Goal: Task Accomplishment & Management: Manage account settings

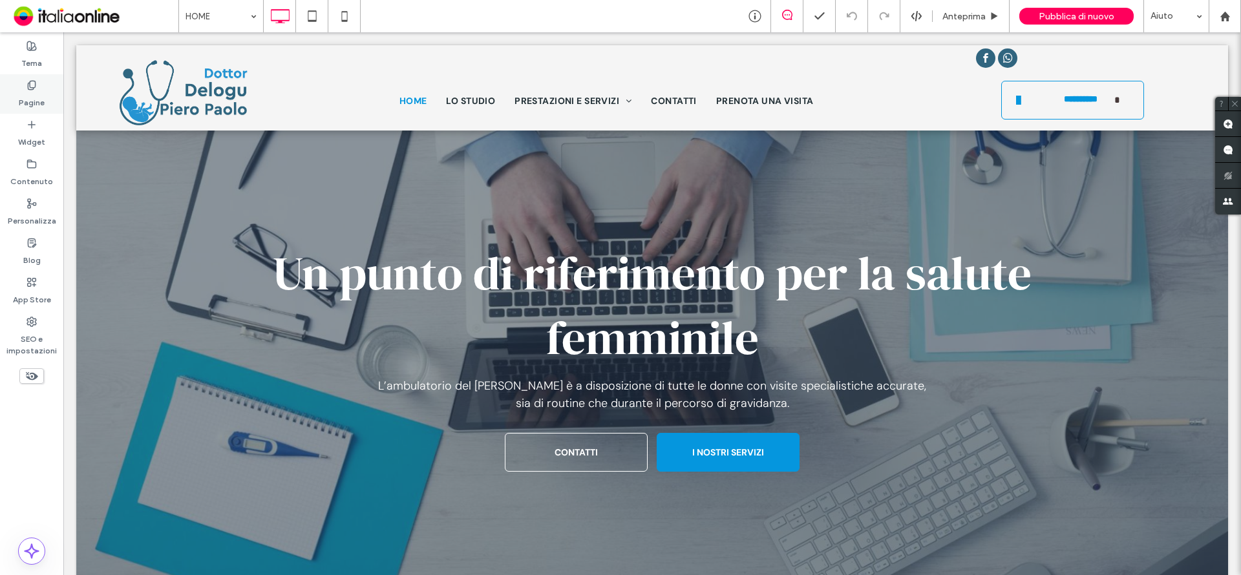
click at [42, 100] on label "Pagine" at bounding box center [32, 99] width 26 height 18
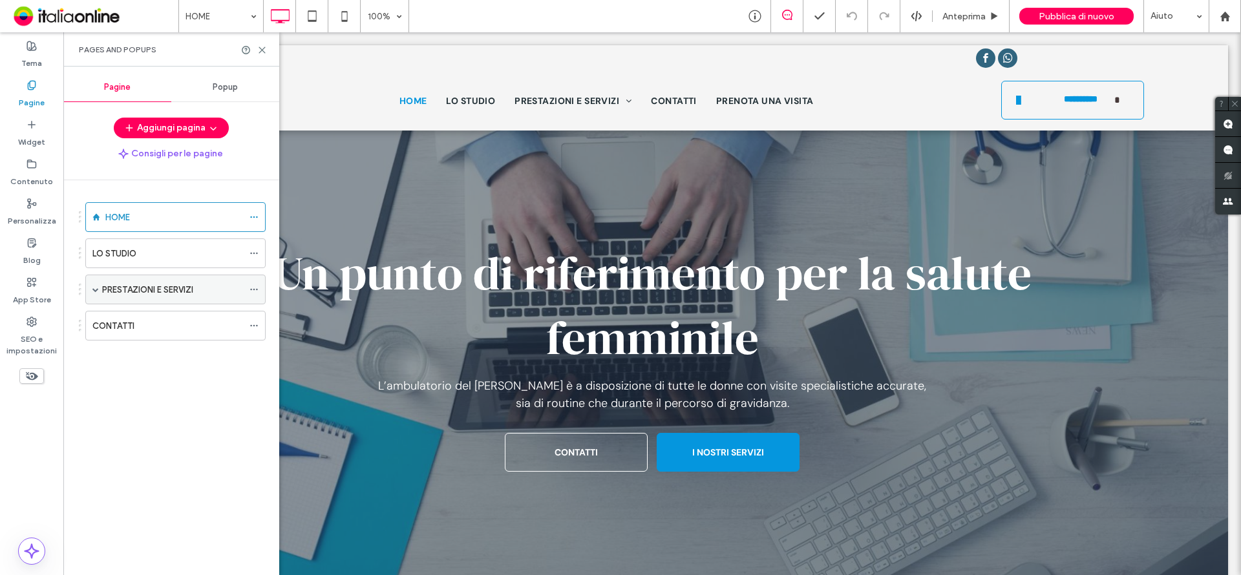
click at [97, 296] on span at bounding box center [95, 289] width 6 height 28
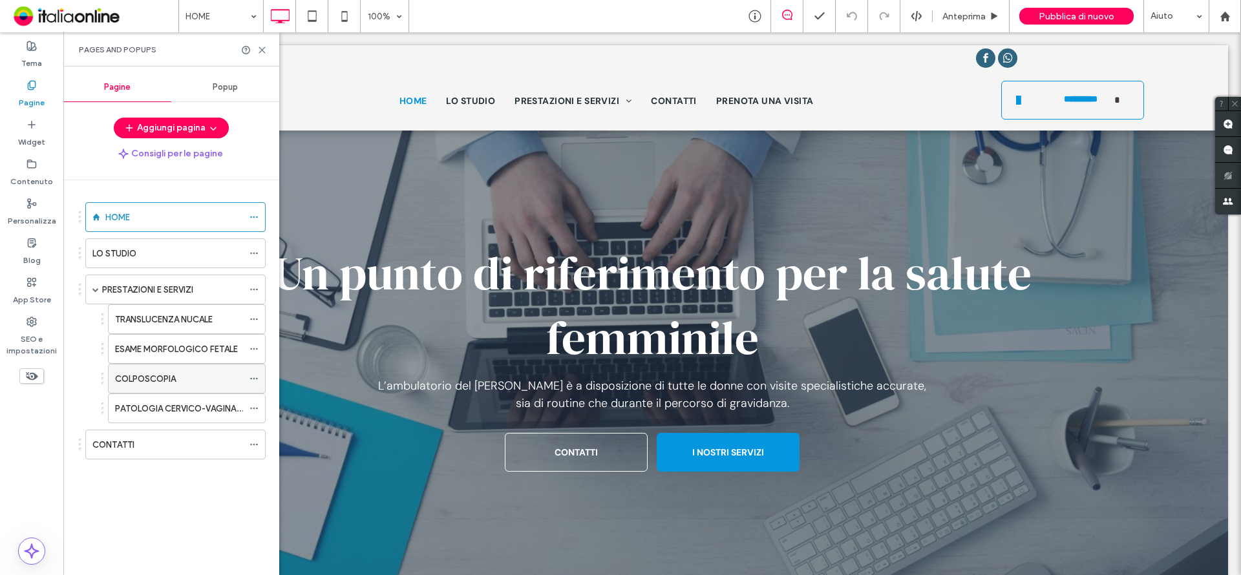
click at [202, 388] on div "COLPOSCOPIA" at bounding box center [179, 378] width 128 height 28
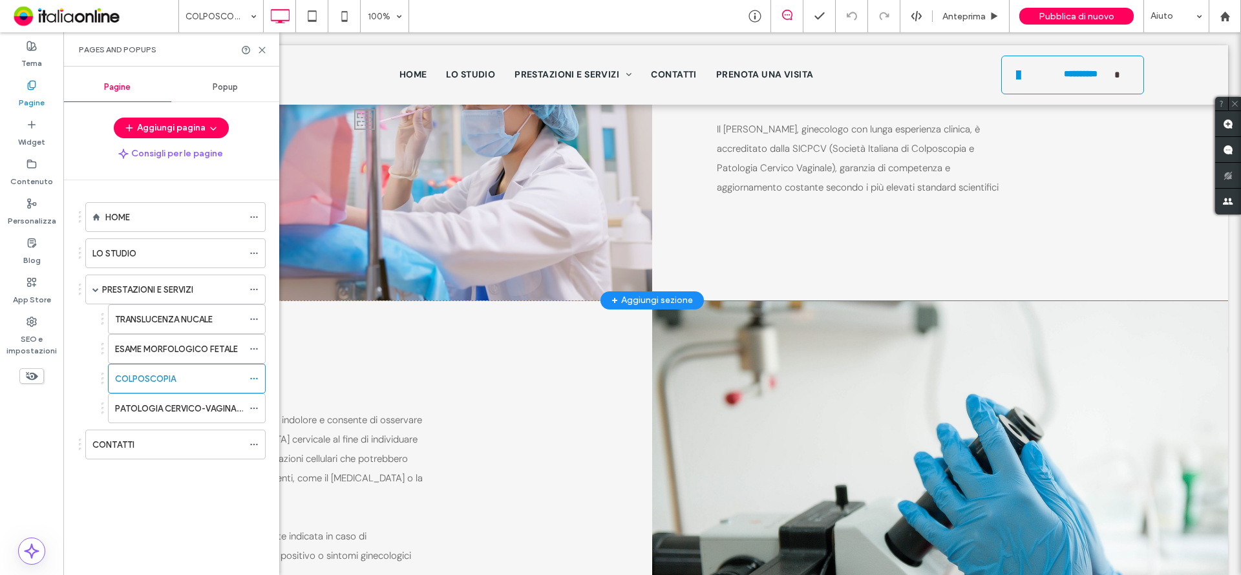
scroll to position [677, 0]
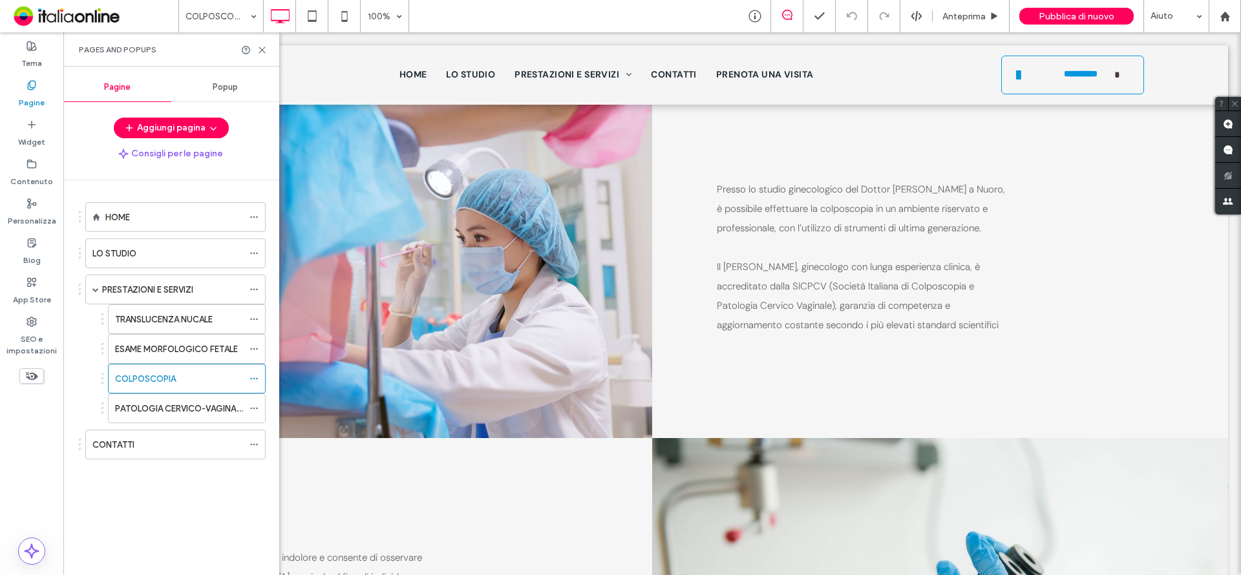
click at [145, 410] on label "PATOLOGIA CERVICO-VAGINALE" at bounding box center [179, 408] width 129 height 23
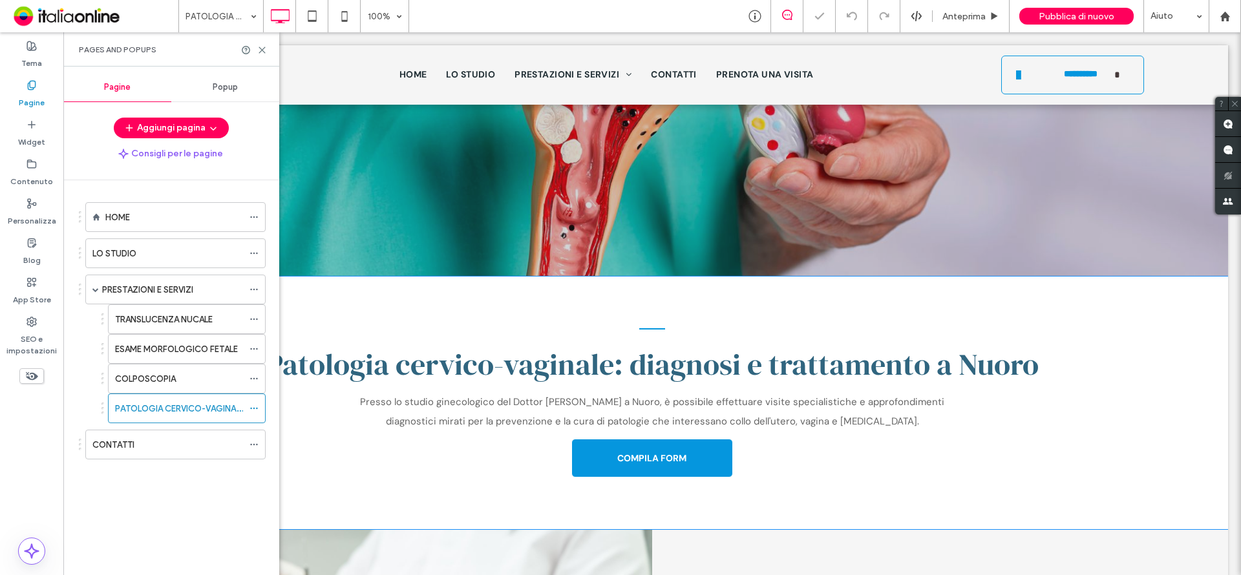
scroll to position [388, 0]
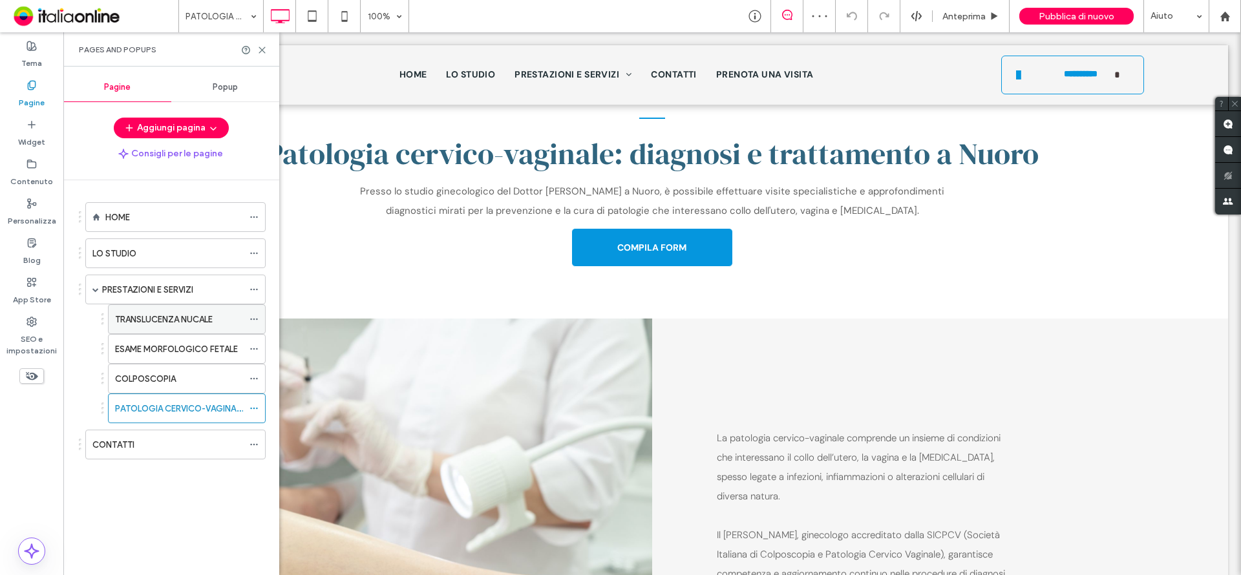
click at [207, 322] on label "TRANSLUCENZA NUCALE" at bounding box center [164, 319] width 98 height 23
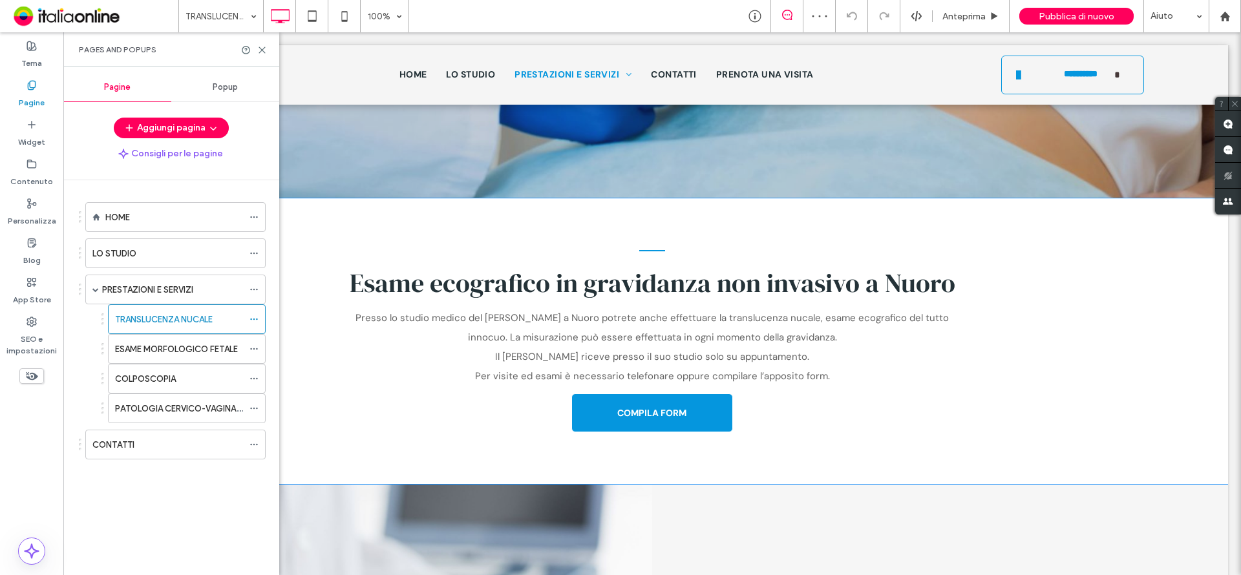
scroll to position [258, 0]
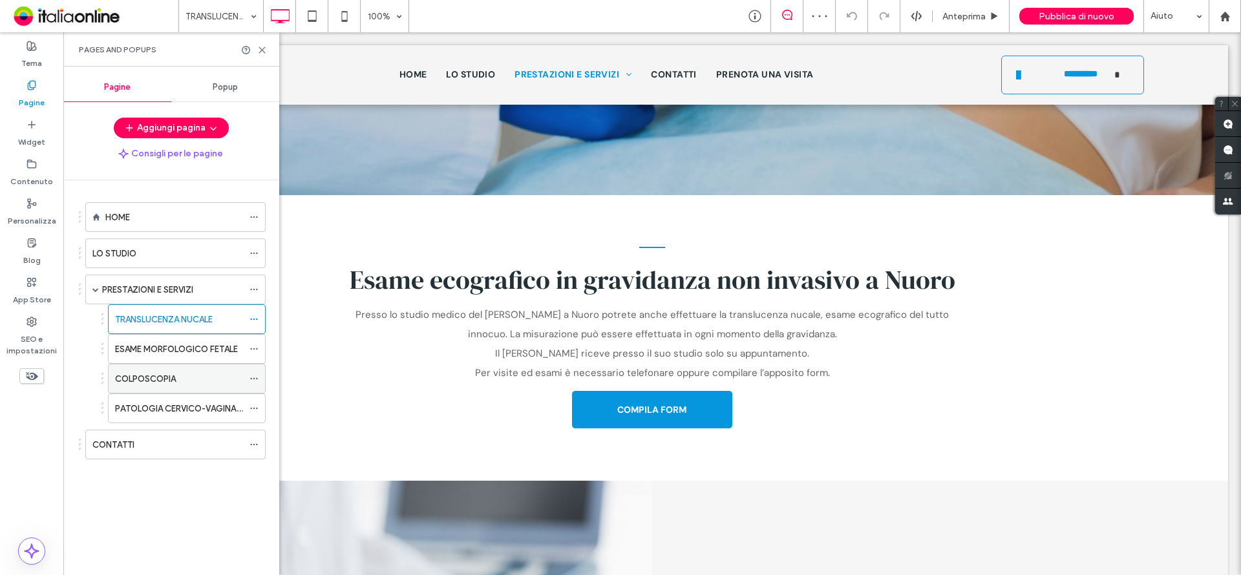
click at [198, 364] on div "COLPOSCOPIA" at bounding box center [187, 379] width 158 height 30
click at [187, 387] on div "COLPOSCOPIA" at bounding box center [179, 378] width 128 height 28
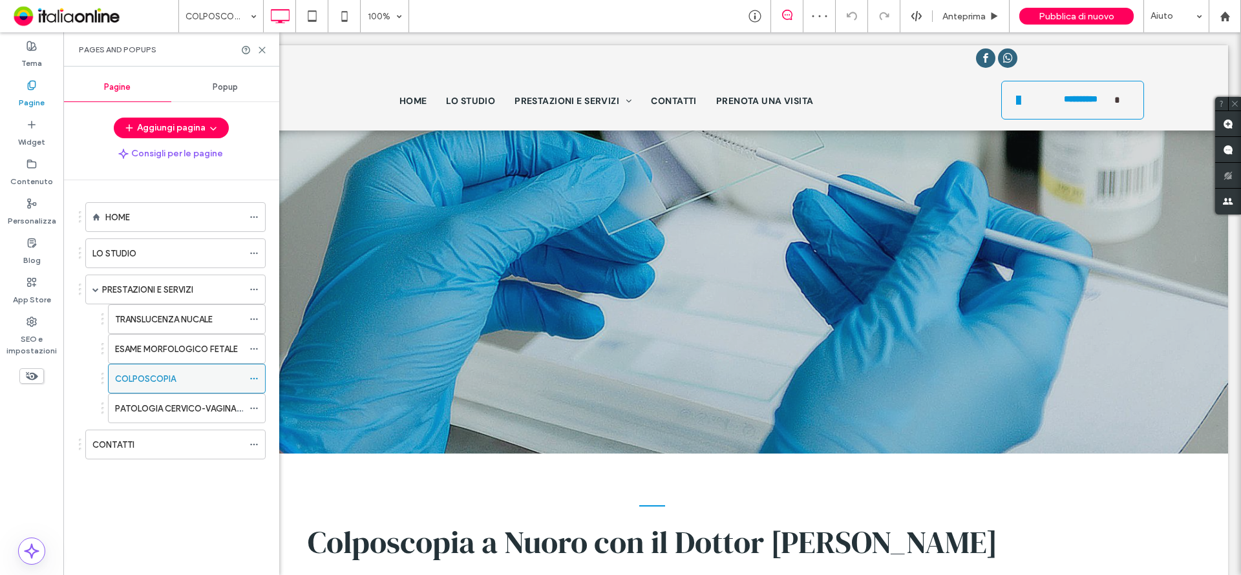
click at [251, 372] on span at bounding box center [253, 378] width 9 height 19
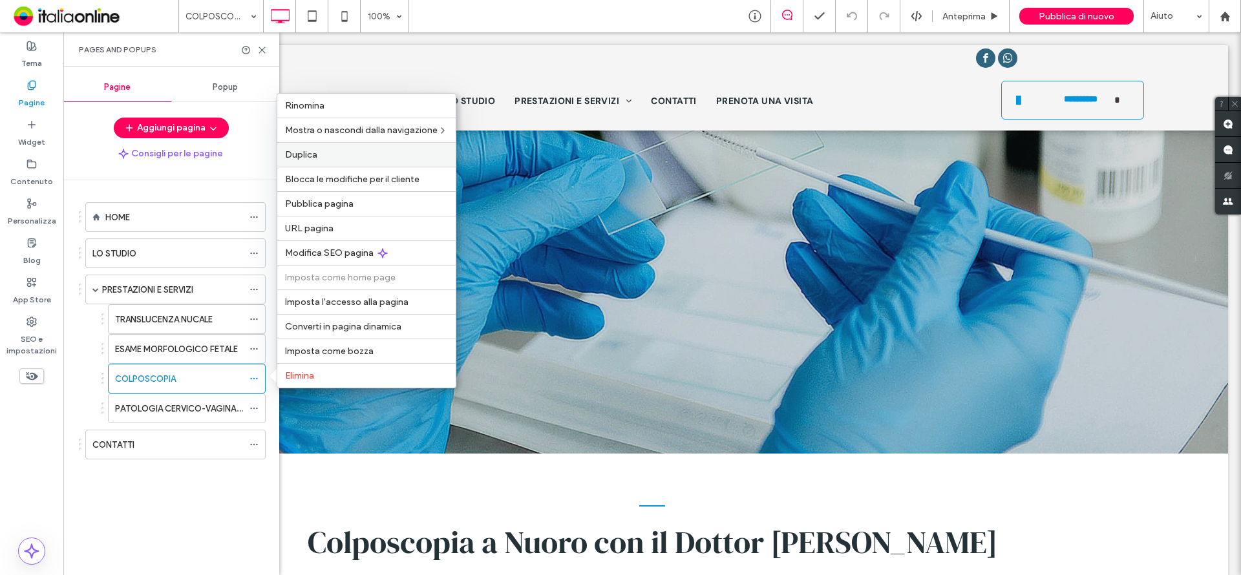
click at [320, 154] on label "Duplica" at bounding box center [366, 154] width 163 height 11
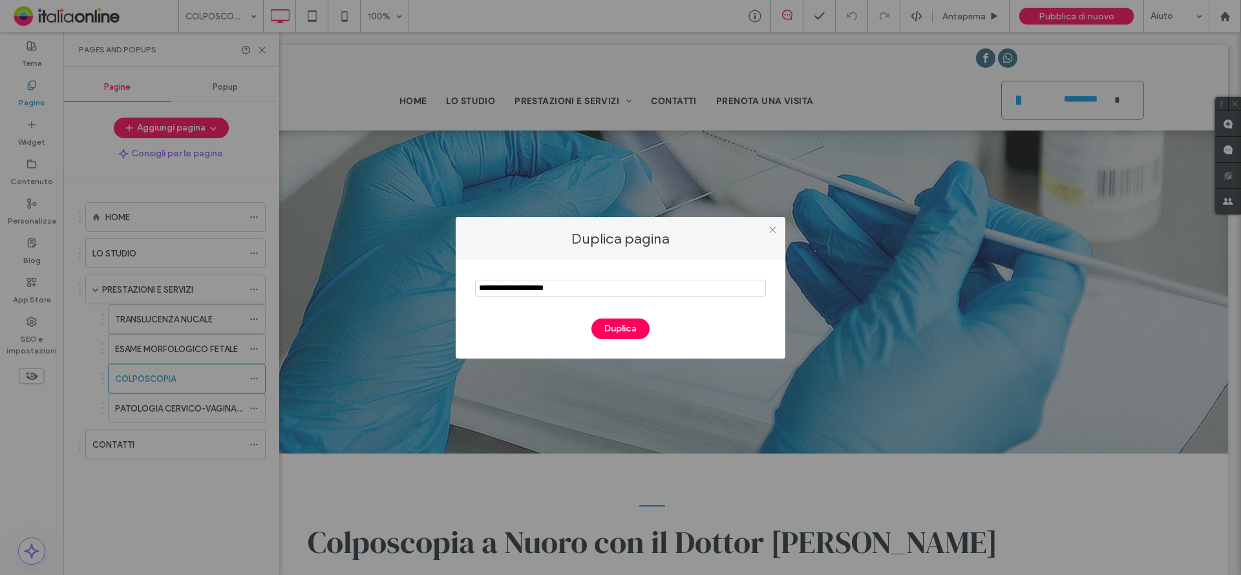
drag, startPoint x: 513, startPoint y: 288, endPoint x: 429, endPoint y: 286, distance: 84.0
click at [428, 286] on div "Duplica pagina Duplica" at bounding box center [620, 287] width 1241 height 575
click at [587, 286] on input "notEmpty" at bounding box center [620, 288] width 291 height 17
drag, startPoint x: 514, startPoint y: 285, endPoint x: 466, endPoint y: 285, distance: 48.5
click at [466, 285] on div "Duplica" at bounding box center [621, 309] width 330 height 98
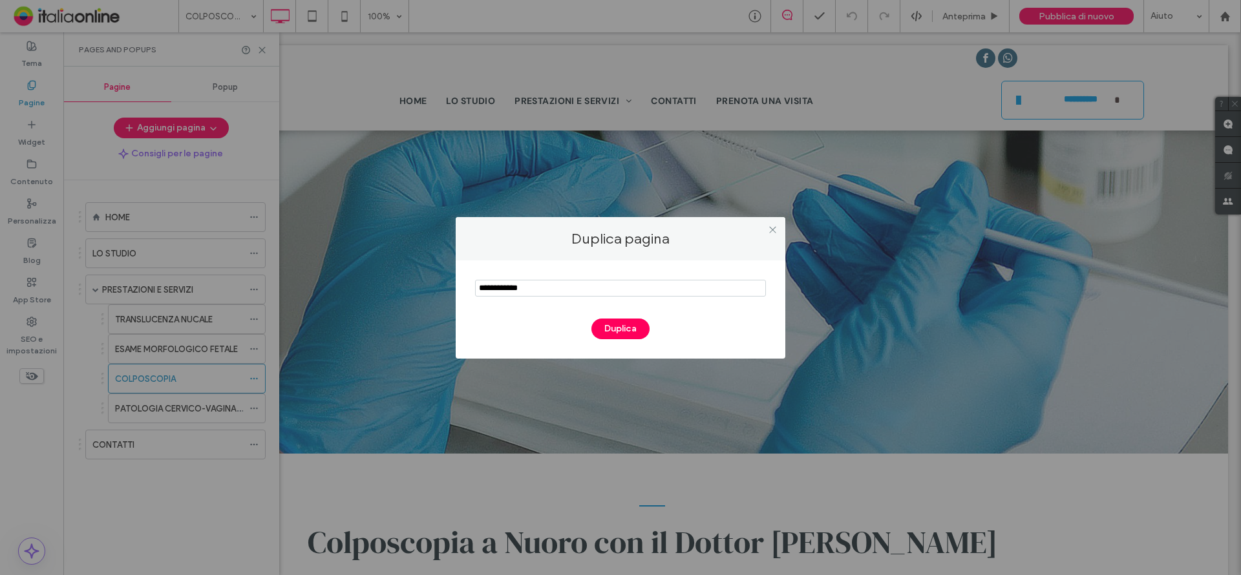
type input "**********"
click at [620, 325] on button "Duplica" at bounding box center [620, 329] width 58 height 21
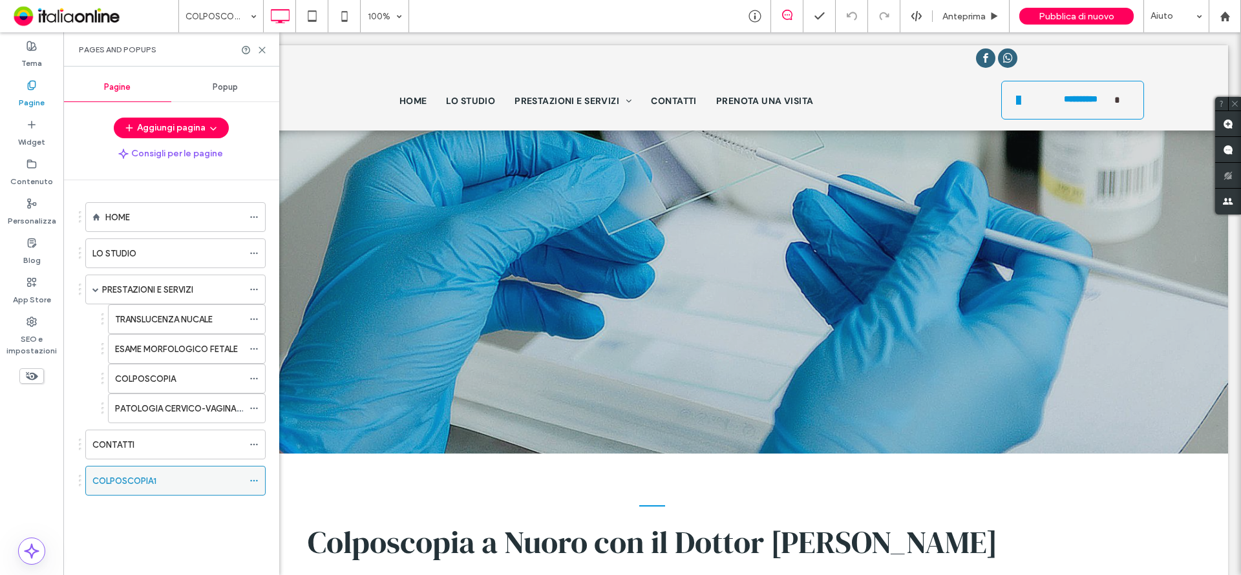
click at [258, 470] on div "COLPOSCOPIA1" at bounding box center [175, 481] width 180 height 30
click at [257, 475] on span at bounding box center [253, 480] width 9 height 19
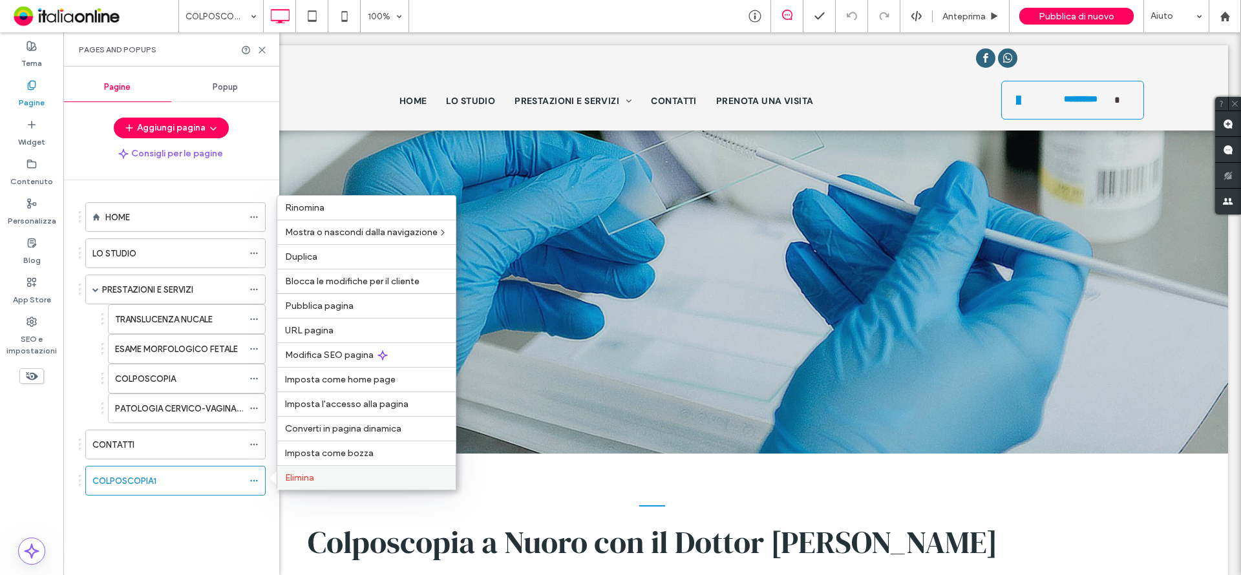
click at [297, 473] on span "Elimina" at bounding box center [299, 477] width 29 height 11
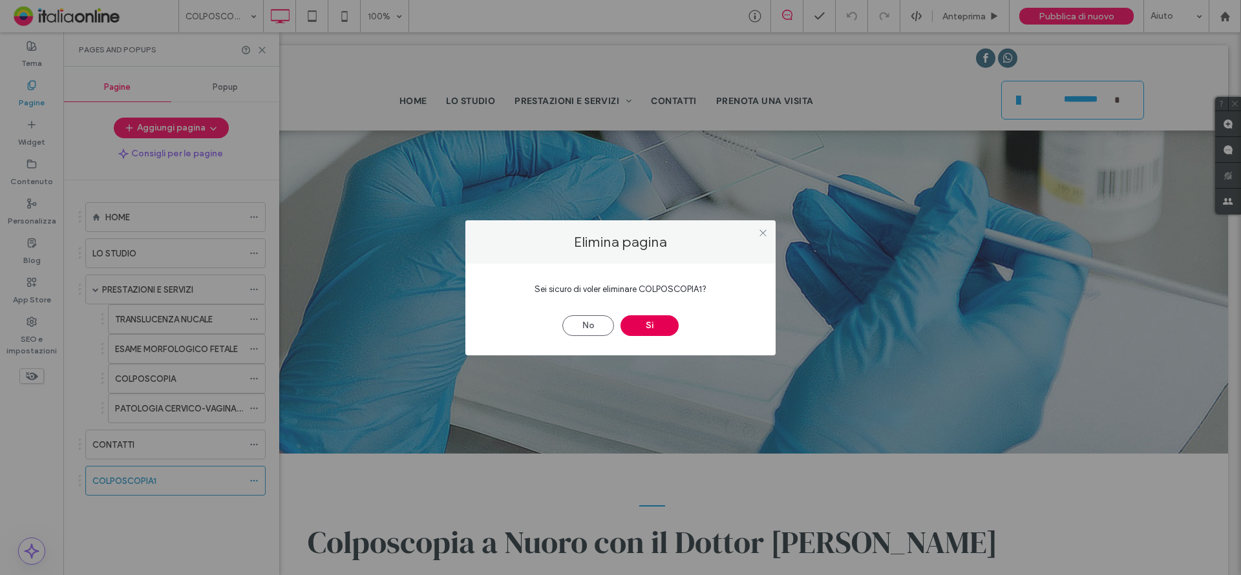
click at [640, 324] on button "Sì" at bounding box center [649, 325] width 58 height 21
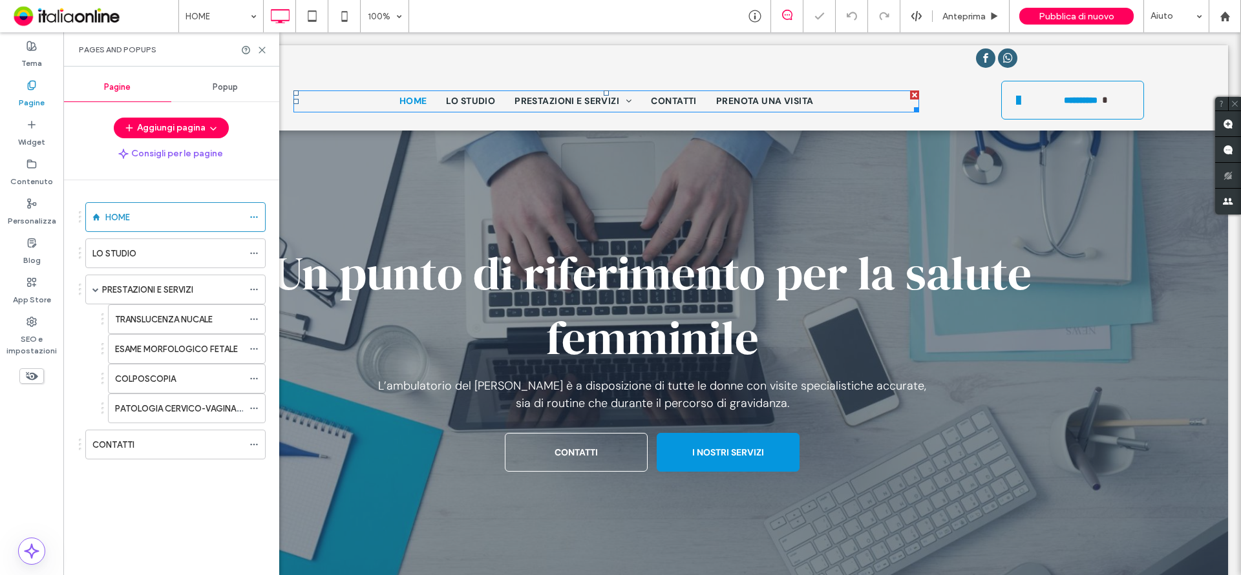
click at [563, 95] on span "PRESTAZIONI E SERVIZI" at bounding box center [572, 101] width 117 height 14
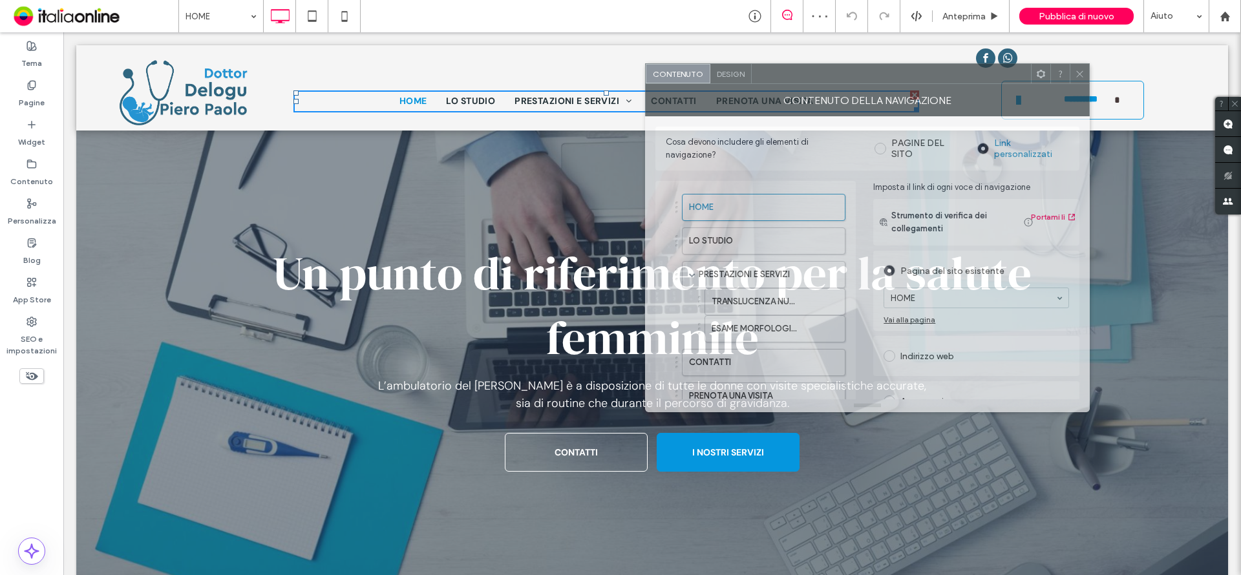
drag, startPoint x: 1076, startPoint y: 127, endPoint x: 850, endPoint y: 294, distance: 280.9
click at [782, 76] on div at bounding box center [890, 73] width 279 height 19
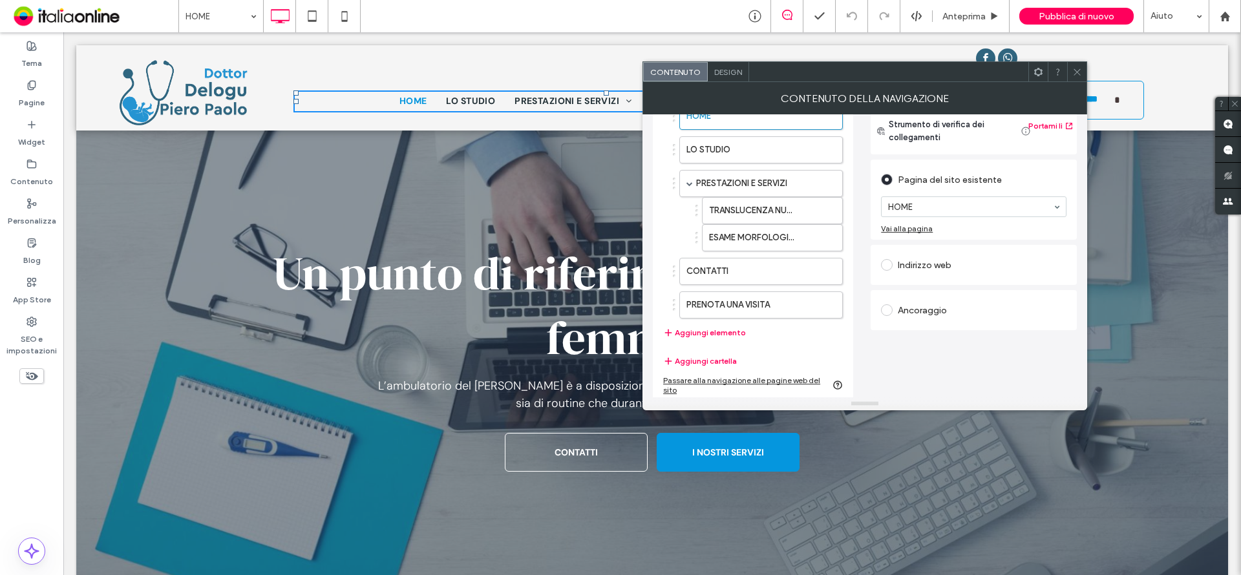
scroll to position [93, 0]
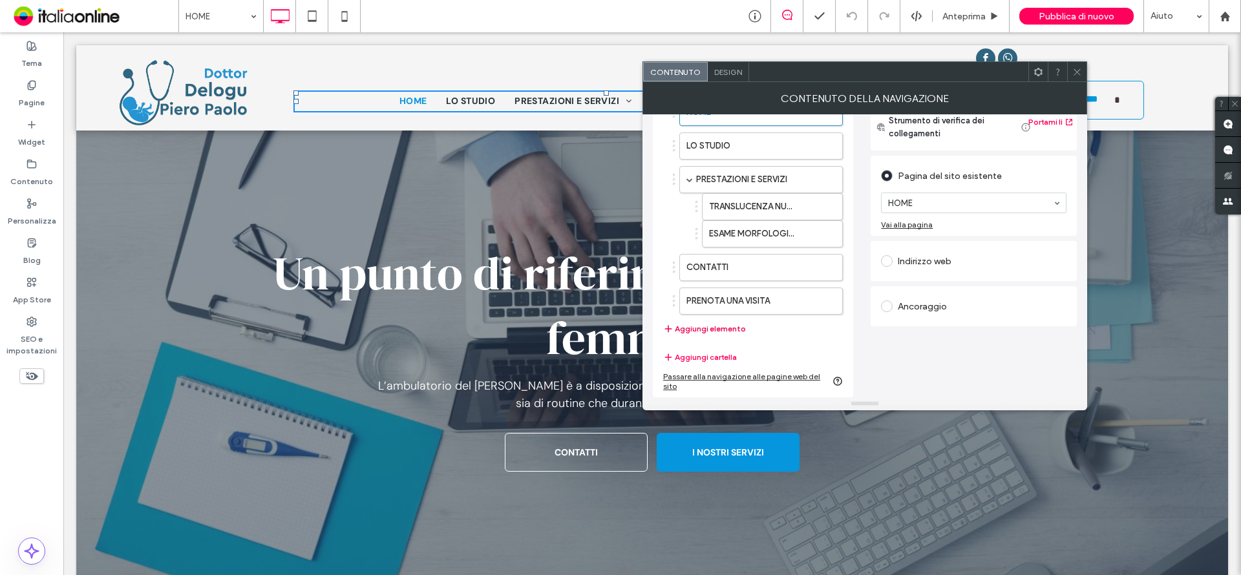
click at [704, 330] on button "Aggiungi elemento" at bounding box center [704, 329] width 83 height 16
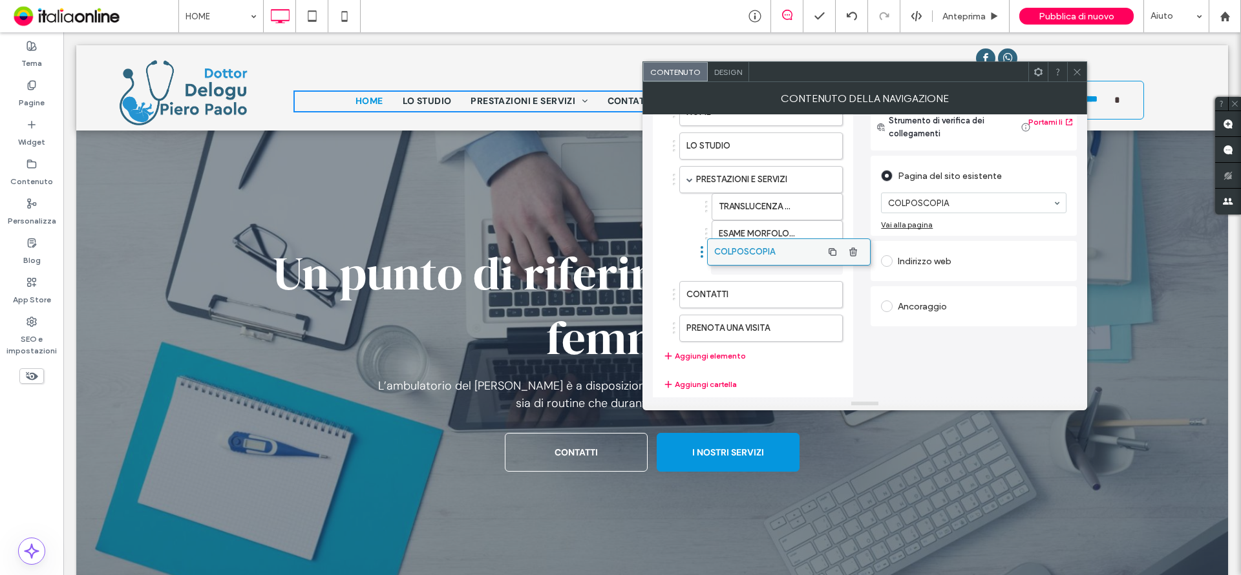
drag, startPoint x: 744, startPoint y: 337, endPoint x: 771, endPoint y: 254, distance: 87.2
click at [697, 355] on button "Aggiungi elemento" at bounding box center [704, 356] width 83 height 16
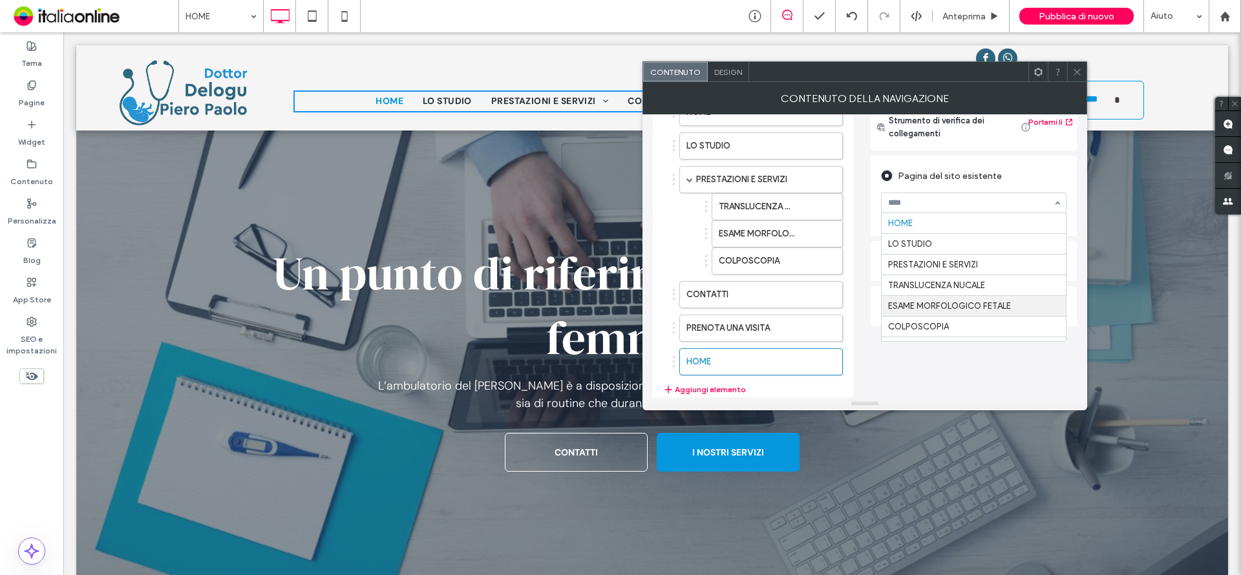
scroll to position [37, 0]
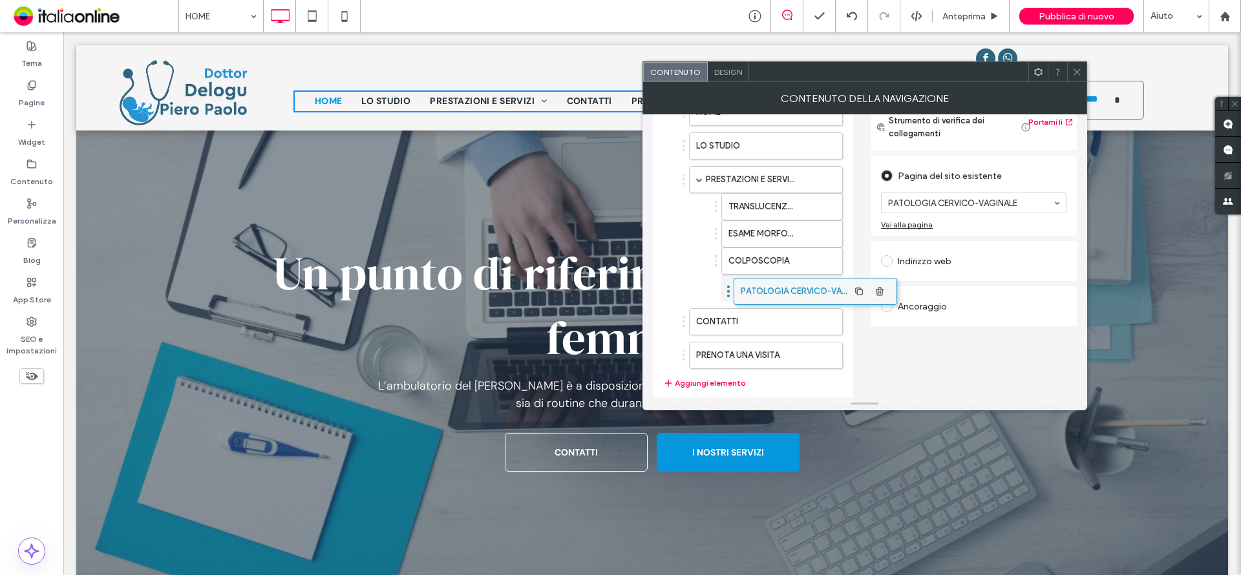
drag, startPoint x: 742, startPoint y: 362, endPoint x: 797, endPoint y: 291, distance: 88.9
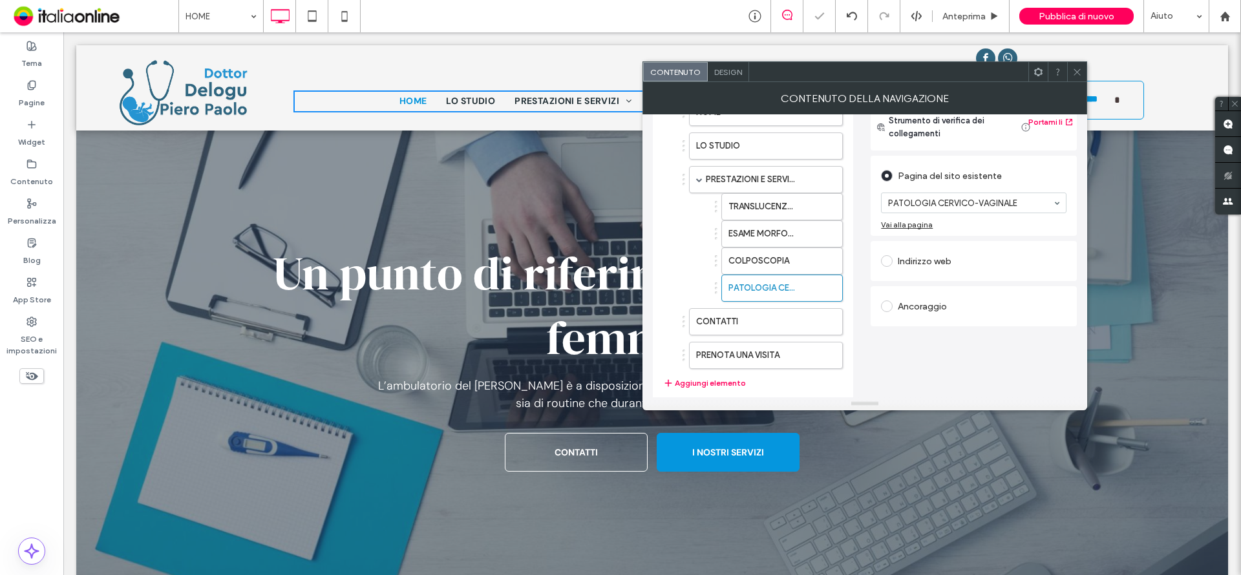
click at [911, 361] on div "Strumento di verifica dei collegamenti Portami lì Pagina del sito esistente PAT…" at bounding box center [973, 233] width 206 height 258
drag, startPoint x: 1075, startPoint y: 67, endPoint x: 782, endPoint y: 301, distance: 374.7
click at [1075, 67] on icon at bounding box center [1077, 72] width 10 height 10
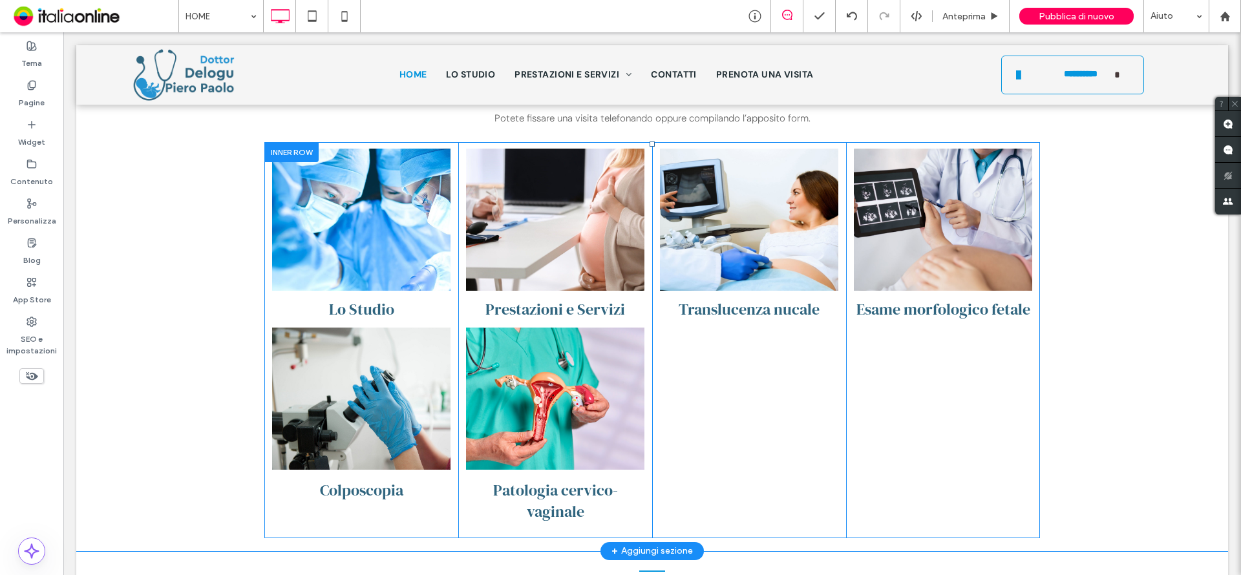
scroll to position [646, 0]
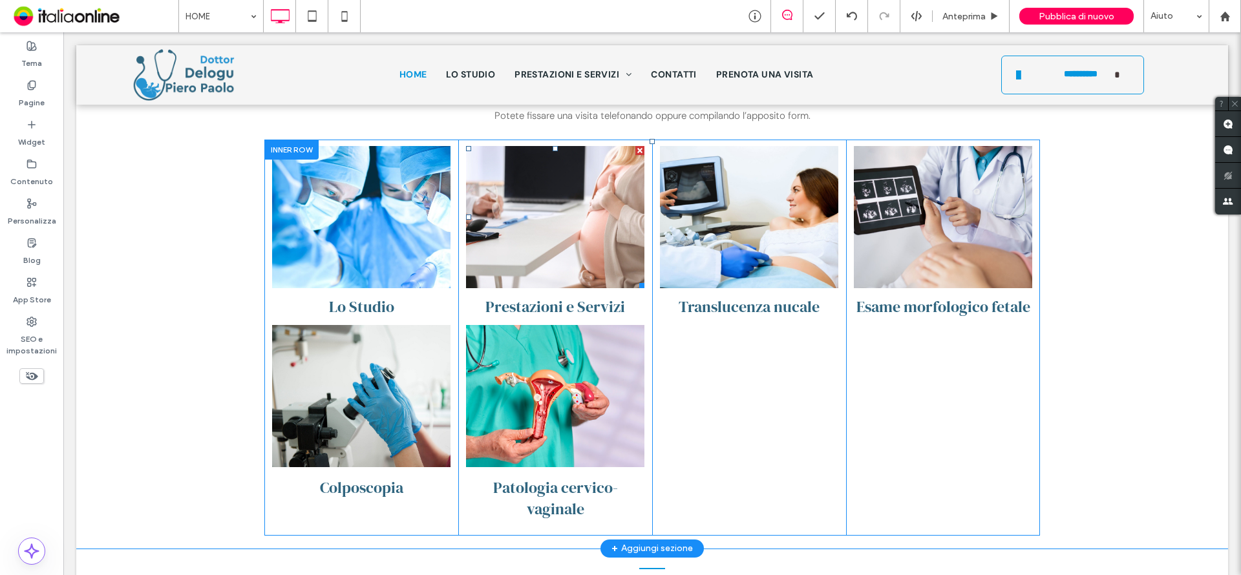
click at [529, 222] on link at bounding box center [555, 217] width 178 height 142
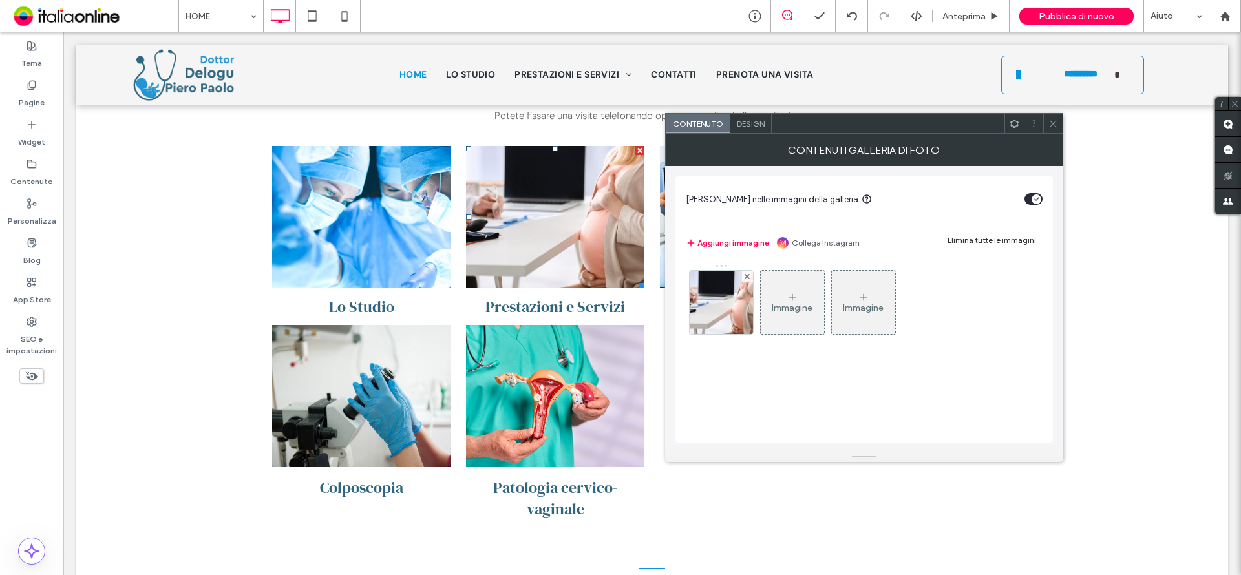
click at [1055, 131] on span at bounding box center [1053, 123] width 10 height 19
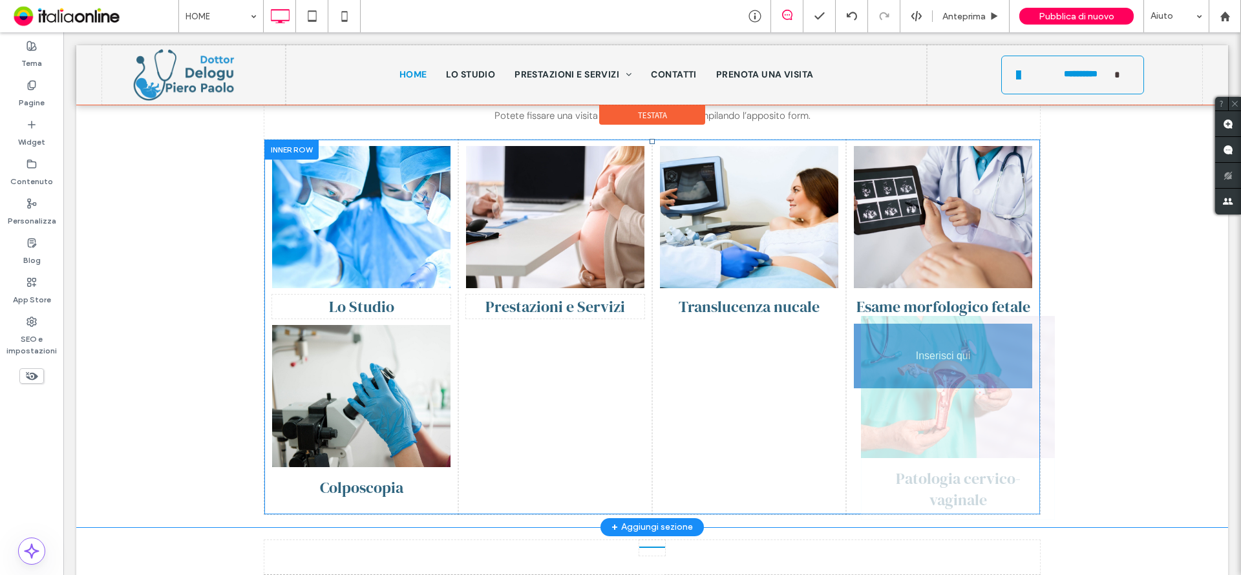
drag, startPoint x: 882, startPoint y: 373, endPoint x: 843, endPoint y: 598, distance: 228.9
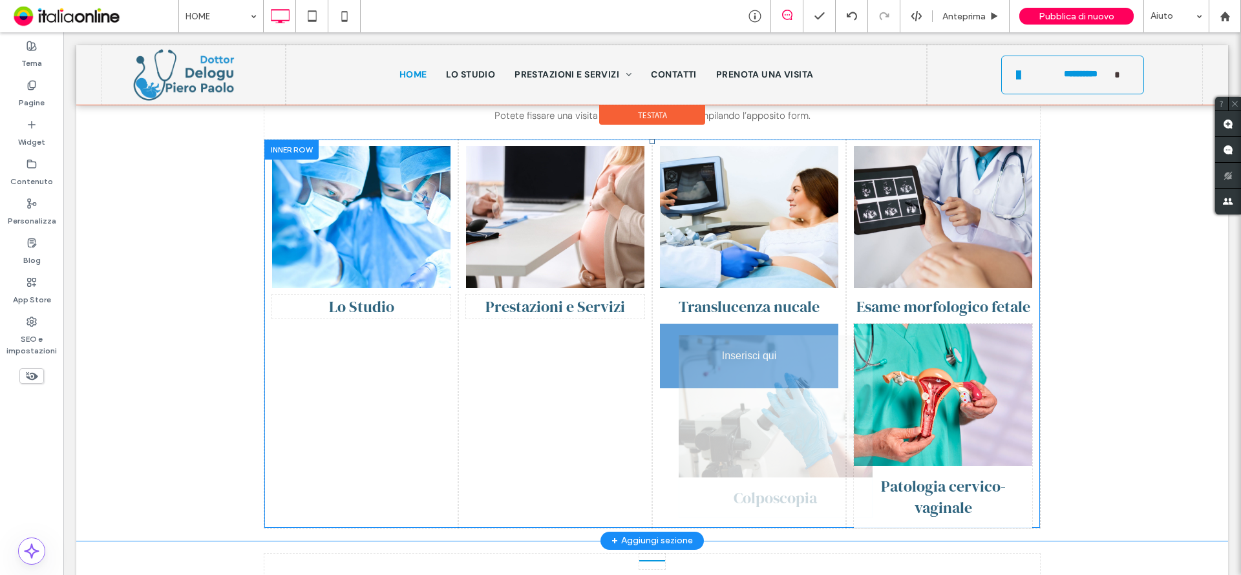
drag, startPoint x: 760, startPoint y: 360, endPoint x: 724, endPoint y: 391, distance: 48.1
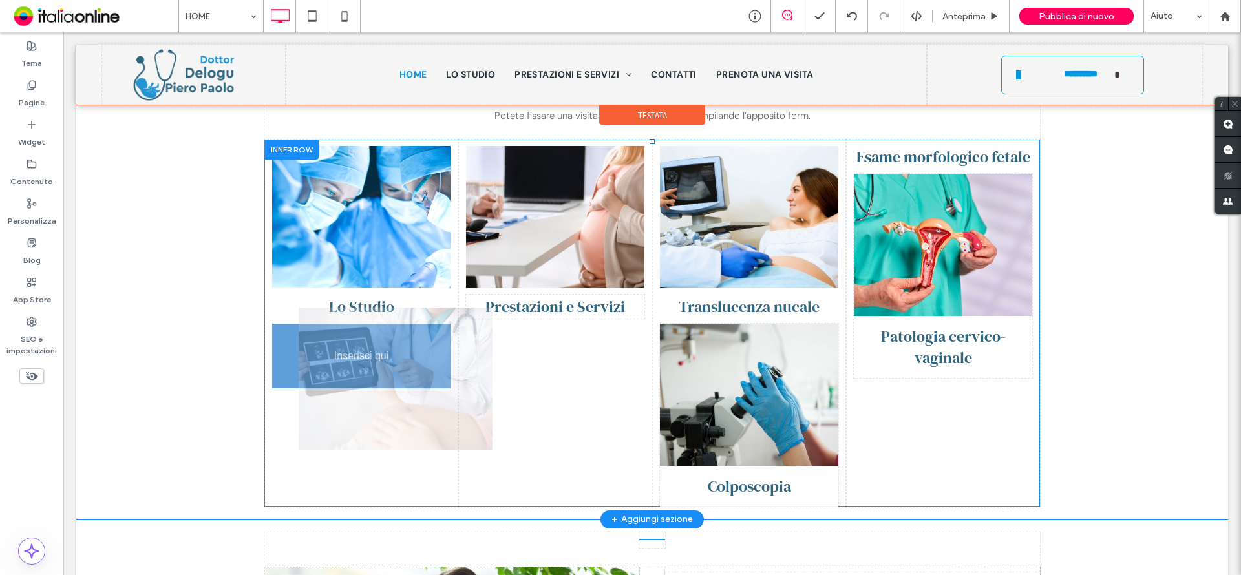
drag, startPoint x: 894, startPoint y: 197, endPoint x: 316, endPoint y: 359, distance: 600.4
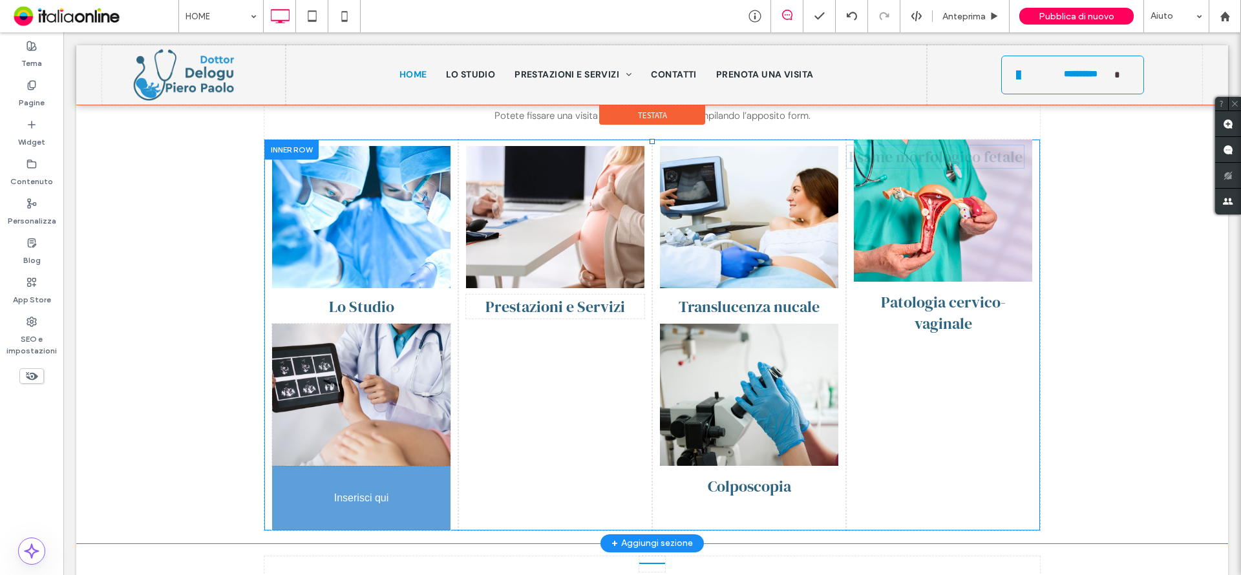
drag, startPoint x: 937, startPoint y: 123, endPoint x: 393, endPoint y: 493, distance: 658.0
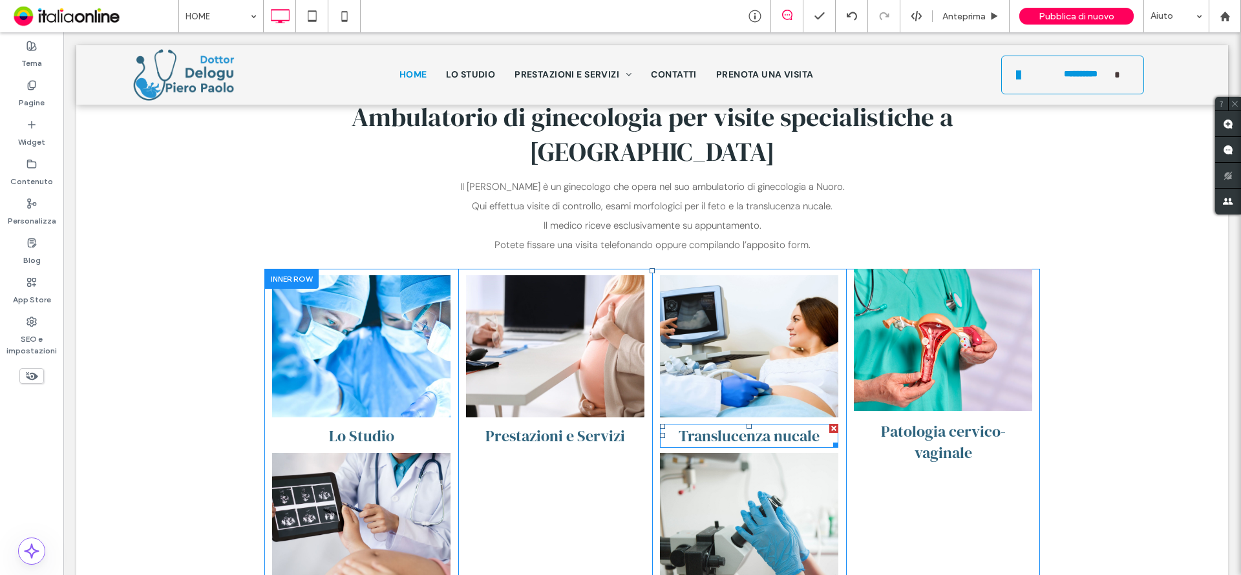
scroll to position [582, 0]
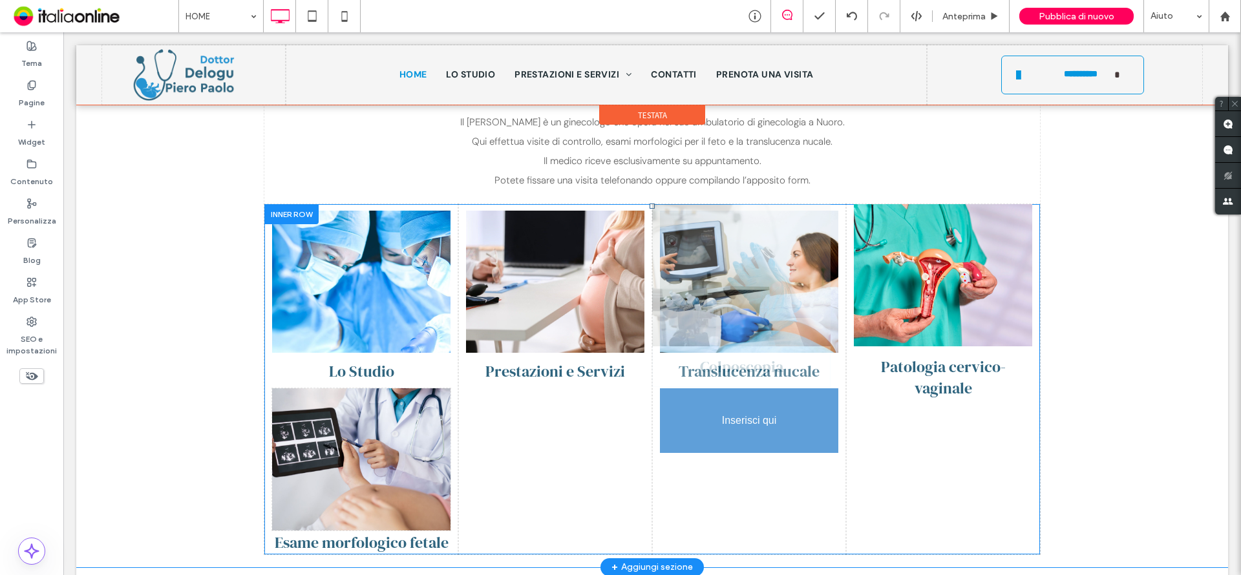
drag, startPoint x: 770, startPoint y: 448, endPoint x: 749, endPoint y: 447, distance: 20.0
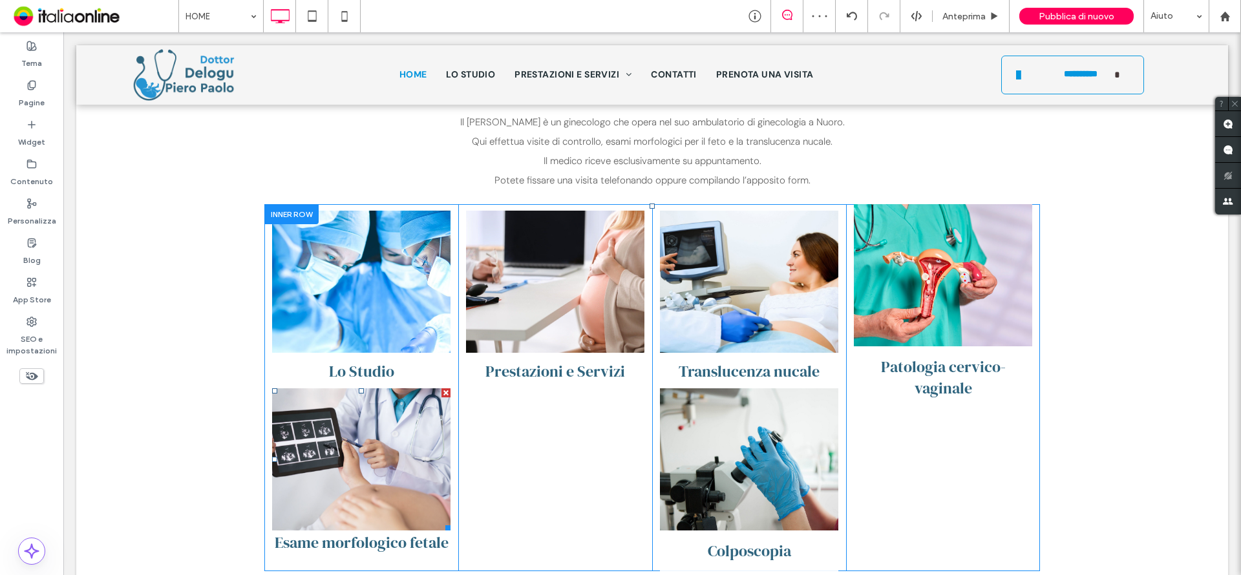
click at [385, 437] on link at bounding box center [361, 459] width 178 height 142
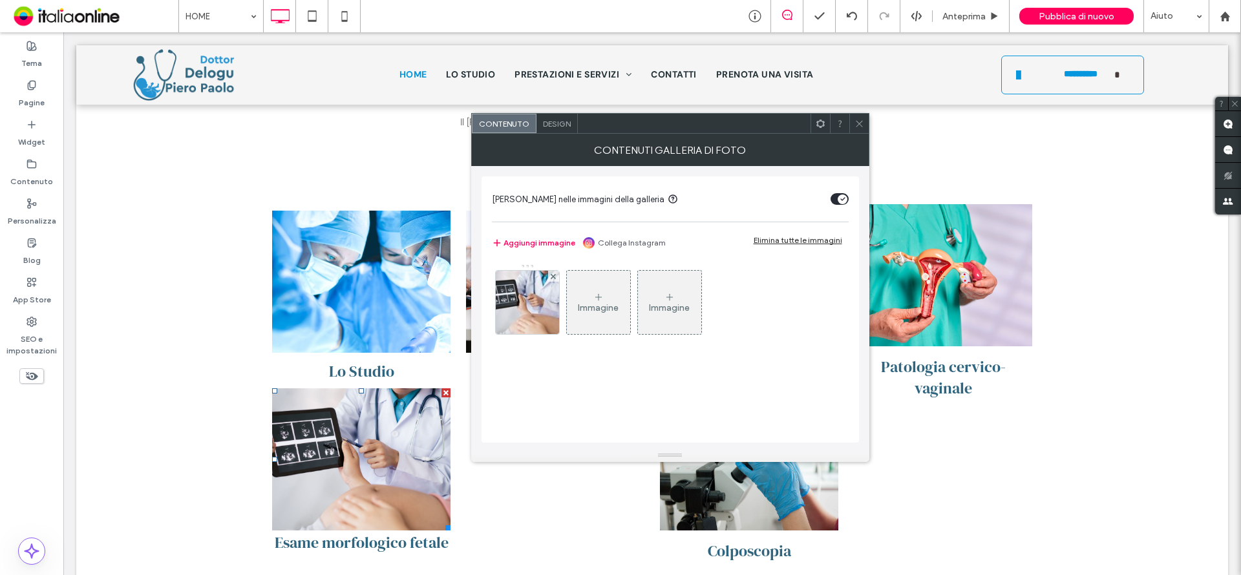
click at [854, 123] on icon at bounding box center [859, 124] width 10 height 10
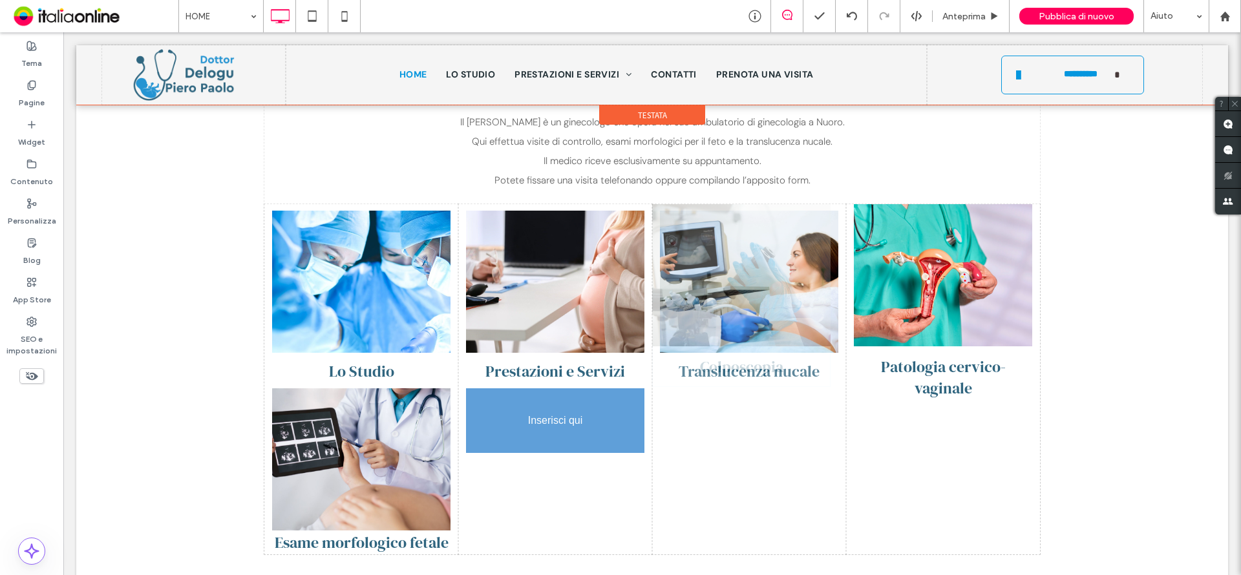
drag, startPoint x: 754, startPoint y: 438, endPoint x: 494, endPoint y: 431, distance: 259.8
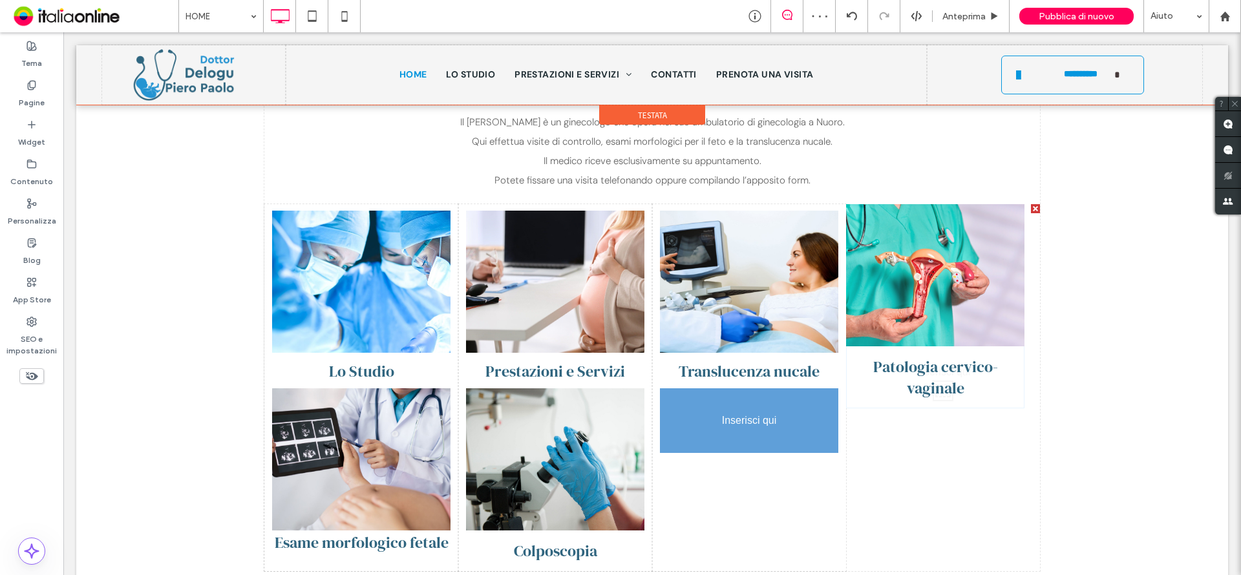
drag, startPoint x: 938, startPoint y: 277, endPoint x: 942, endPoint y: 523, distance: 246.8
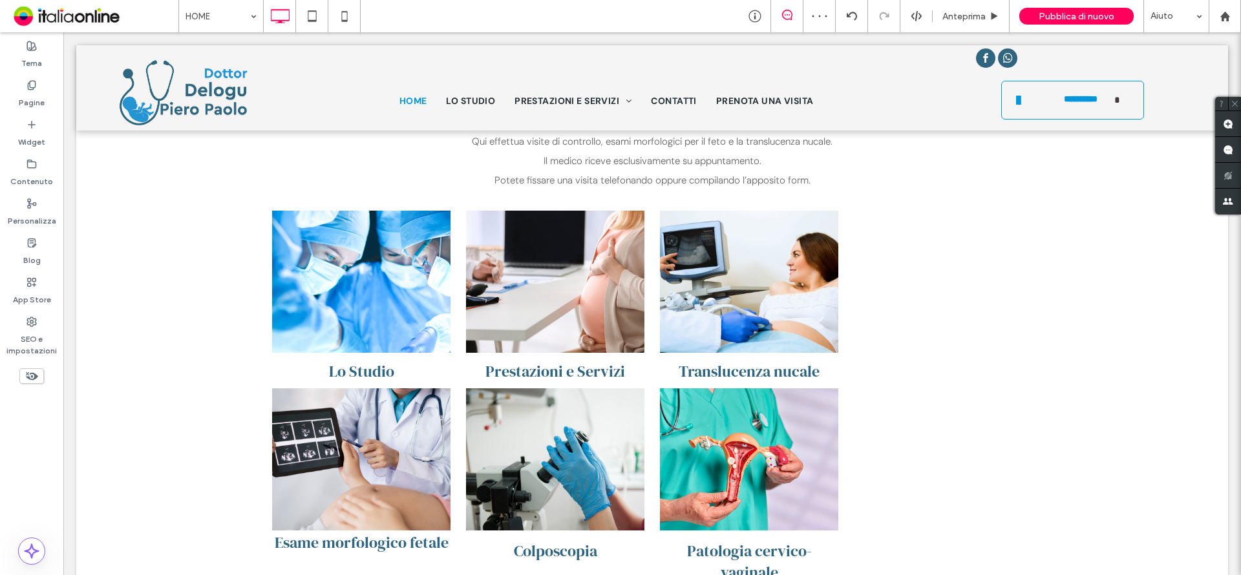
click at [1031, 204] on div at bounding box center [1035, 208] width 9 height 9
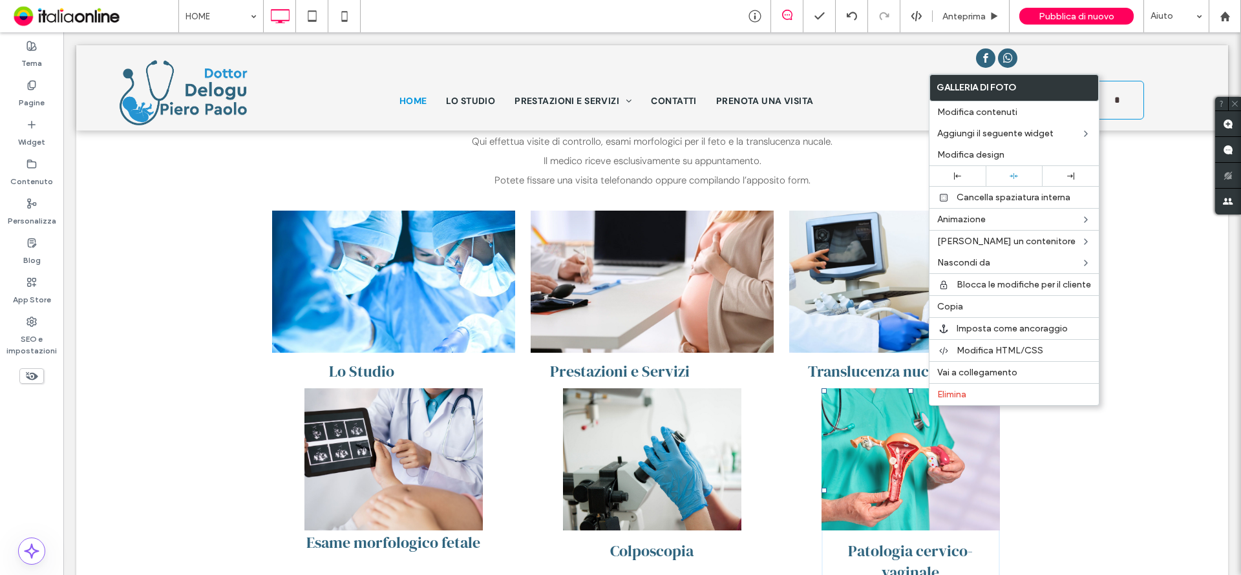
click at [874, 435] on link at bounding box center [910, 459] width 178 height 142
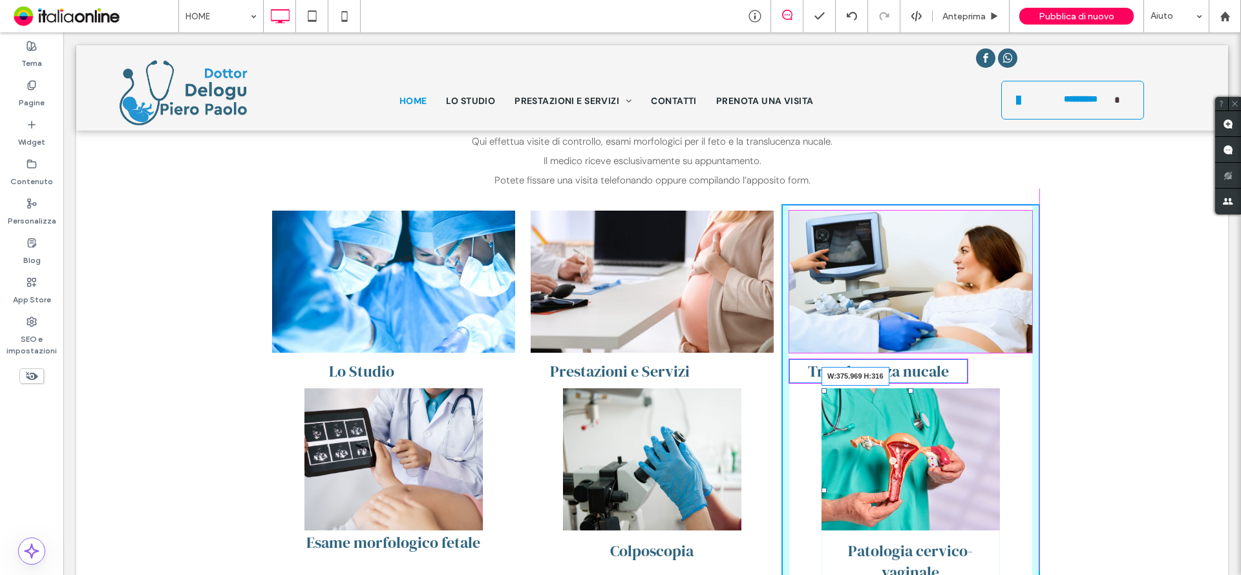
drag, startPoint x: 989, startPoint y: 554, endPoint x: 1022, endPoint y: 549, distance: 33.9
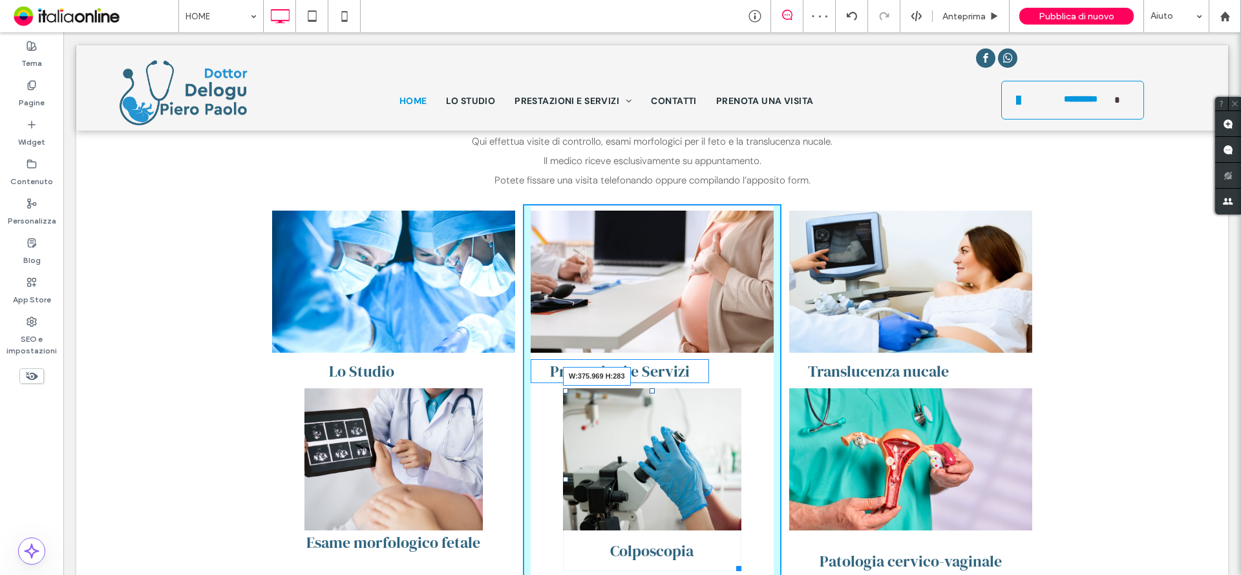
drag, startPoint x: 730, startPoint y: 533, endPoint x: 781, endPoint y: 541, distance: 51.1
click at [781, 541] on div "Button Mostra altri Lo Studio Button Mostra altri Esame morfologico fetale Clic…" at bounding box center [651, 398] width 775 height 388
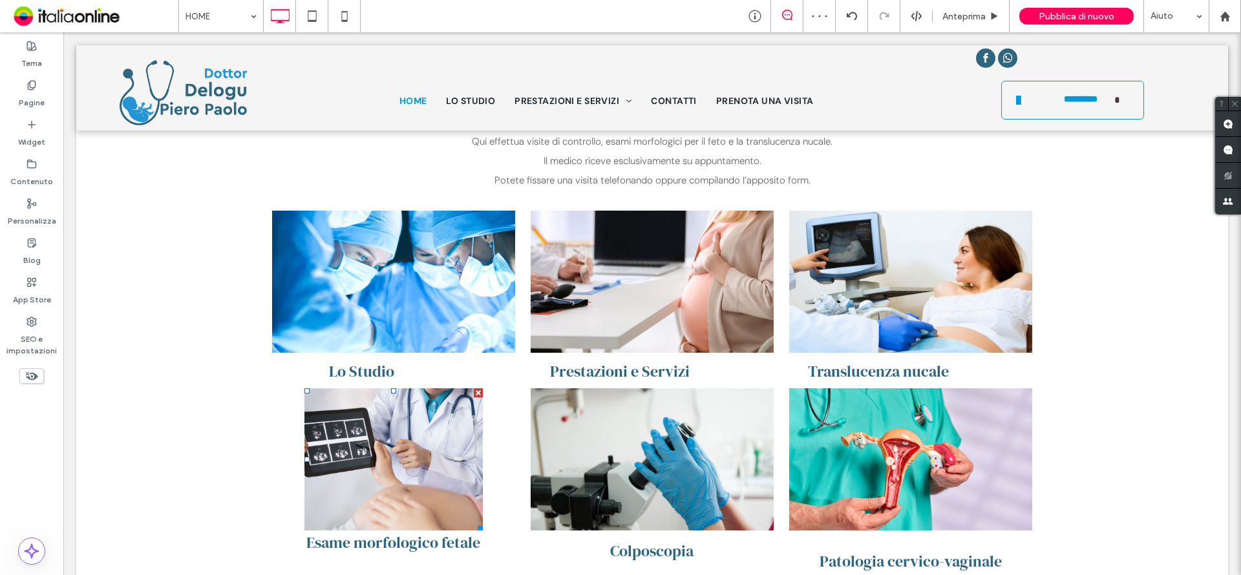
click at [474, 484] on link at bounding box center [393, 459] width 178 height 142
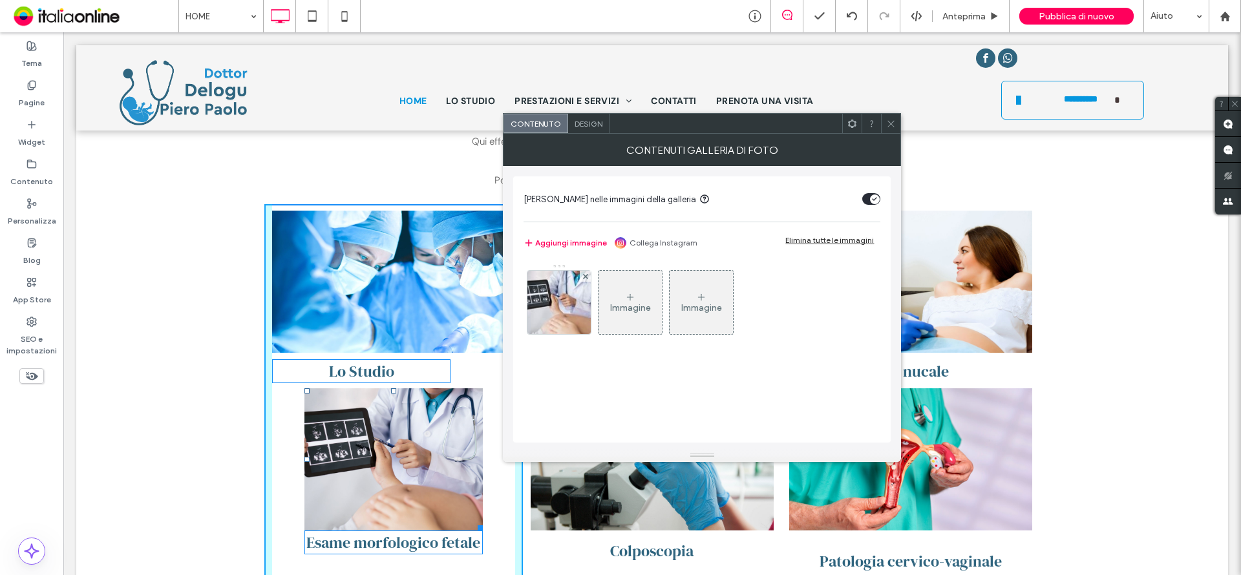
drag, startPoint x: 474, startPoint y: 492, endPoint x: 511, endPoint y: 494, distance: 37.6
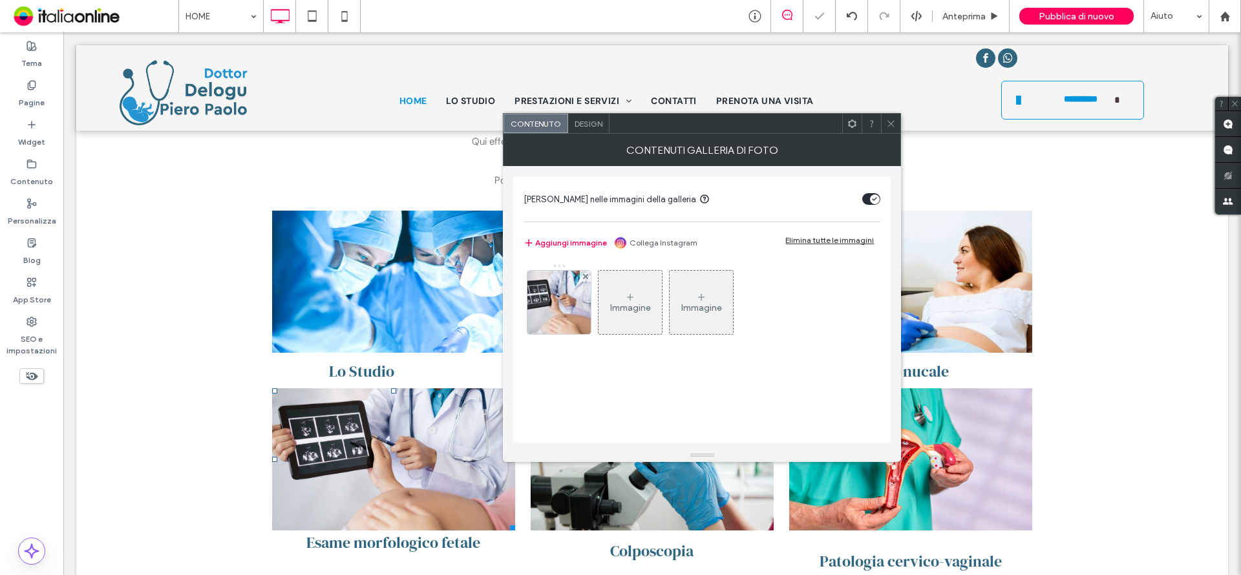
click at [368, 531] on div "Button Mostra altri Lo Studio Button Mostra altri Esame morfologico fetale Clic…" at bounding box center [393, 398] width 258 height 388
click at [373, 361] on span "Lo Studio" at bounding box center [361, 371] width 65 height 21
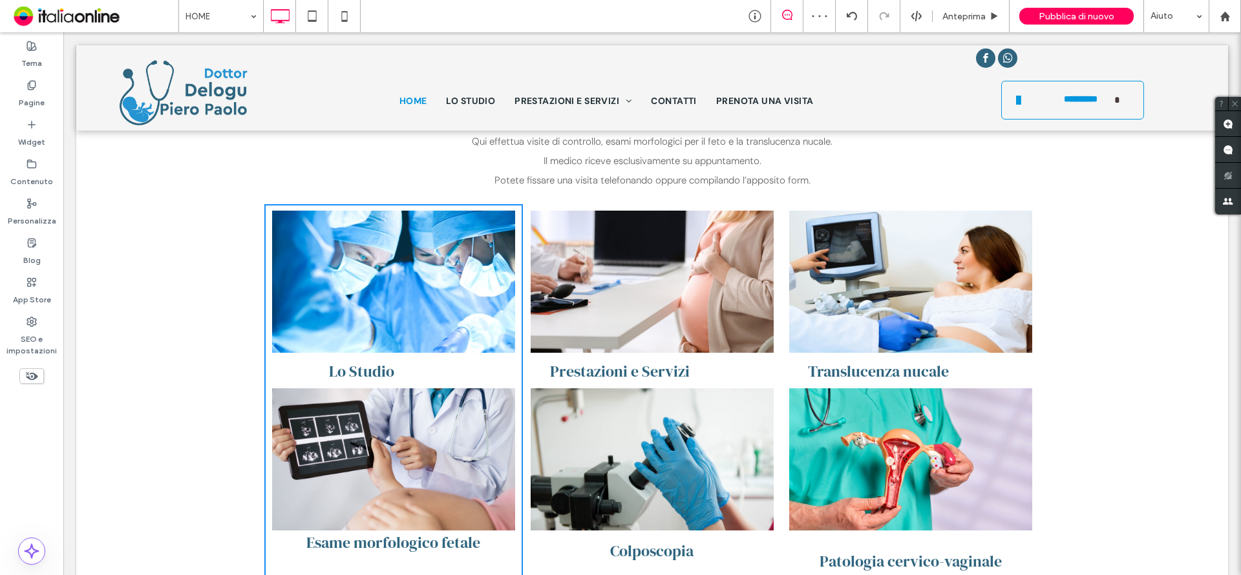
click at [354, 361] on span "Lo Studio" at bounding box center [361, 371] width 65 height 21
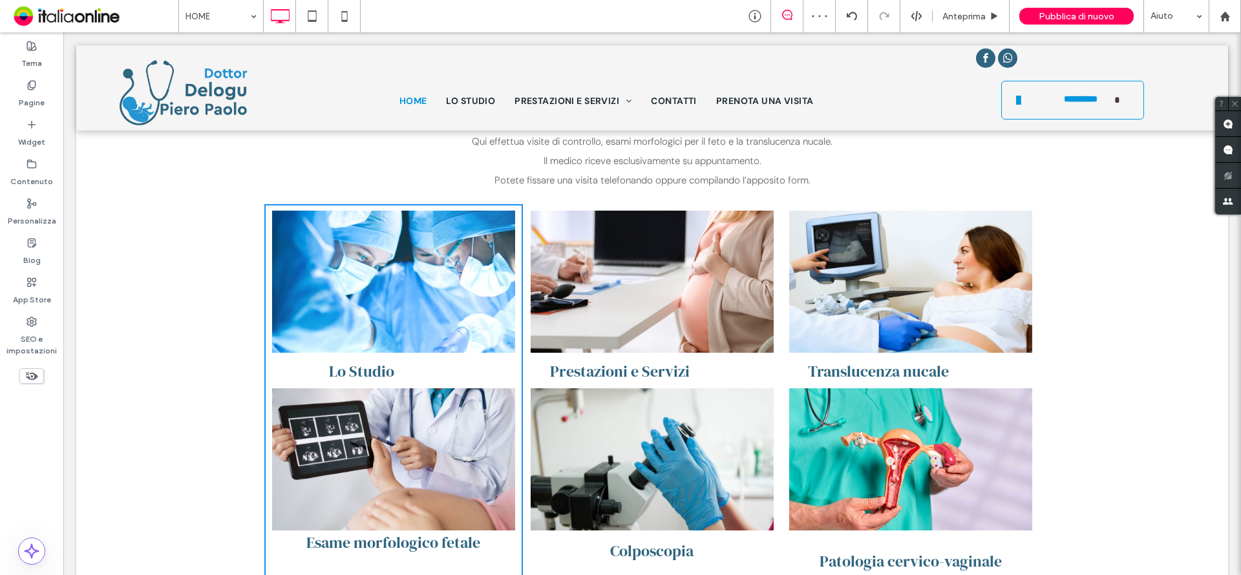
click at [429, 316] on link at bounding box center [393, 282] width 243 height 142
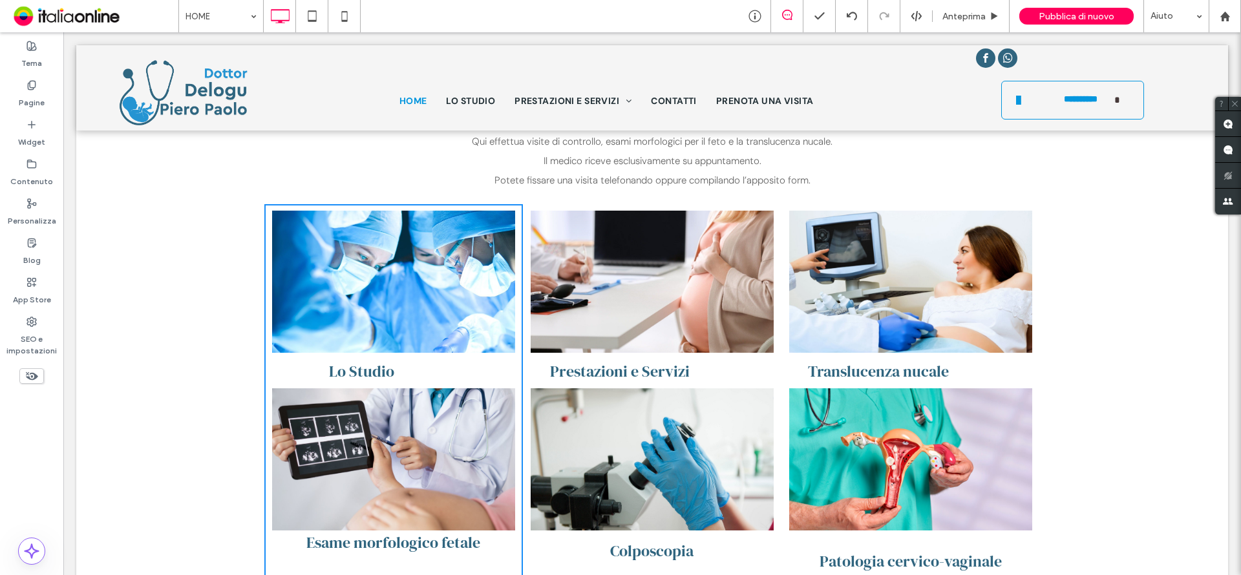
drag, startPoint x: 969, startPoint y: 399, endPoint x: 545, endPoint y: 345, distance: 427.3
click at [969, 399] on link at bounding box center [910, 459] width 243 height 142
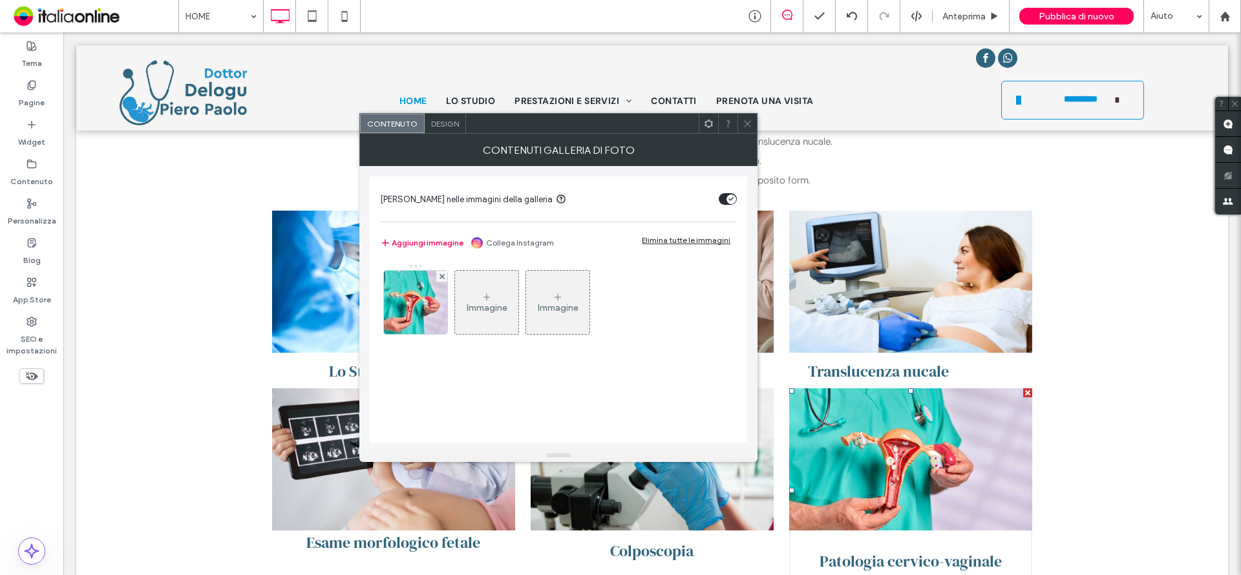
click at [584, 280] on div "Immagine" at bounding box center [557, 302] width 63 height 61
click at [583, 281] on div "Immagine" at bounding box center [557, 302] width 63 height 61
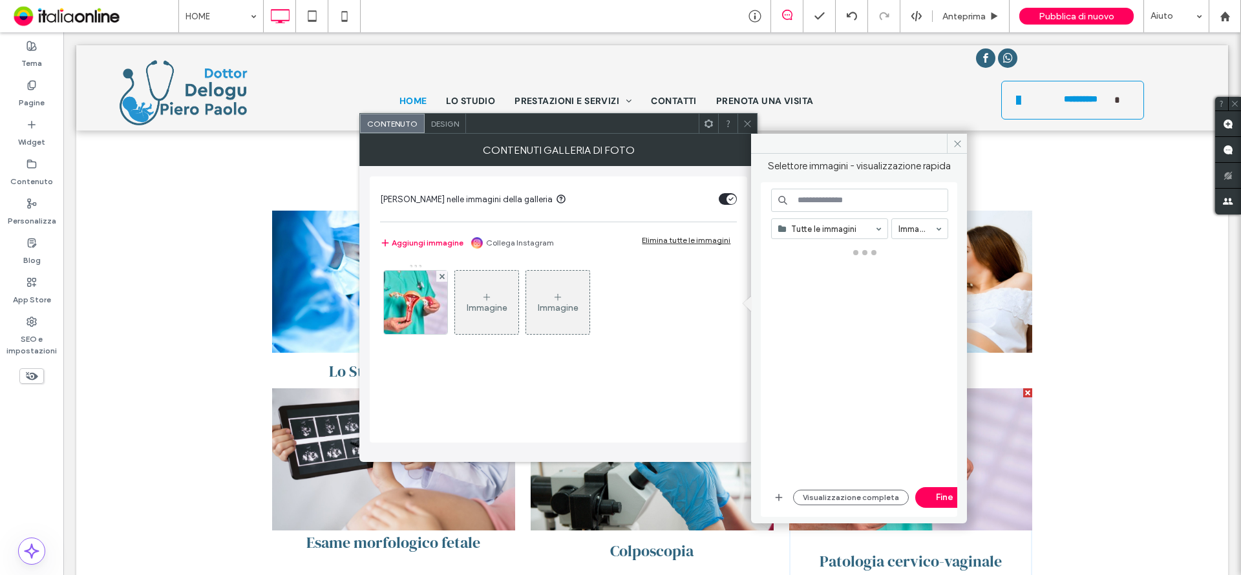
click at [741, 121] on div at bounding box center [746, 123] width 19 height 19
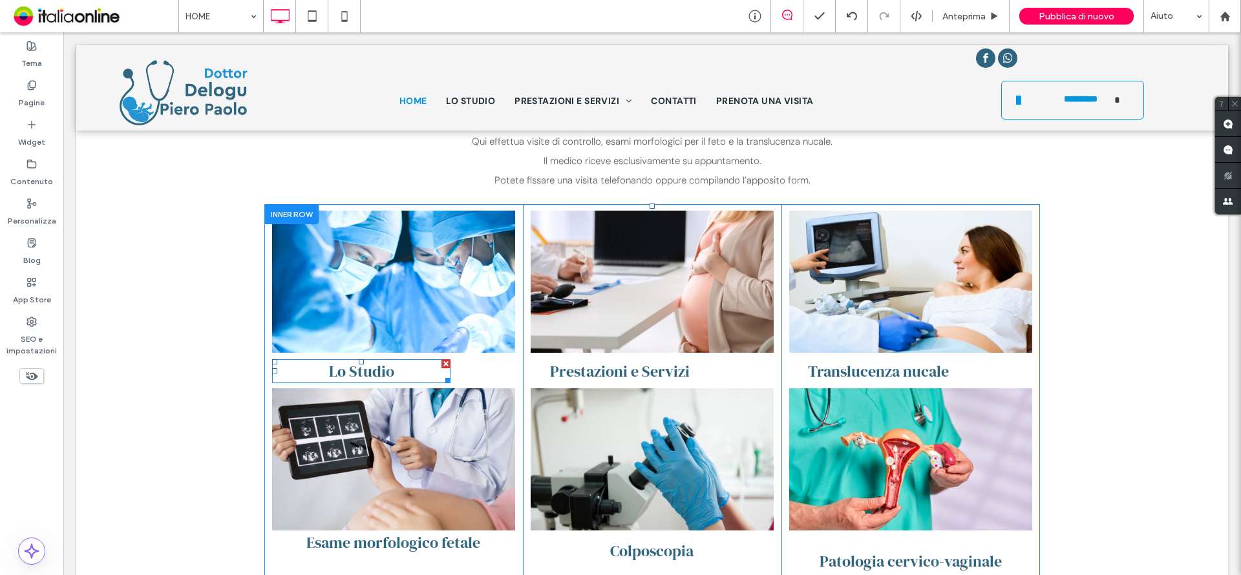
click at [377, 361] on span "Lo Studio" at bounding box center [361, 371] width 65 height 21
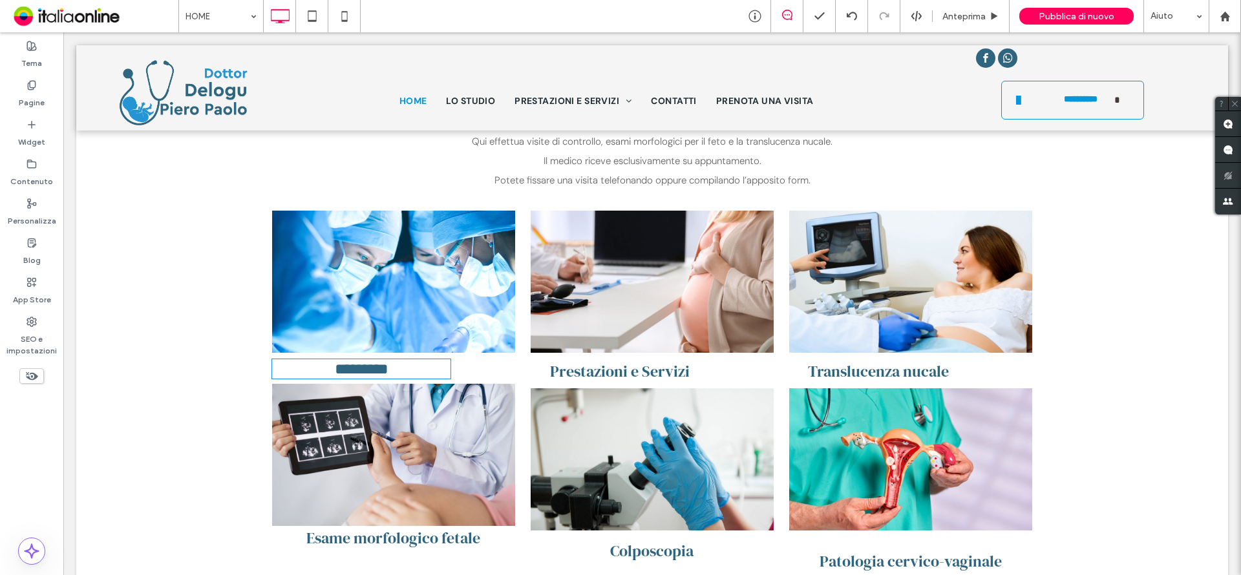
type input "**********"
type input "**"
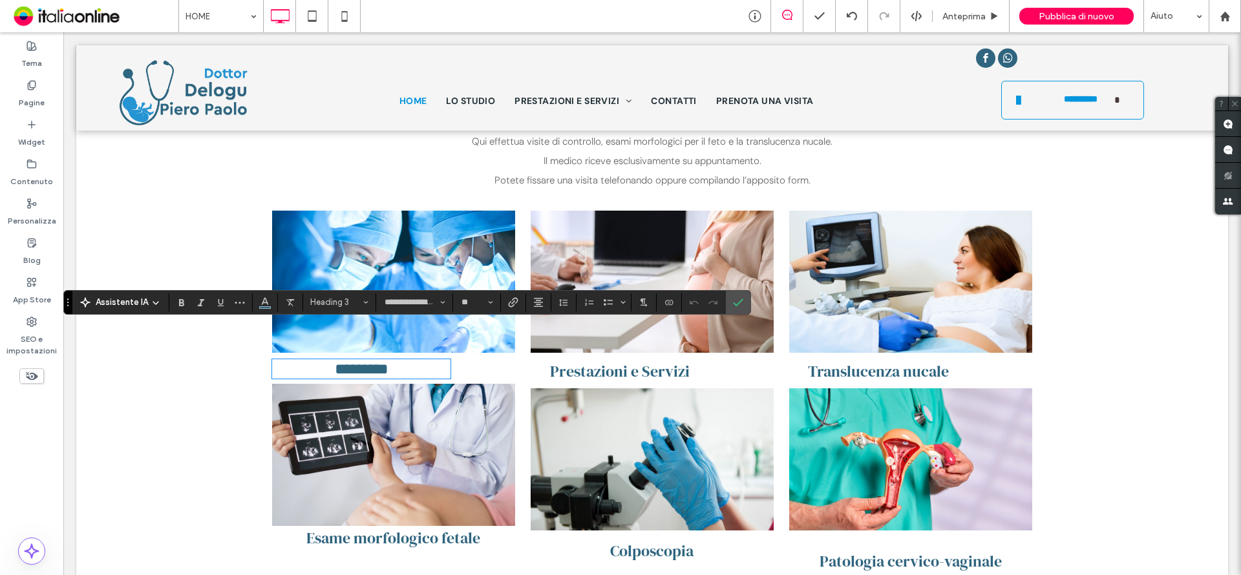
click at [488, 352] on div "Button Mostra altri ********* Button Mostra altri Esame morfologico fetale Clic…" at bounding box center [393, 398] width 258 height 388
click at [744, 297] on label "Conferma" at bounding box center [737, 302] width 19 height 23
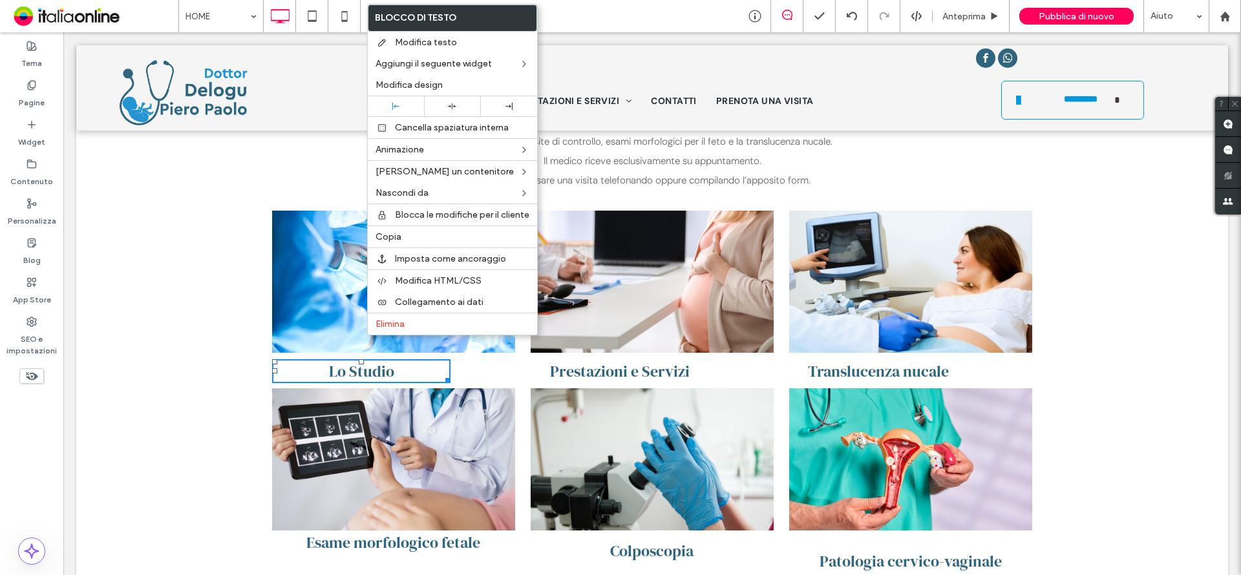
drag, startPoint x: 452, startPoint y: 108, endPoint x: 653, endPoint y: 255, distance: 248.3
click at [452, 108] on use at bounding box center [452, 106] width 8 height 6
click at [1089, 300] on div "Ambulatorio di ginecologia per visite specialistiche a Nuoro Il [PERSON_NAME] è…" at bounding box center [651, 302] width 1151 height 605
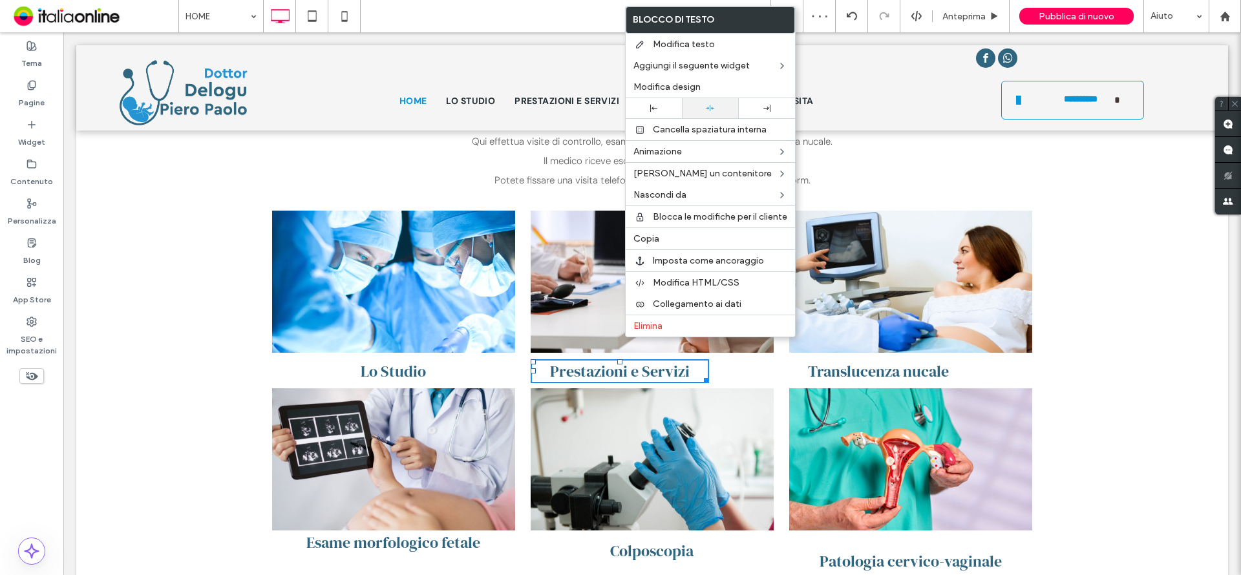
click at [701, 100] on div at bounding box center [710, 108] width 56 height 20
drag, startPoint x: 1005, startPoint y: 324, endPoint x: 966, endPoint y: 333, distance: 40.3
click at [1005, 324] on div "Button Mostra altri Translucenza nucale Patologia cervico-vaginale Button Mostr…" at bounding box center [910, 398] width 258 height 388
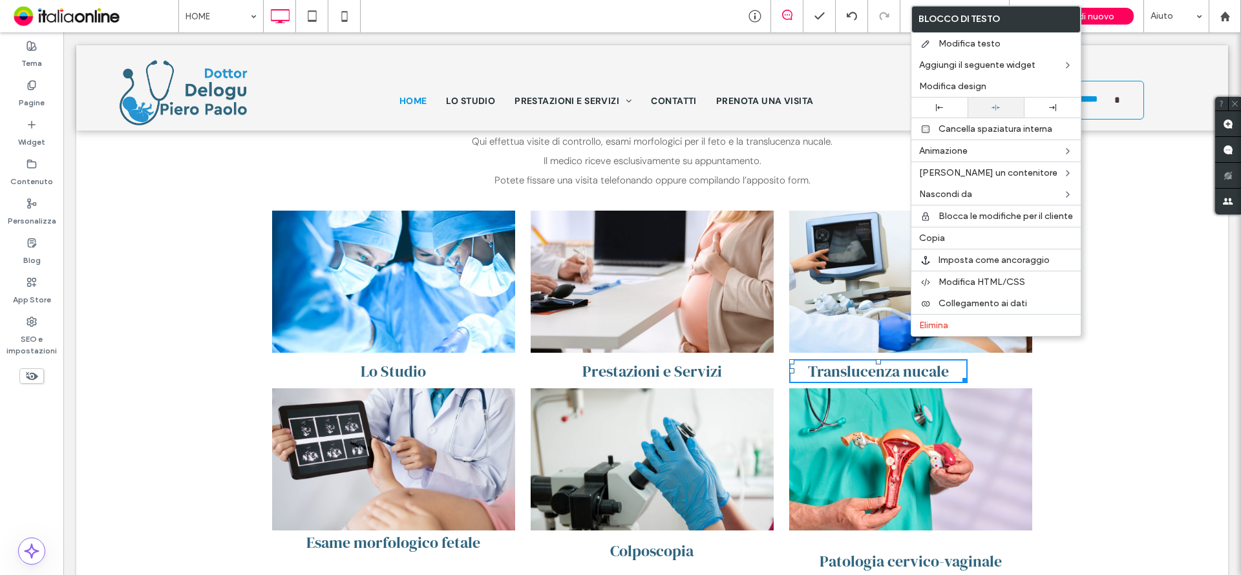
click at [996, 114] on div at bounding box center [995, 108] width 56 height 20
drag, startPoint x: 1230, startPoint y: 435, endPoint x: 1166, endPoint y: 403, distance: 71.1
click at [1166, 403] on div "Ambulatorio di ginecologia per visite specialistiche a Nuoro Il [PERSON_NAME] è…" at bounding box center [651, 302] width 1151 height 605
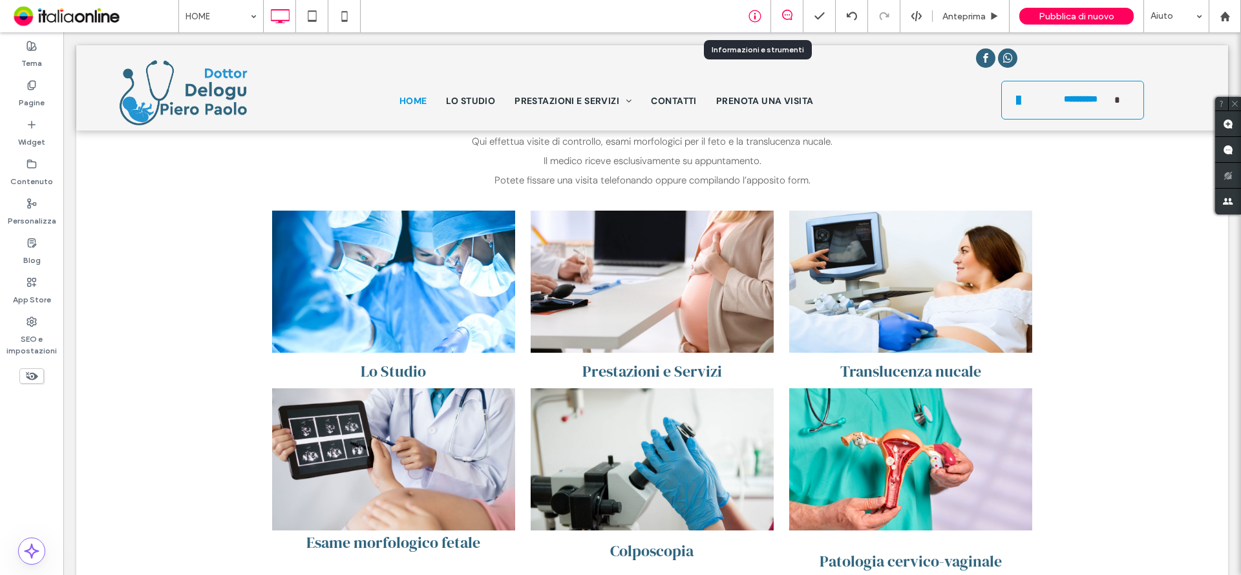
click at [750, 13] on use at bounding box center [754, 16] width 12 height 12
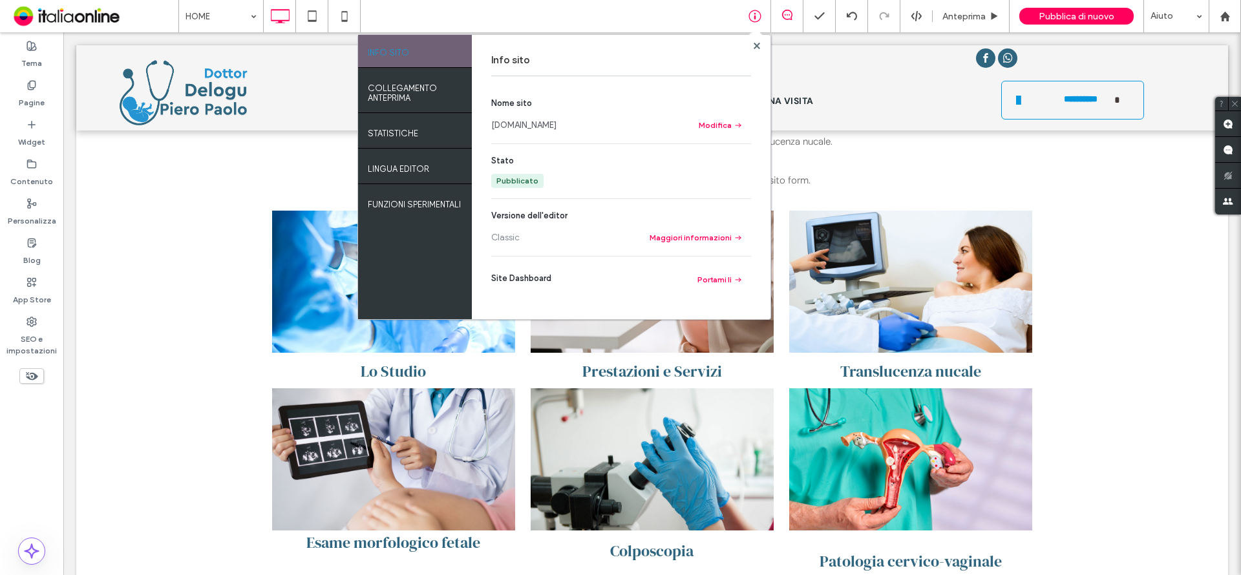
click at [538, 129] on link "[DOMAIN_NAME]" at bounding box center [523, 125] width 65 height 13
click at [757, 43] on div "INFO SITO COLLEGAMENTO ANTEPRIMA Statistiche LINGUA EDITOR Funzioni sperimental…" at bounding box center [564, 177] width 414 height 286
click at [757, 43] on icon at bounding box center [756, 46] width 6 height 6
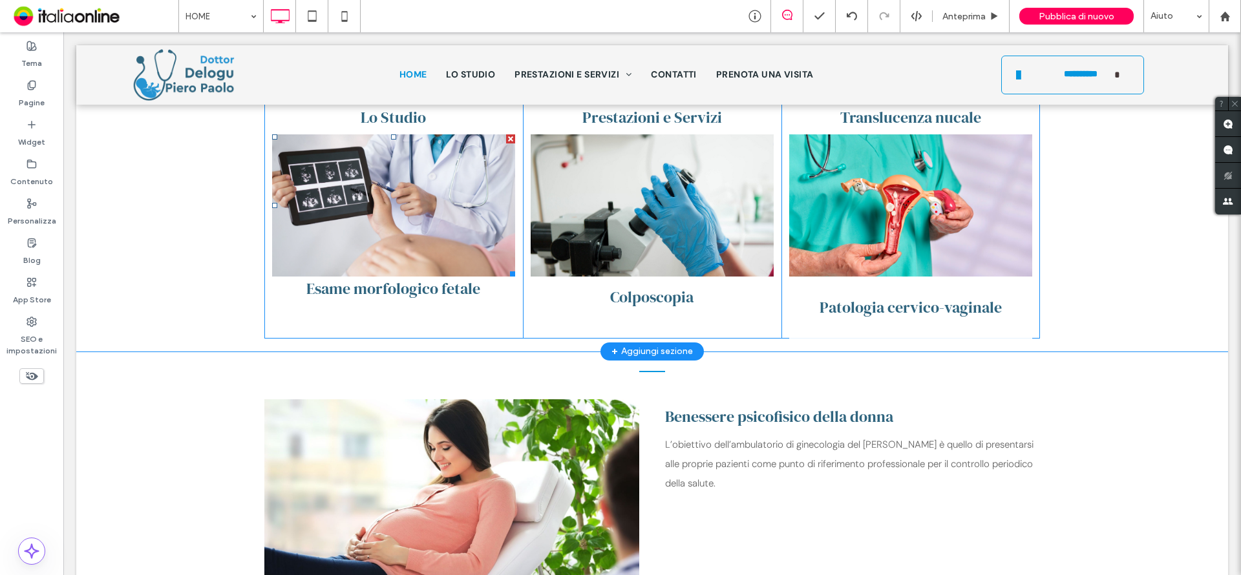
scroll to position [840, 0]
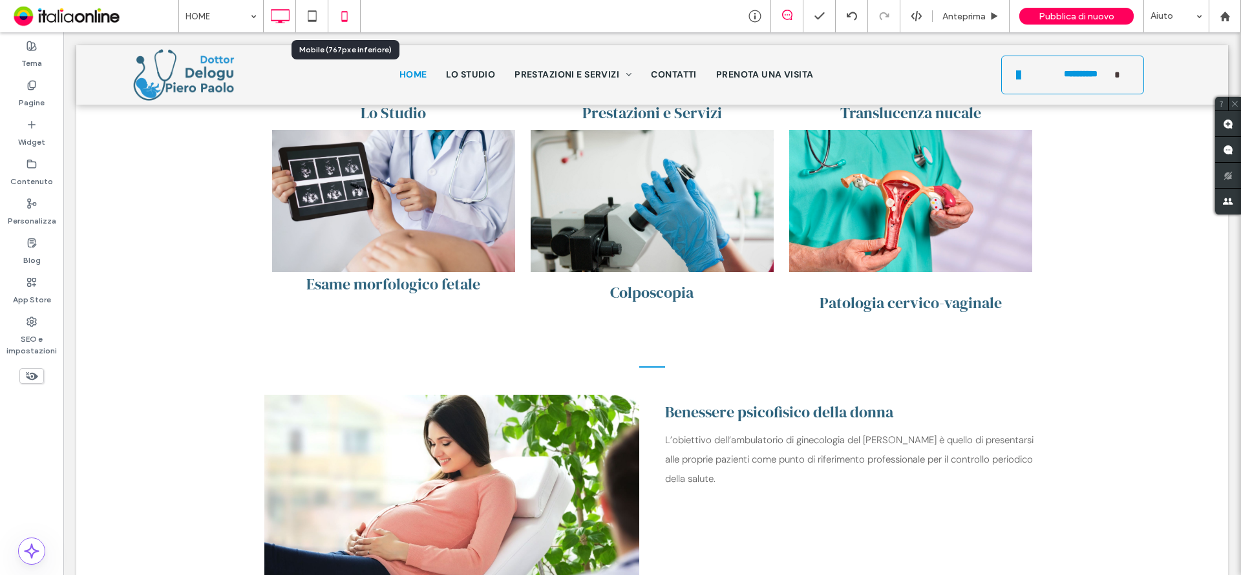
click at [342, 12] on use at bounding box center [344, 16] width 6 height 10
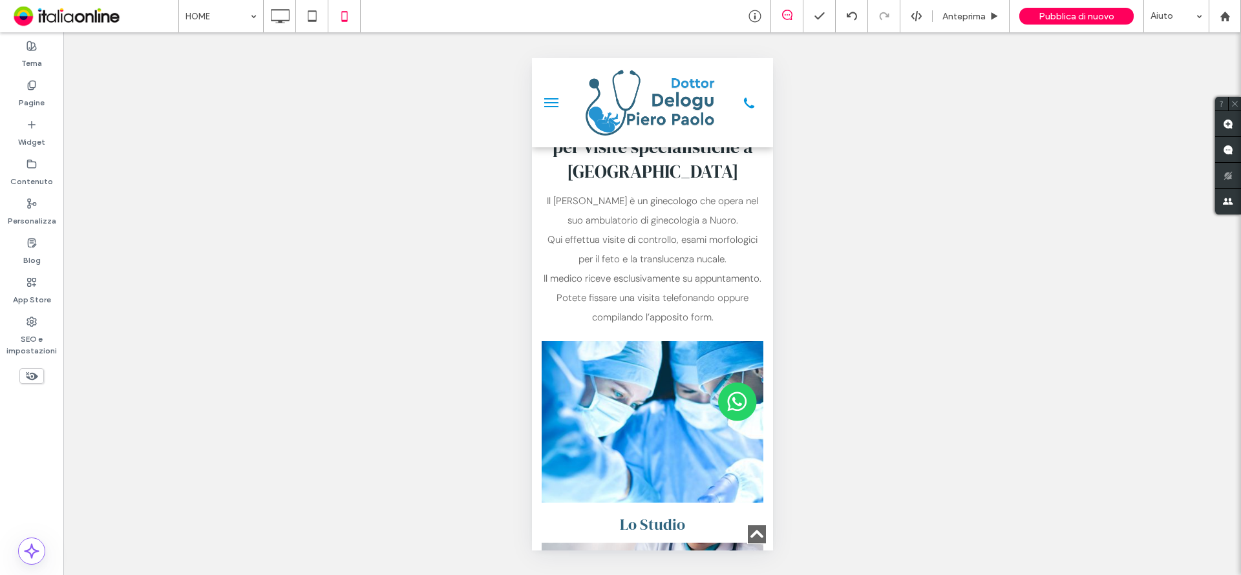
scroll to position [258, 0]
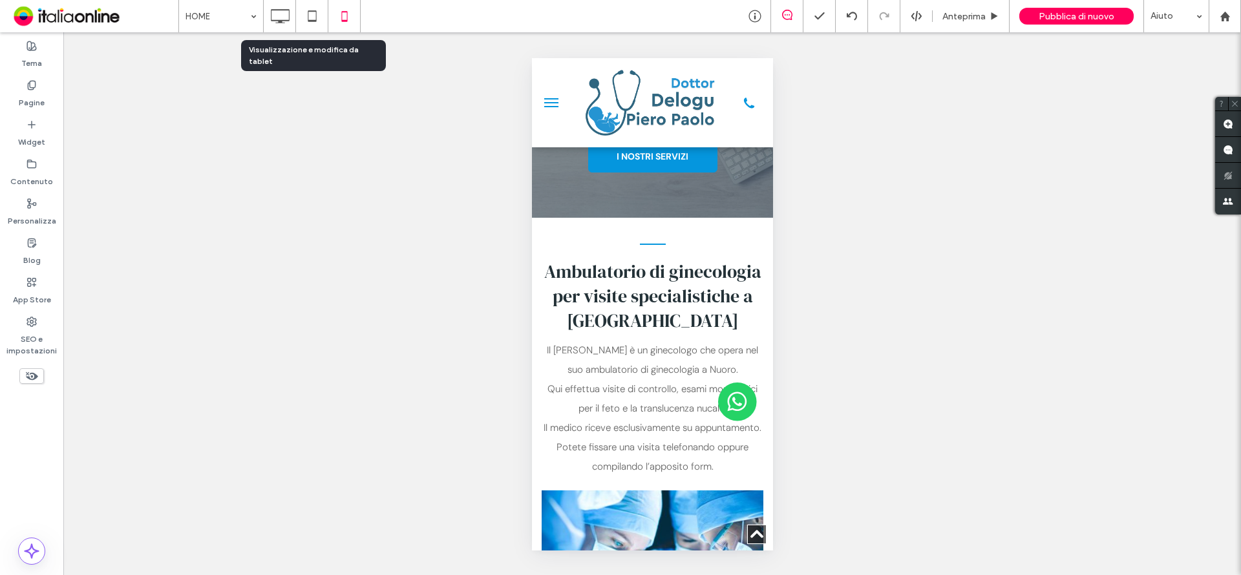
drag, startPoint x: 313, startPoint y: 20, endPoint x: 775, endPoint y: 276, distance: 528.1
click at [313, 20] on use at bounding box center [312, 15] width 8 height 11
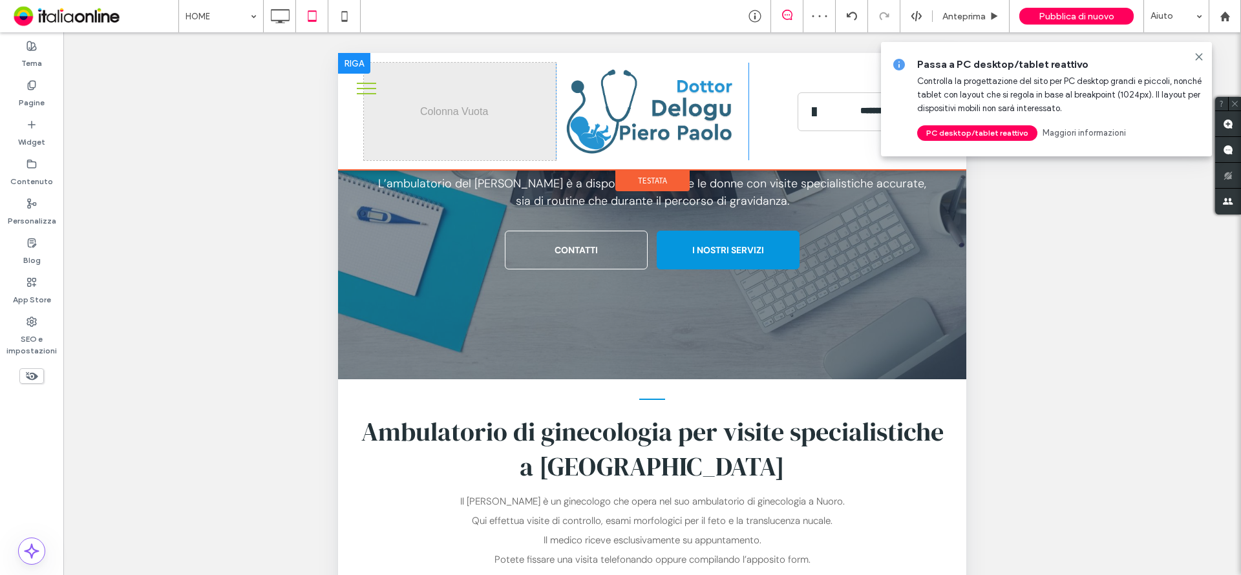
scroll to position [65, 0]
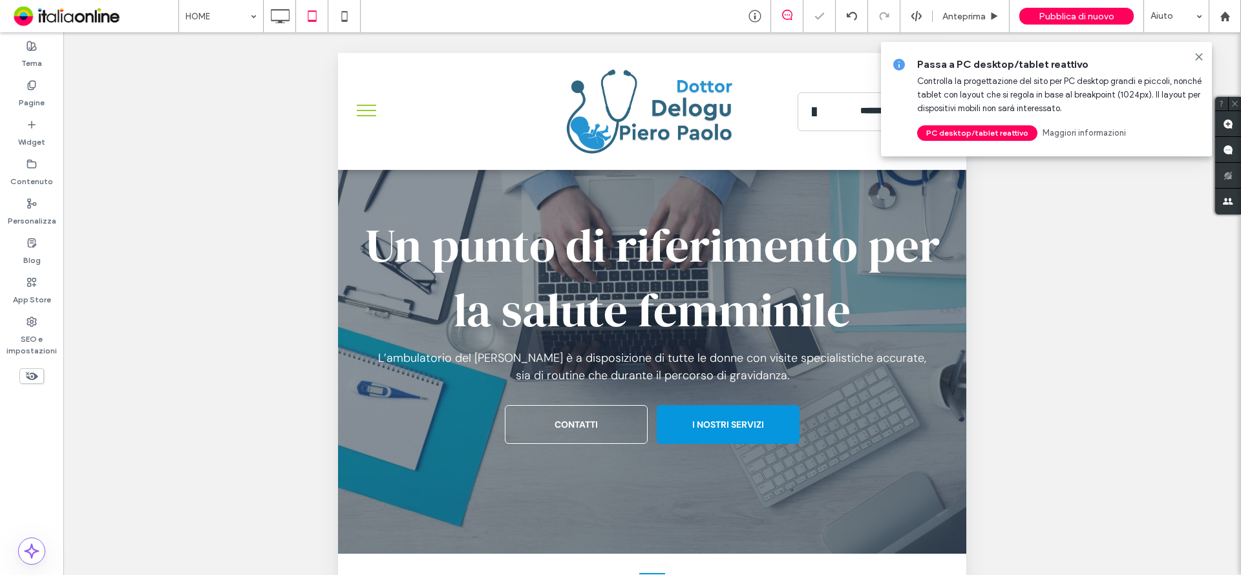
drag, startPoint x: 354, startPoint y: 91, endPoint x: 362, endPoint y: 120, distance: 29.6
click at [354, 91] on div "**********" at bounding box center [652, 111] width 628 height 117
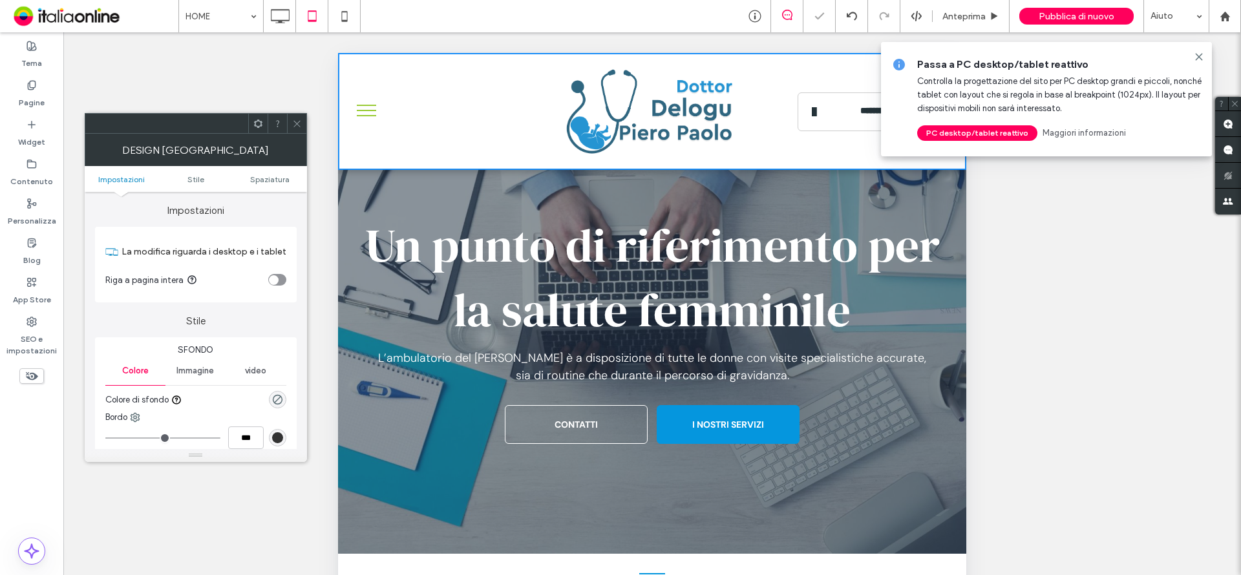
click at [298, 117] on span at bounding box center [297, 123] width 10 height 19
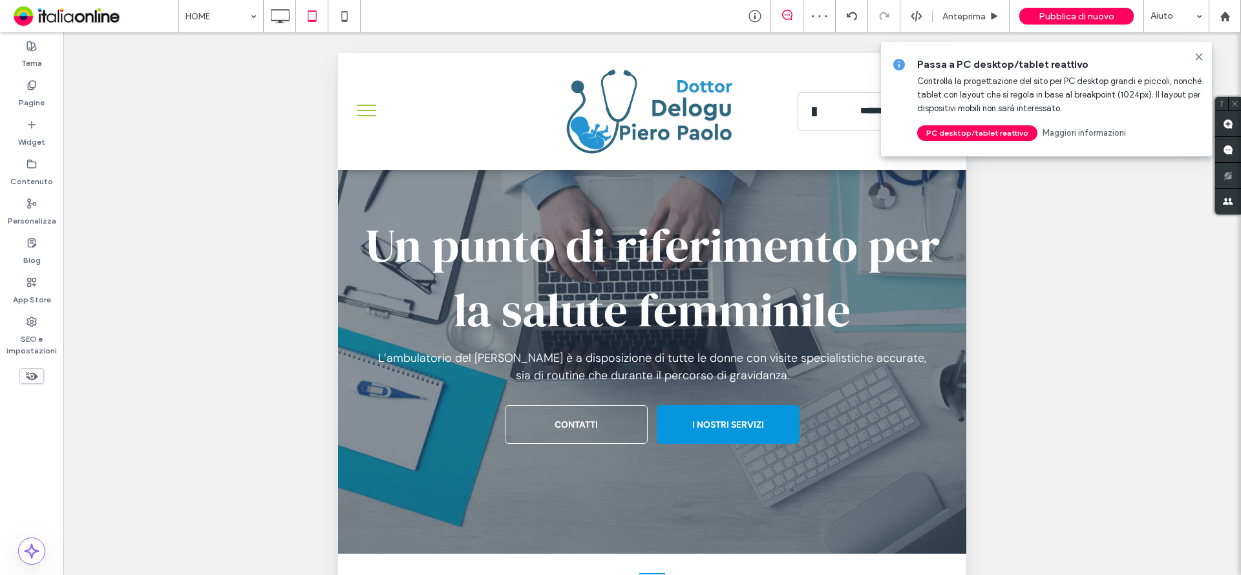
click at [365, 112] on button "menu" at bounding box center [367, 111] width 34 height 34
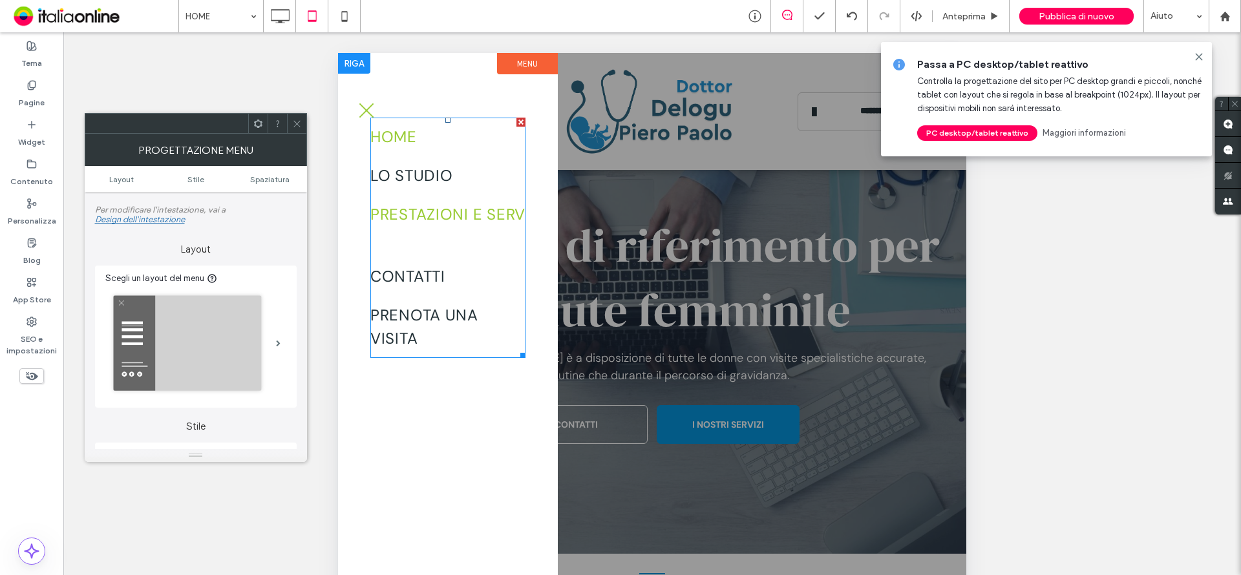
click at [436, 225] on span "PRESTAZIONI E SERVIZI" at bounding box center [447, 226] width 155 height 47
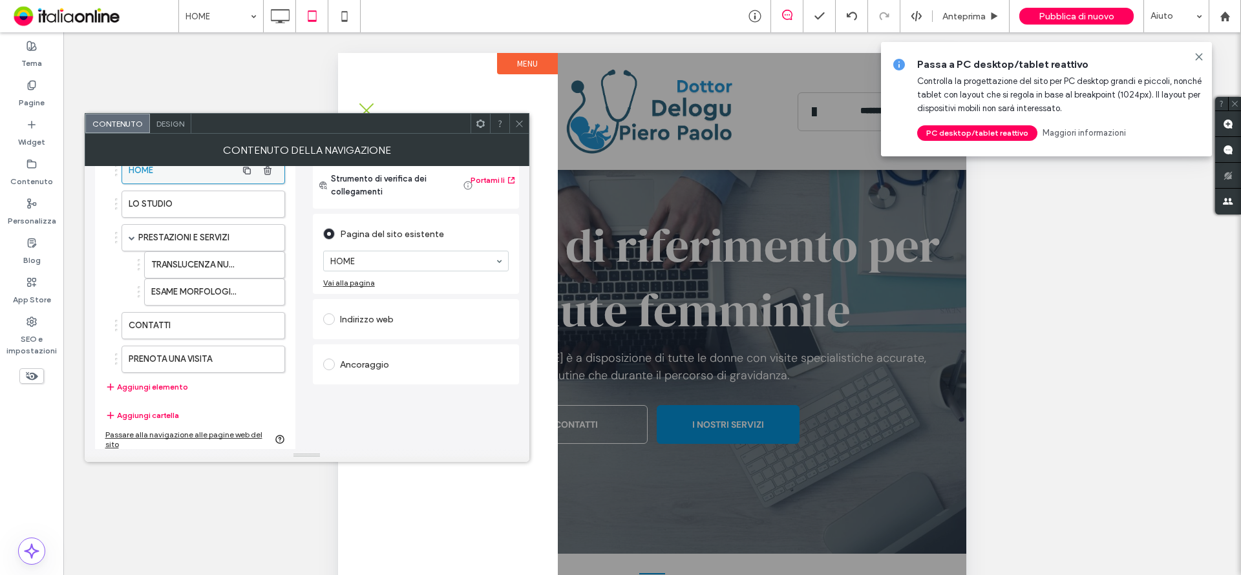
scroll to position [93, 0]
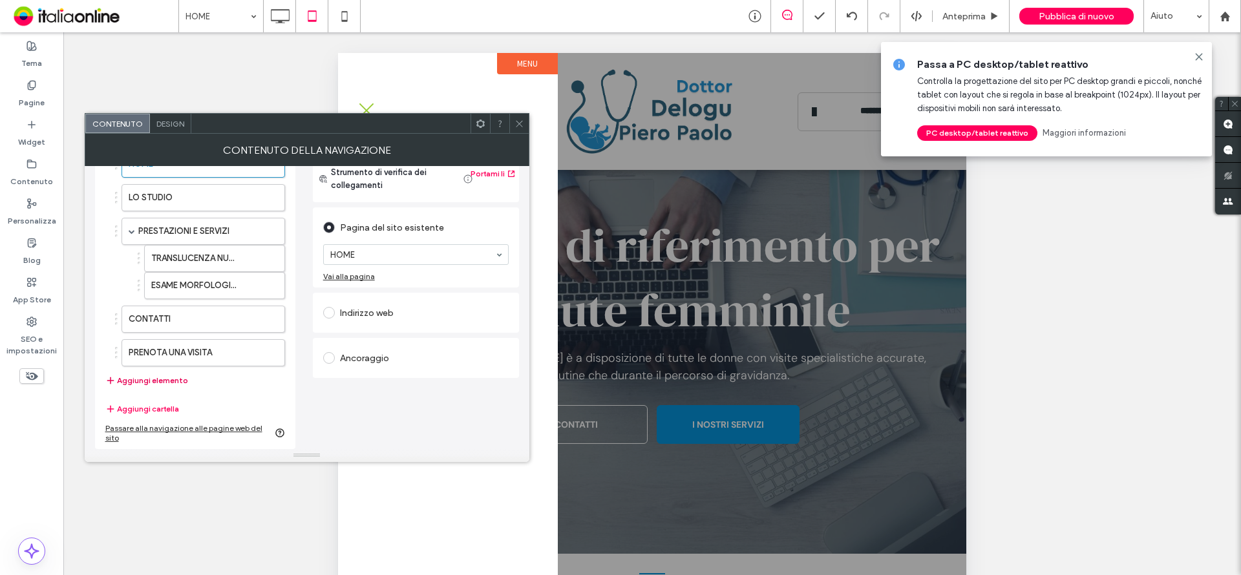
click at [169, 386] on button "Aggiungi elemento" at bounding box center [146, 381] width 83 height 16
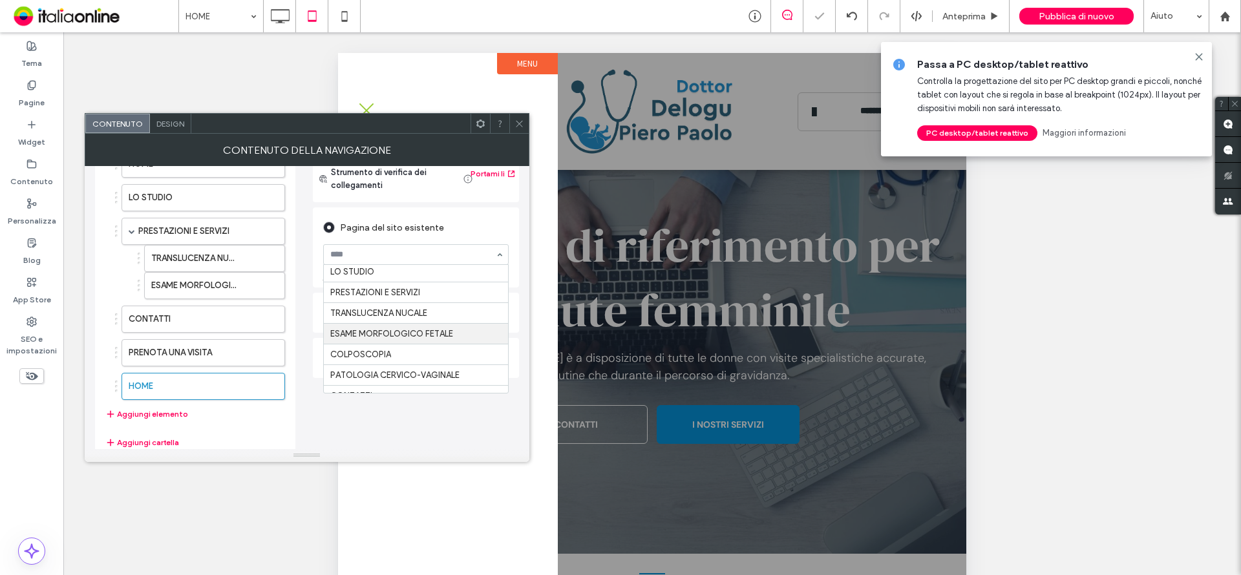
scroll to position [37, 0]
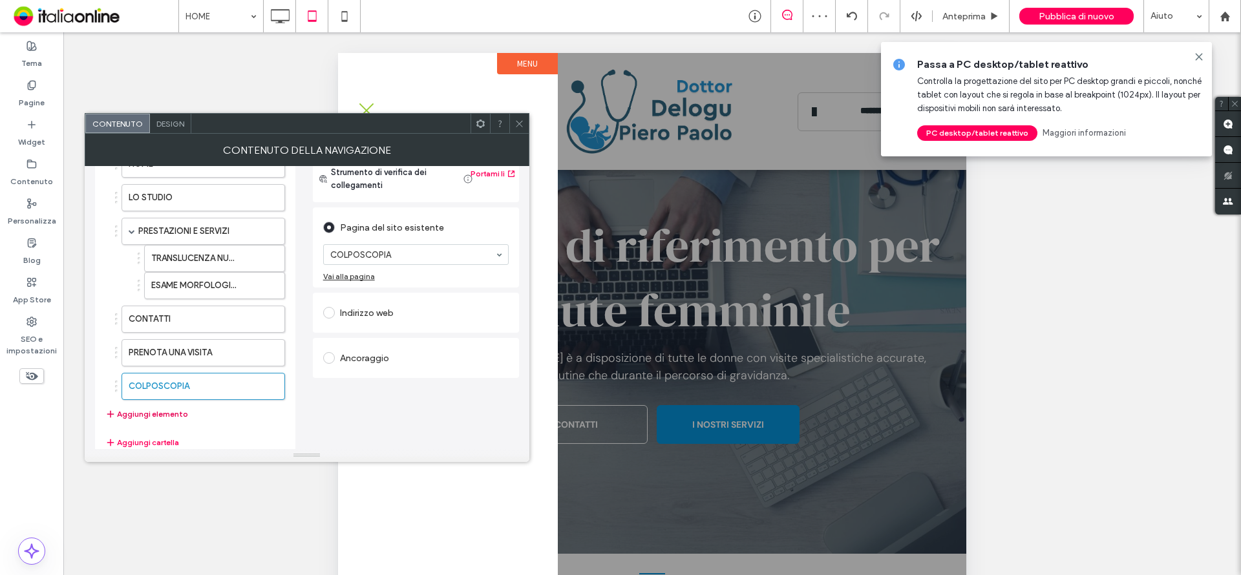
click at [156, 415] on button "Aggiungi elemento" at bounding box center [146, 414] width 83 height 16
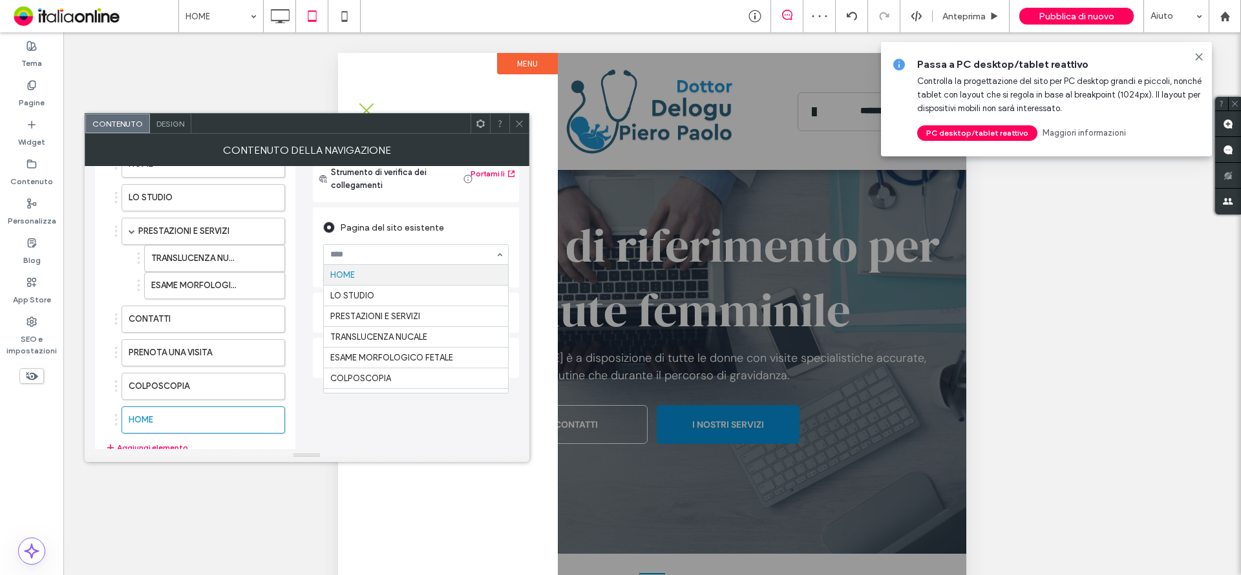
drag, startPoint x: 399, startPoint y: 257, endPoint x: 410, endPoint y: 291, distance: 35.3
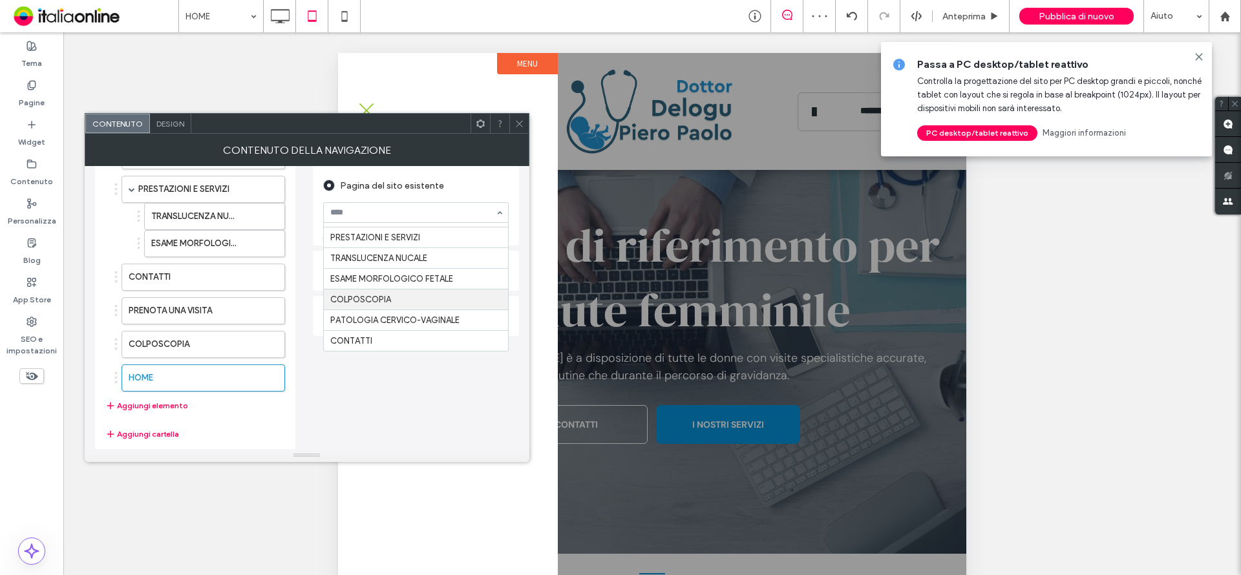
scroll to position [158, 0]
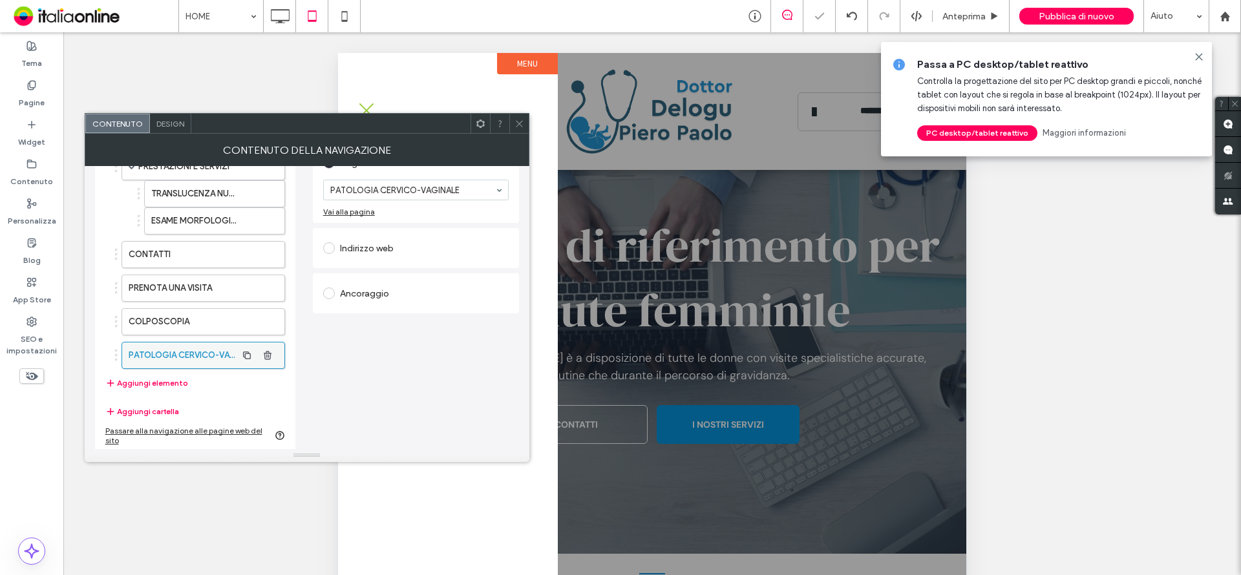
drag, startPoint x: 224, startPoint y: 390, endPoint x: 202, endPoint y: 352, distance: 44.3
click at [224, 390] on div "HOME LO STUDIO PRESTAZIONI E SERVIZI TRANSLUCENZA NUCALE ESAME MORFOLOGICO FETA…" at bounding box center [195, 238] width 180 height 318
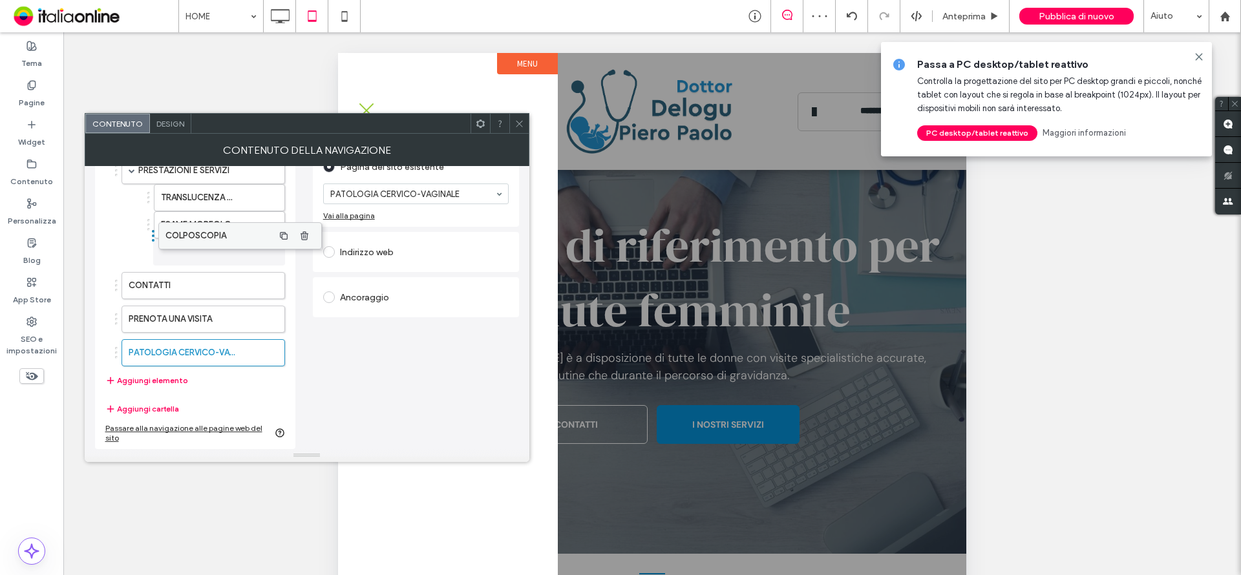
scroll to position [154, 0]
drag, startPoint x: 191, startPoint y: 324, endPoint x: 194, endPoint y: 355, distance: 30.5
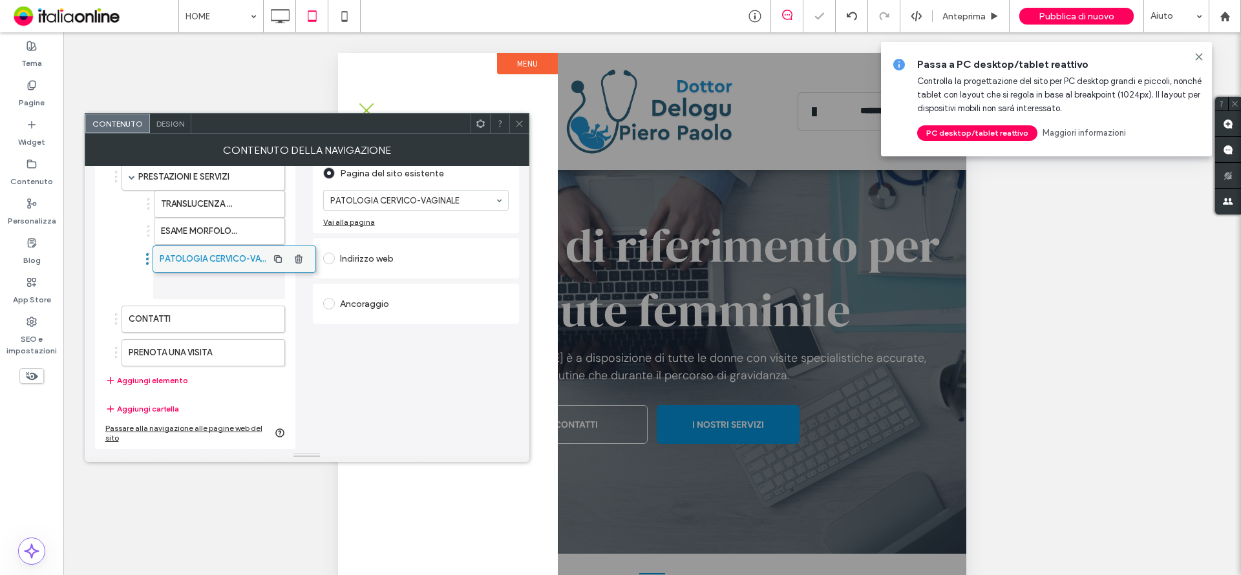
scroll to position [147, 0]
drag, startPoint x: 194, startPoint y: 355, endPoint x: 240, endPoint y: 289, distance: 80.1
click at [517, 123] on icon at bounding box center [519, 124] width 10 height 10
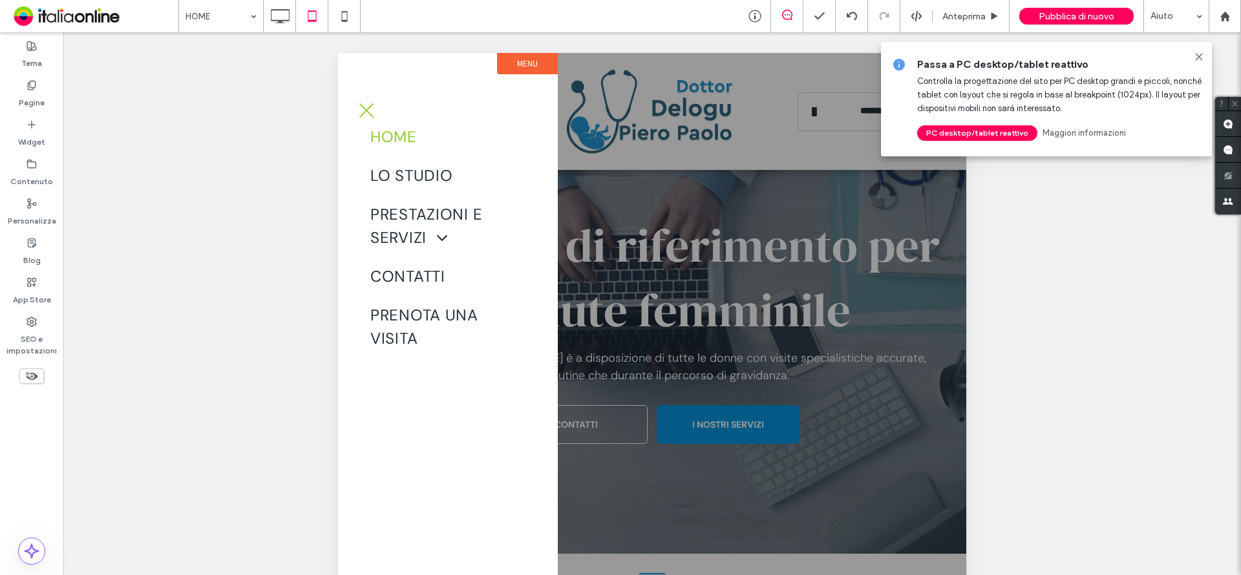
click at [610, 189] on div at bounding box center [652, 466] width 628 height 827
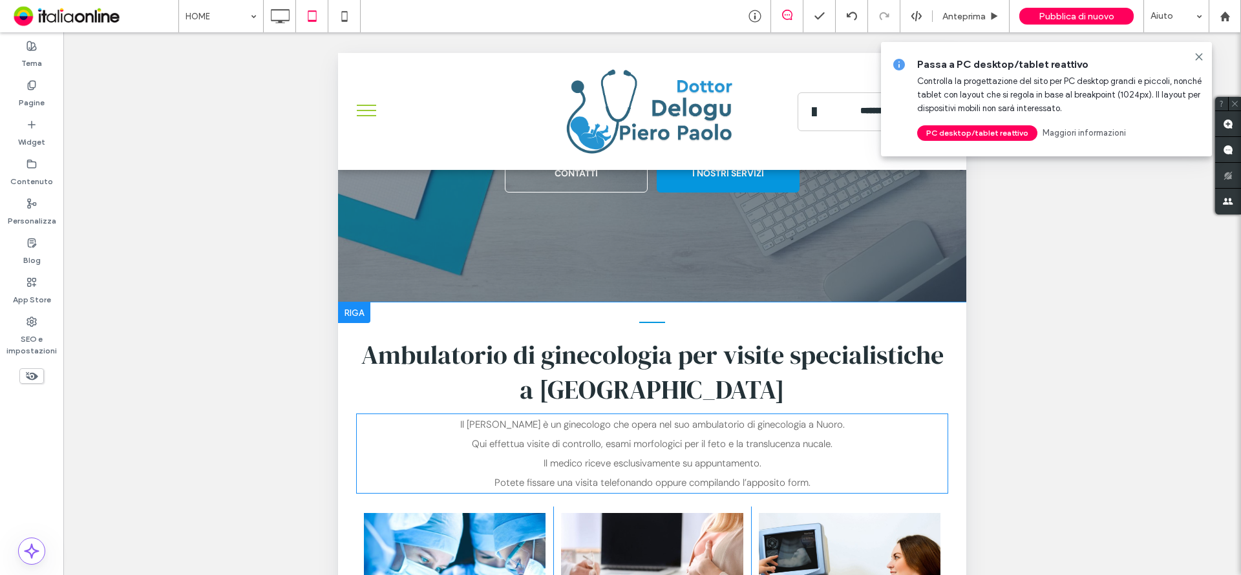
scroll to position [517, 0]
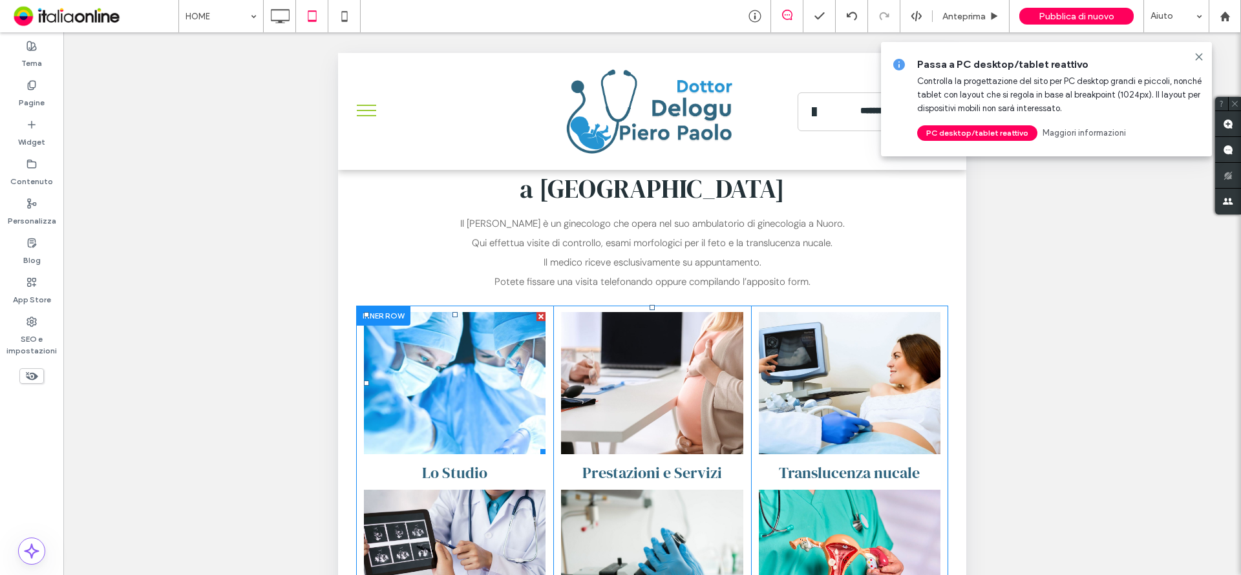
click at [499, 420] on link at bounding box center [455, 383] width 182 height 142
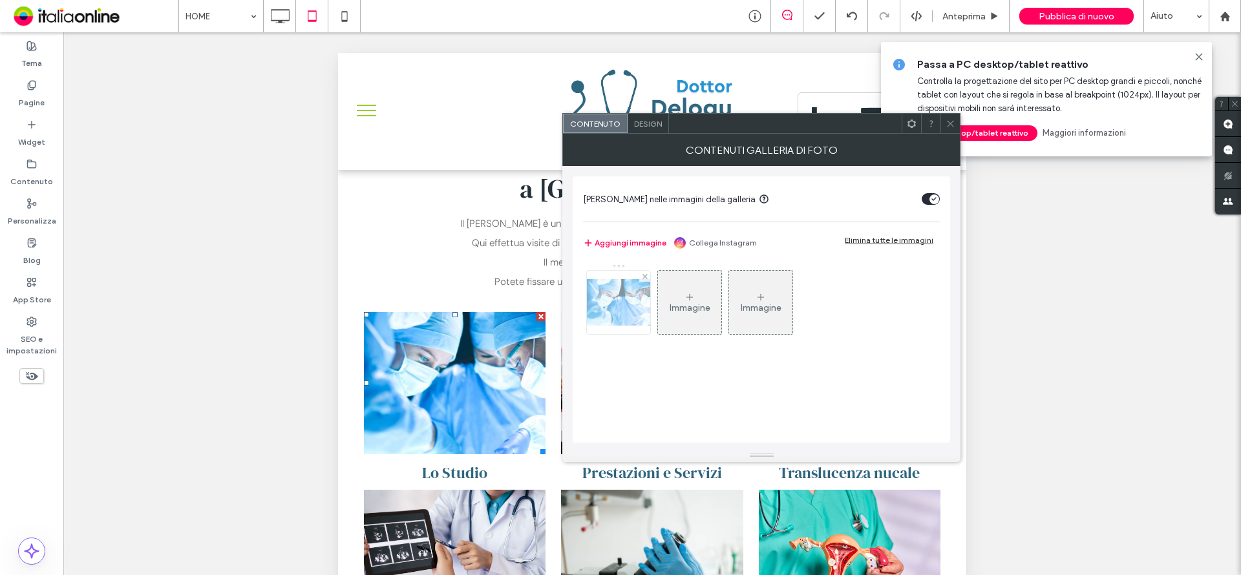
click at [625, 297] on img at bounding box center [618, 302] width 103 height 47
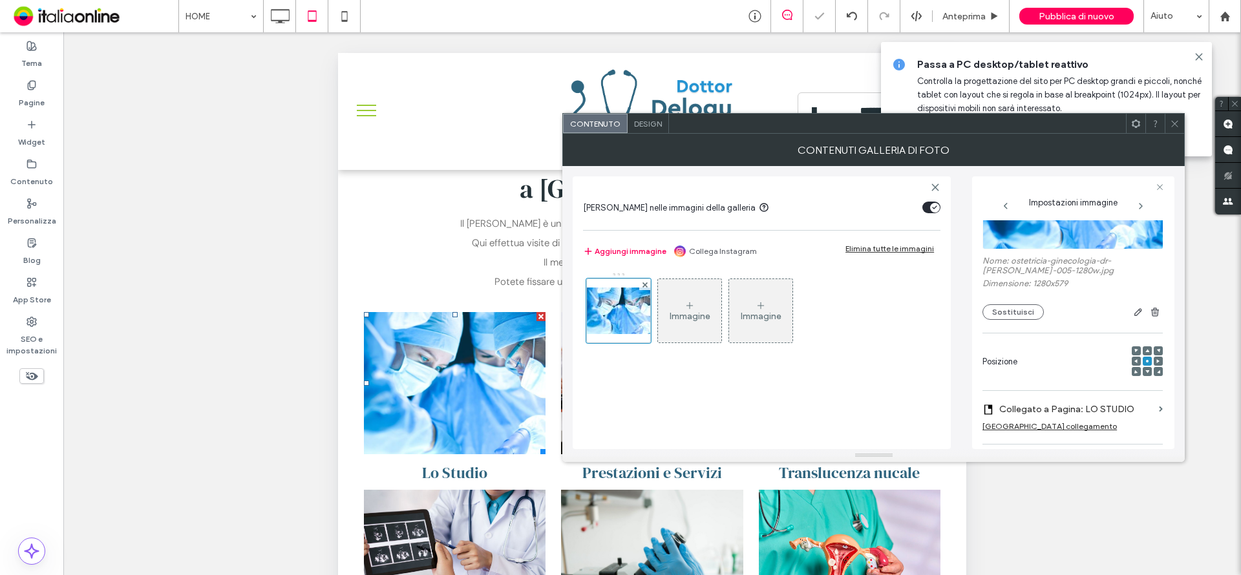
scroll to position [129, 0]
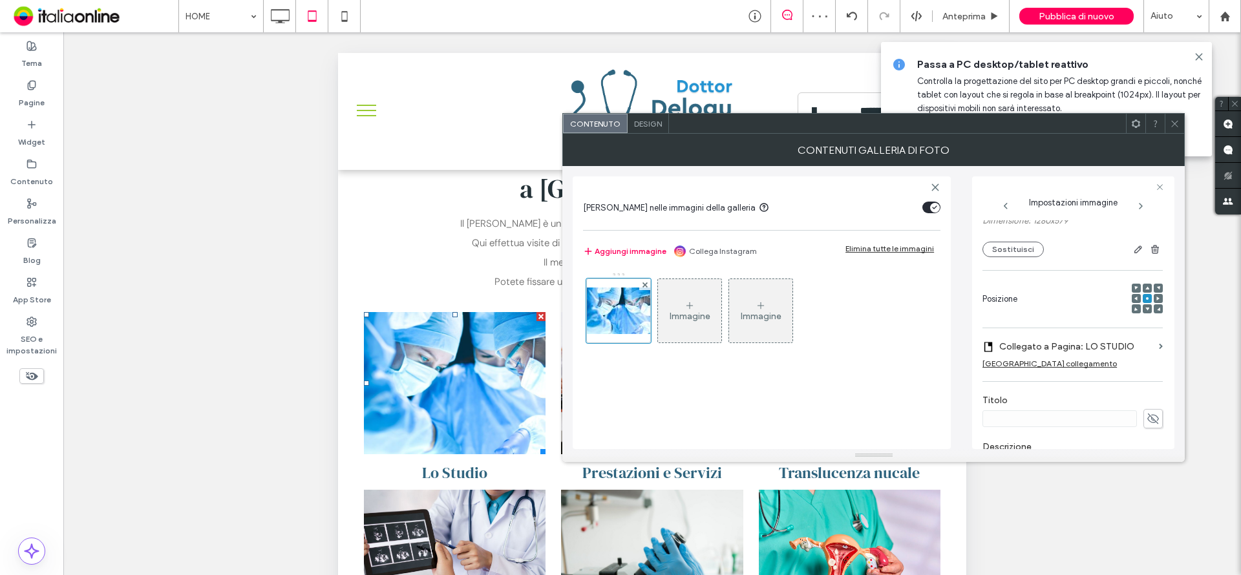
click at [1171, 124] on icon at bounding box center [1174, 124] width 10 height 10
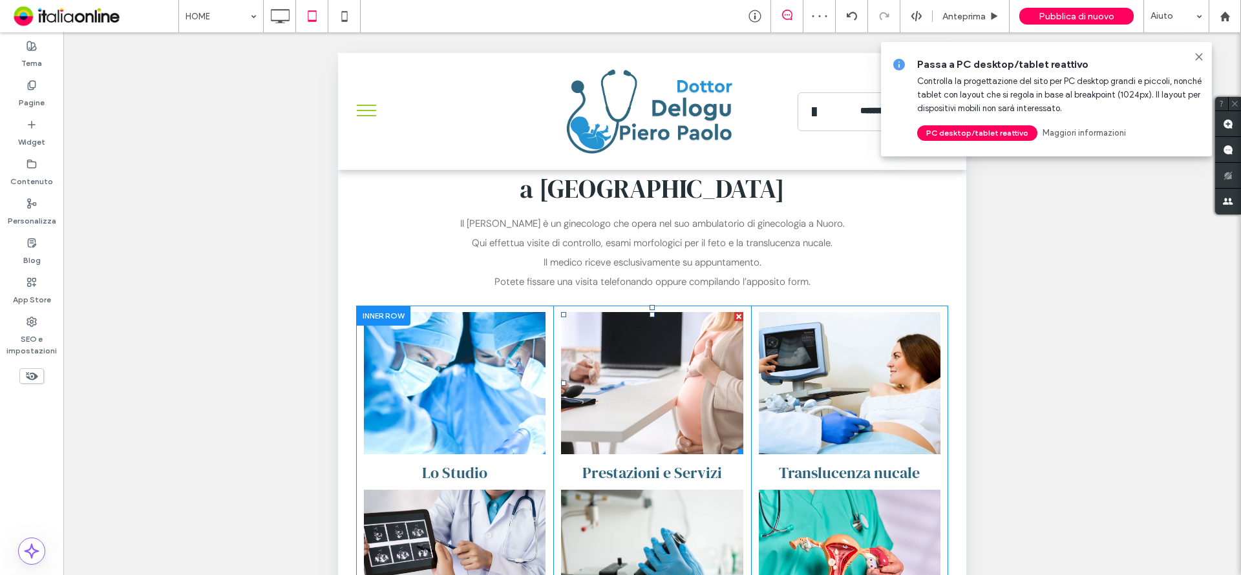
click at [627, 421] on link at bounding box center [652, 383] width 182 height 142
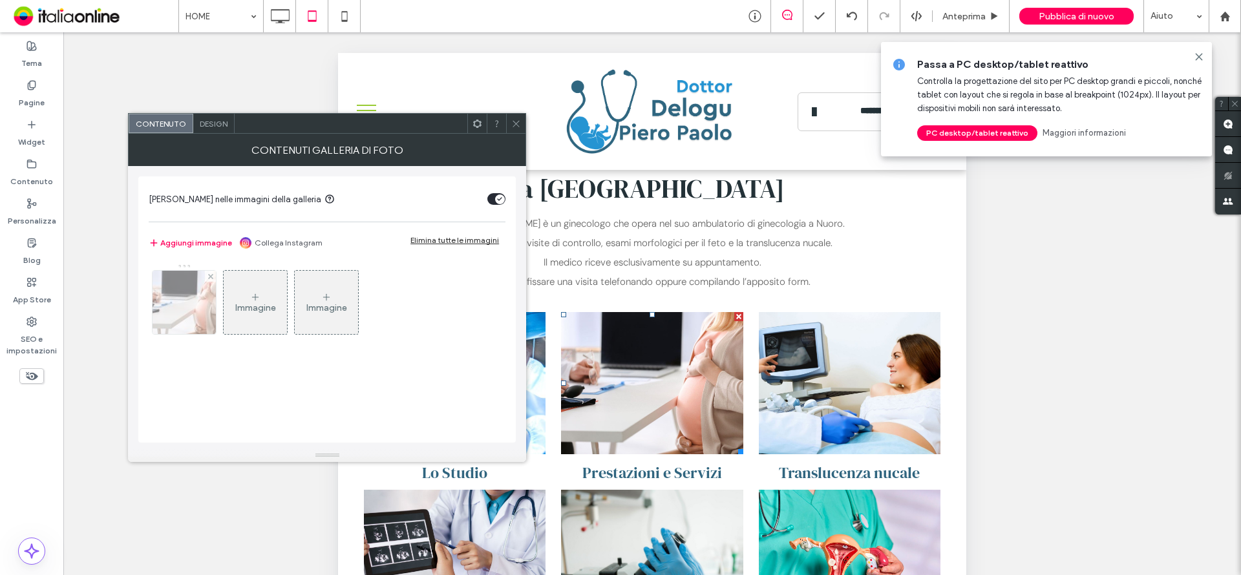
click at [189, 313] on img at bounding box center [184, 302] width 95 height 63
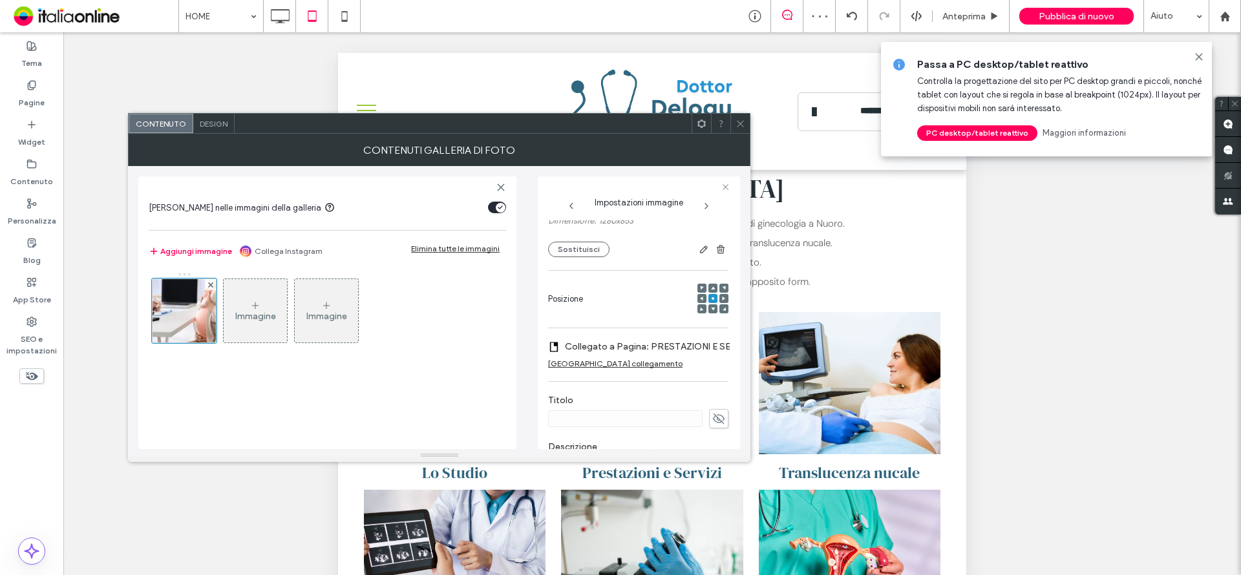
click at [739, 129] on span at bounding box center [740, 123] width 10 height 19
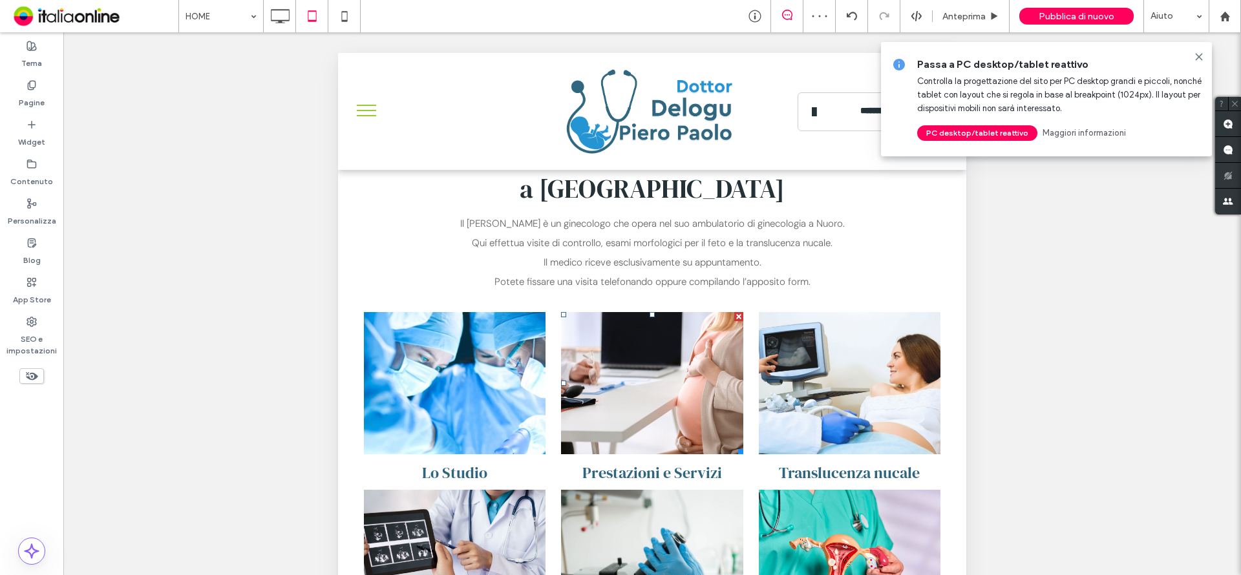
drag, startPoint x: 832, startPoint y: 397, endPoint x: 832, endPoint y: 388, distance: 9.7
click at [832, 397] on link at bounding box center [850, 383] width 182 height 142
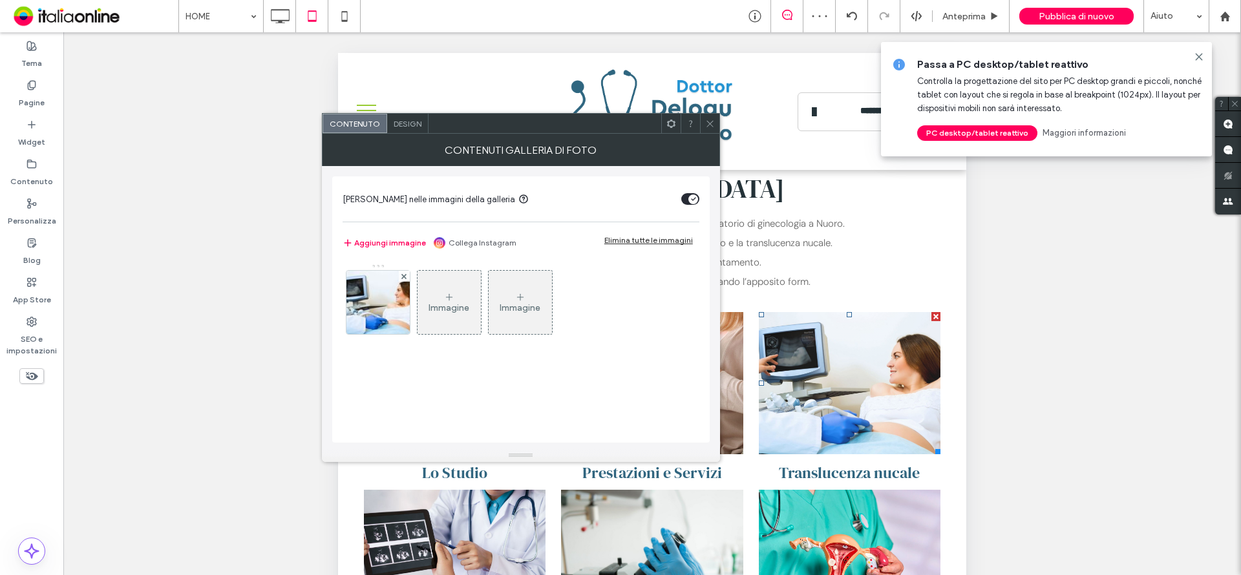
click at [832, 391] on link at bounding box center [850, 383] width 182 height 142
click at [344, 302] on div "Immagine Immagine" at bounding box center [519, 306] width 355 height 84
drag, startPoint x: 355, startPoint y: 302, endPoint x: 543, endPoint y: 272, distance: 190.4
click at [355, 302] on img at bounding box center [378, 302] width 95 height 63
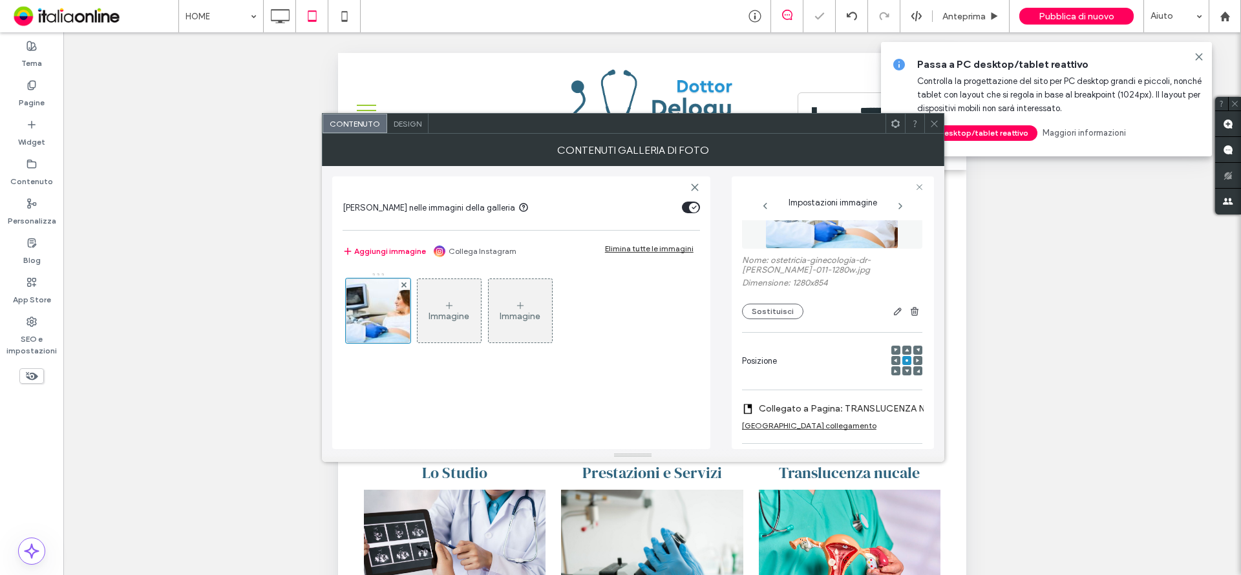
scroll to position [194, 0]
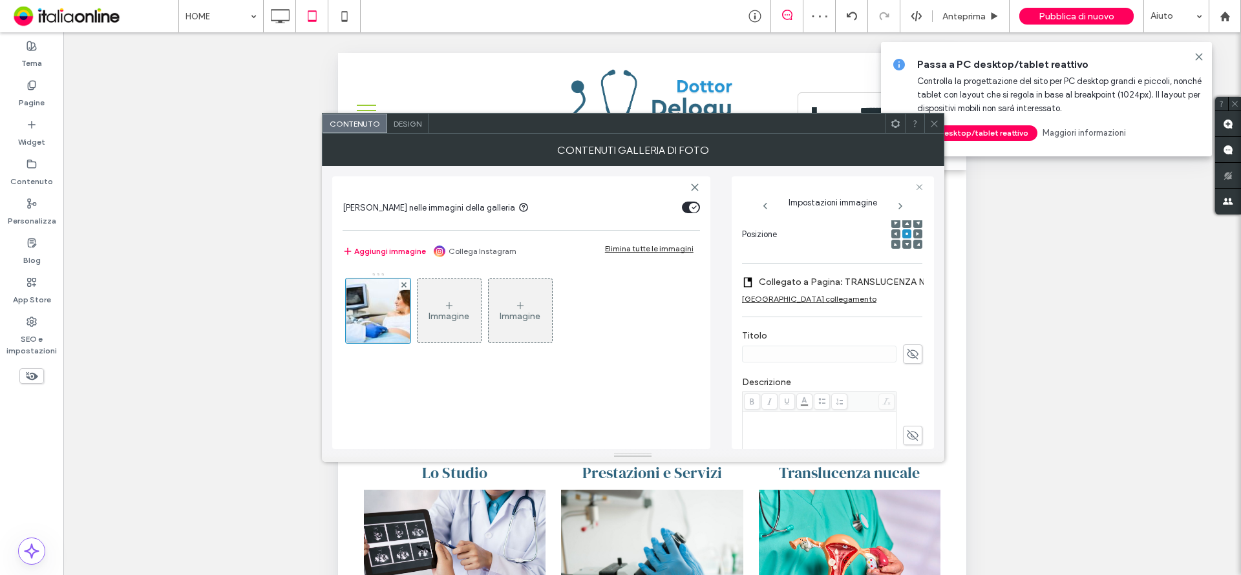
click at [932, 127] on icon at bounding box center [934, 124] width 10 height 10
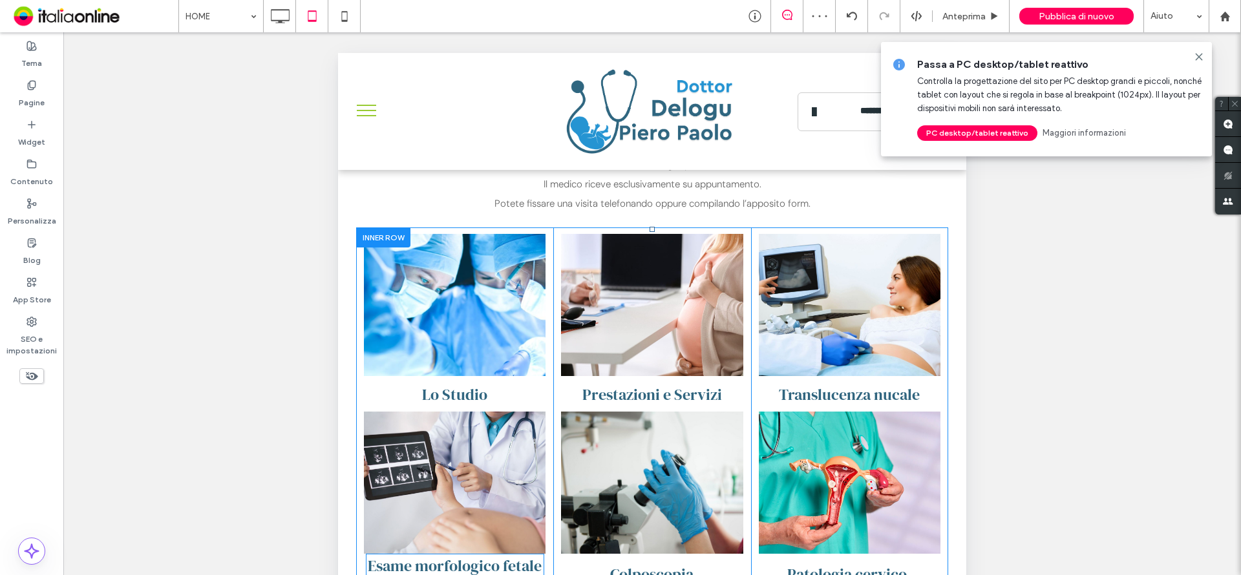
scroll to position [775, 0]
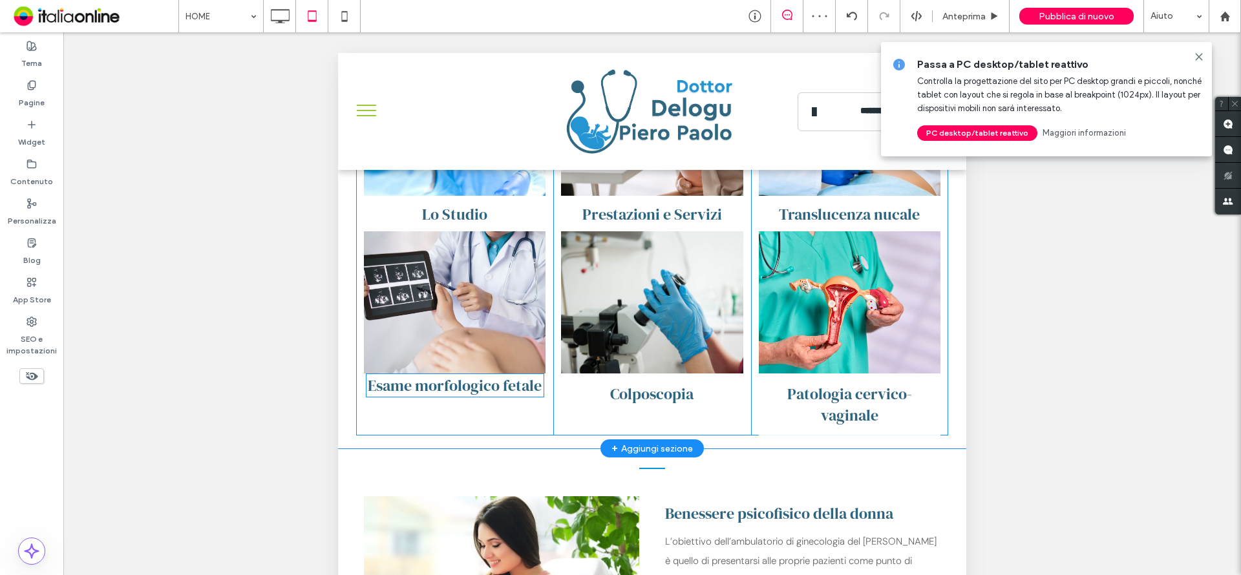
click at [467, 341] on link at bounding box center [455, 302] width 182 height 142
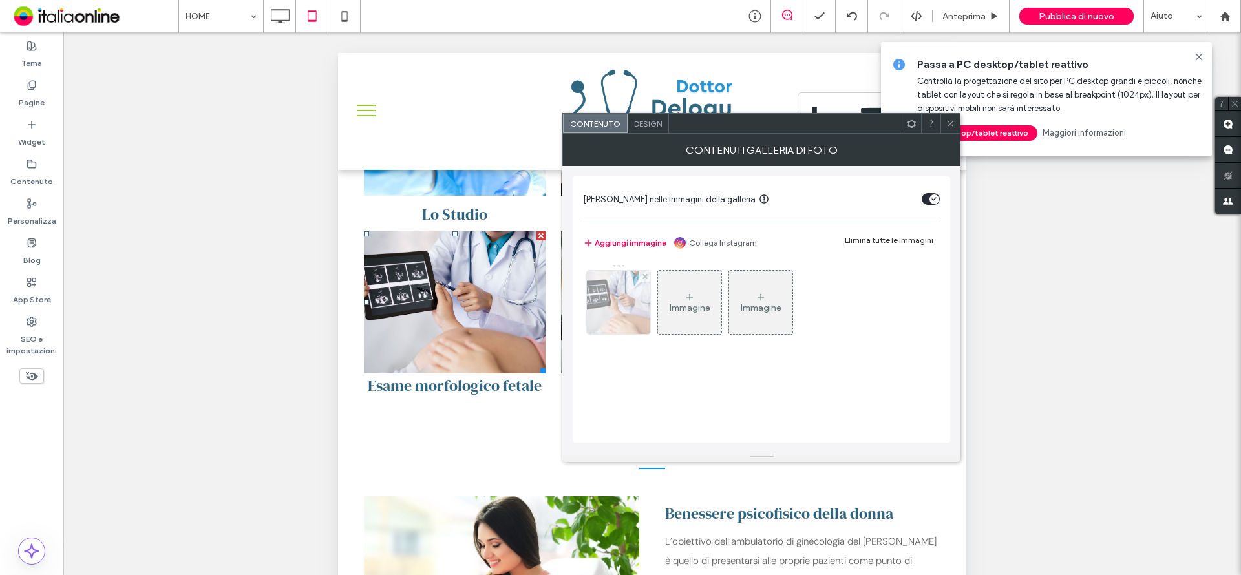
click at [598, 302] on img at bounding box center [618, 302] width 95 height 63
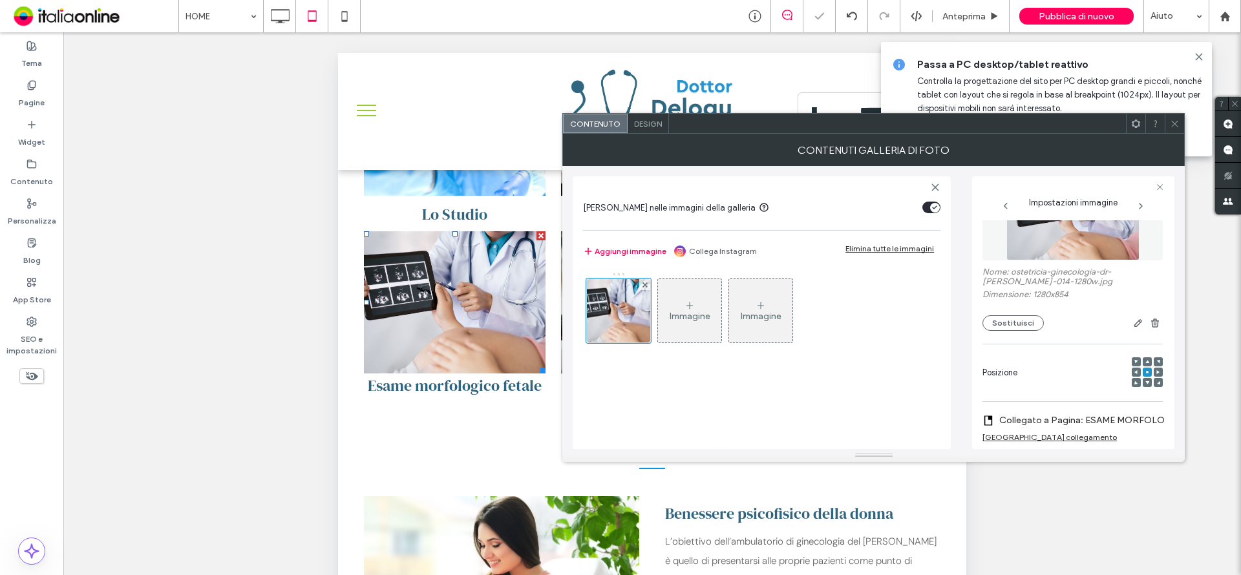
scroll to position [129, 0]
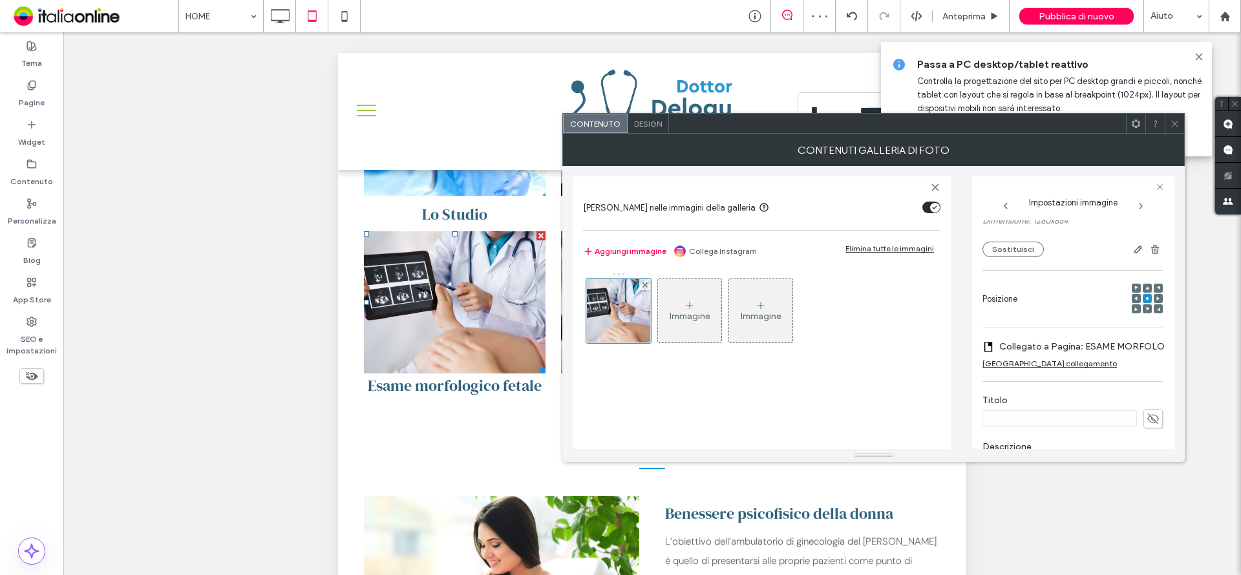
drag, startPoint x: 1167, startPoint y: 127, endPoint x: 704, endPoint y: 269, distance: 484.8
click at [1167, 127] on div at bounding box center [1173, 123] width 19 height 19
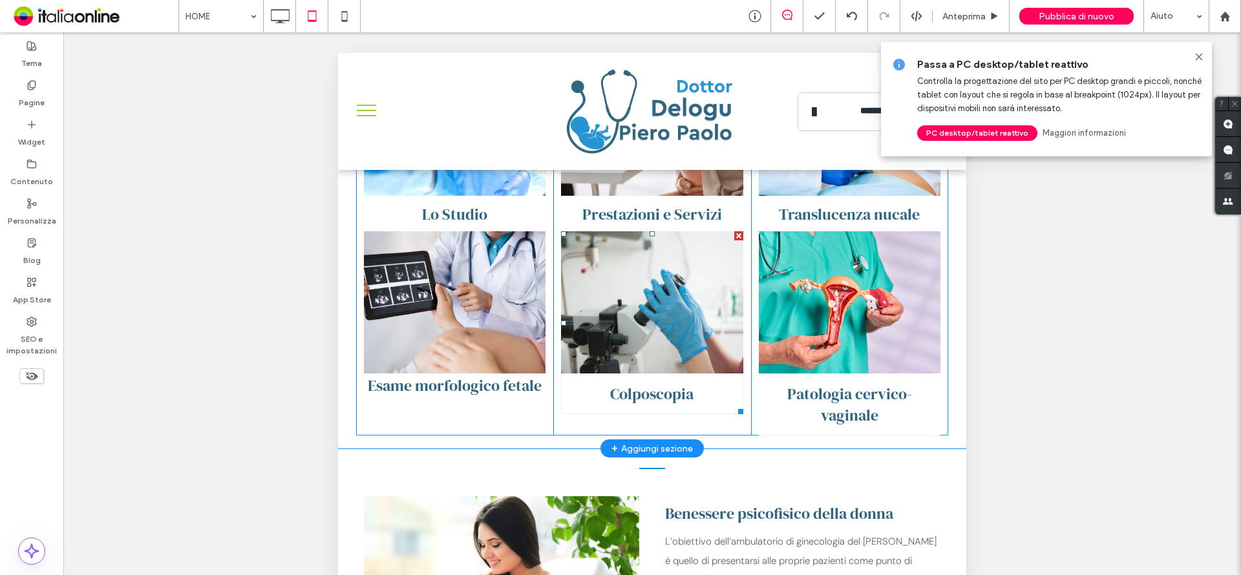
click at [637, 319] on link at bounding box center [652, 302] width 182 height 142
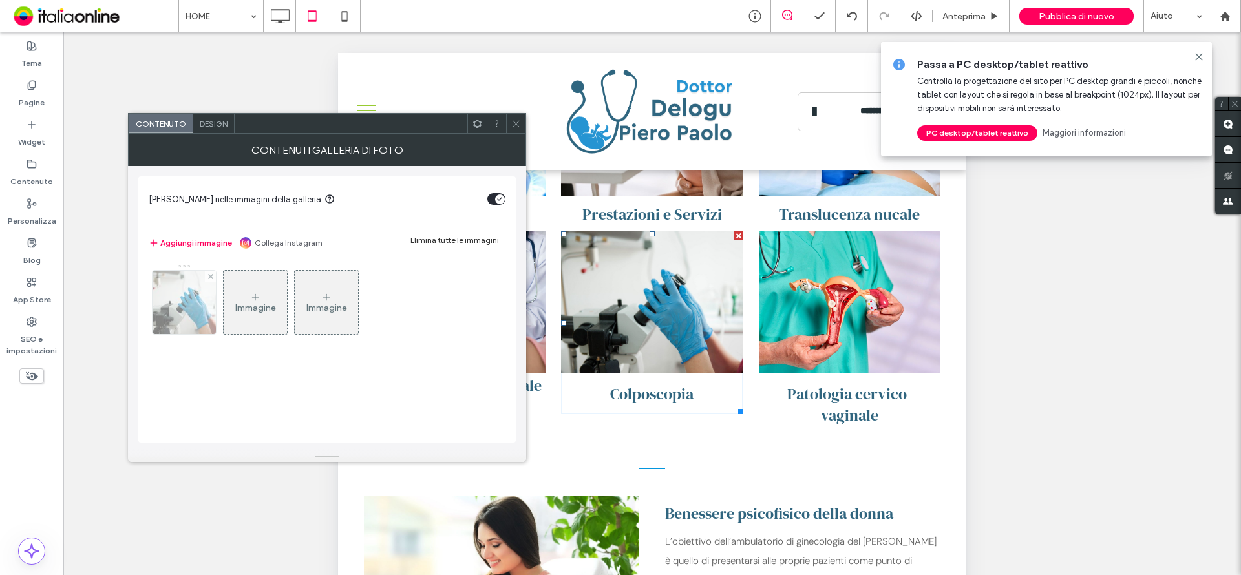
click at [196, 308] on img at bounding box center [184, 302] width 85 height 63
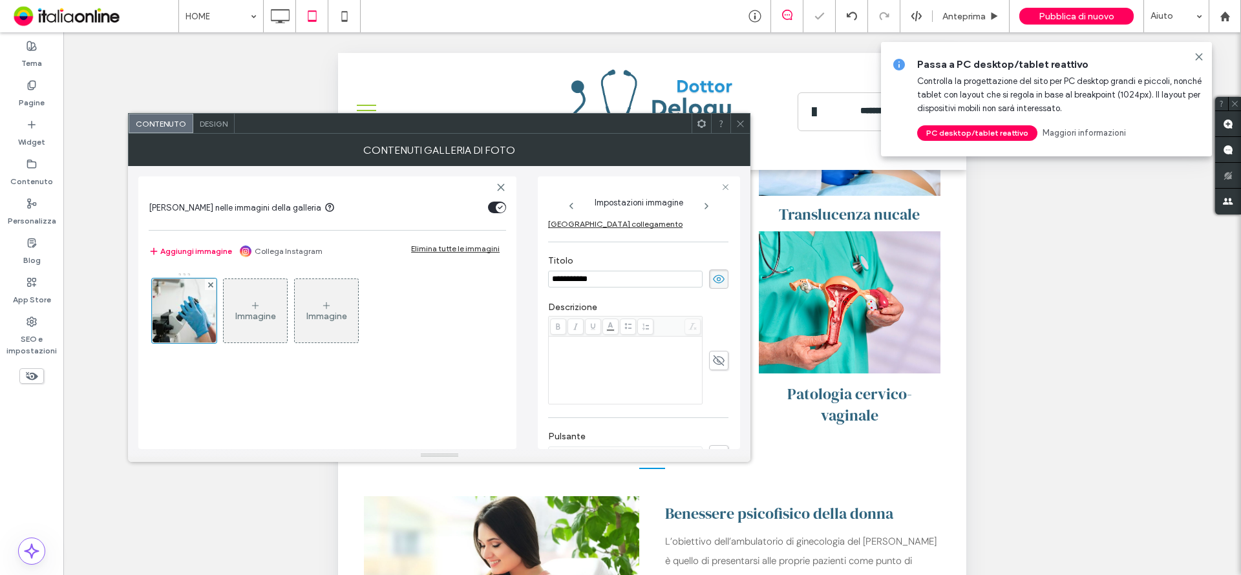
scroll to position [192, 0]
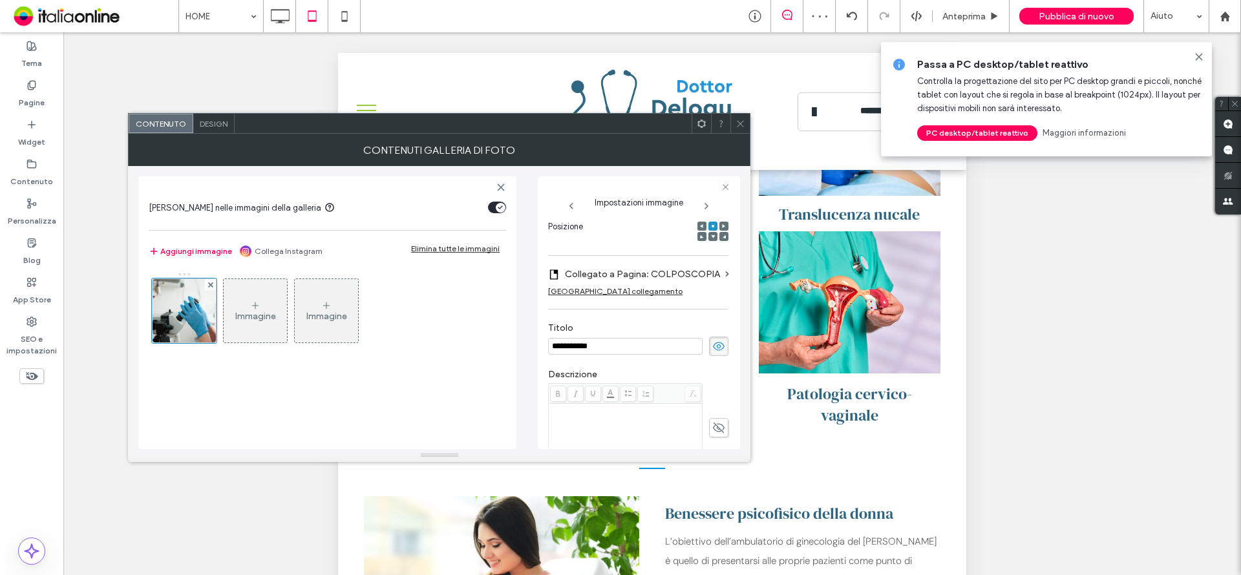
click at [740, 122] on icon at bounding box center [740, 124] width 10 height 10
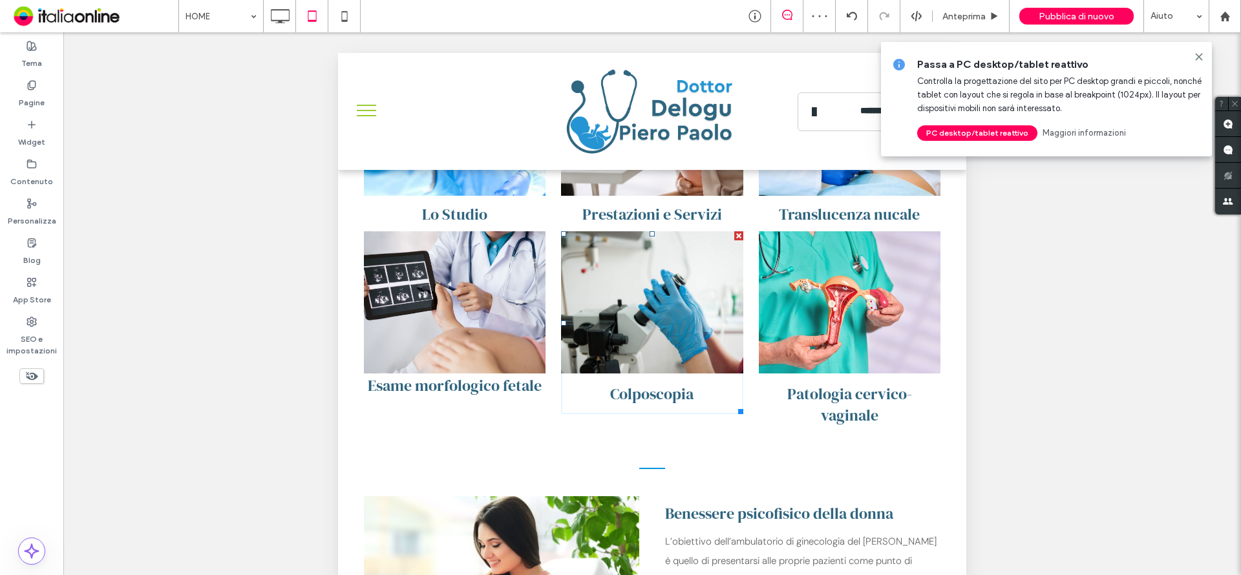
click at [832, 315] on link at bounding box center [850, 302] width 182 height 142
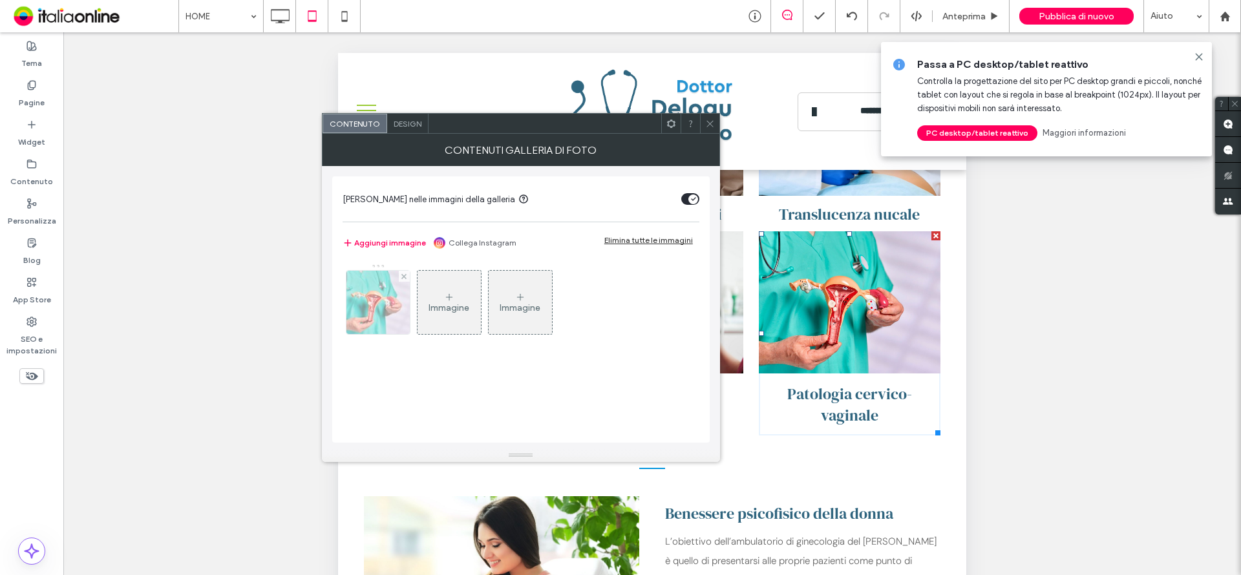
drag, startPoint x: 357, startPoint y: 319, endPoint x: 444, endPoint y: 231, distance: 123.4
click at [357, 319] on img at bounding box center [378, 302] width 94 height 63
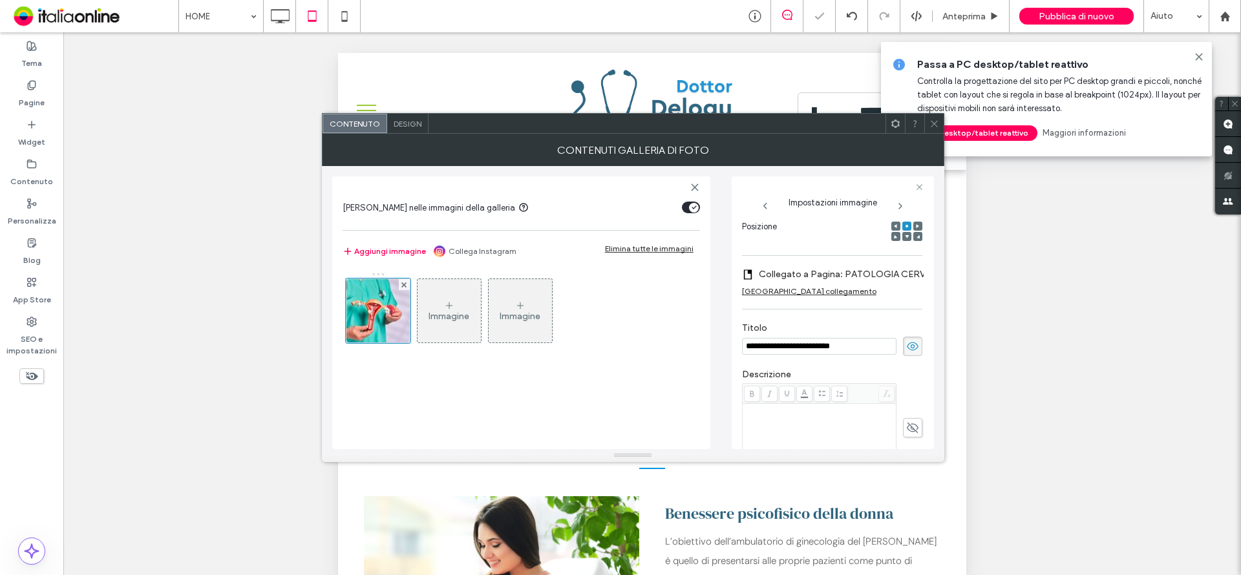
scroll to position [0, 0]
drag, startPoint x: 930, startPoint y: 123, endPoint x: 100, endPoint y: 0, distance: 838.6
click at [930, 123] on icon at bounding box center [934, 124] width 10 height 10
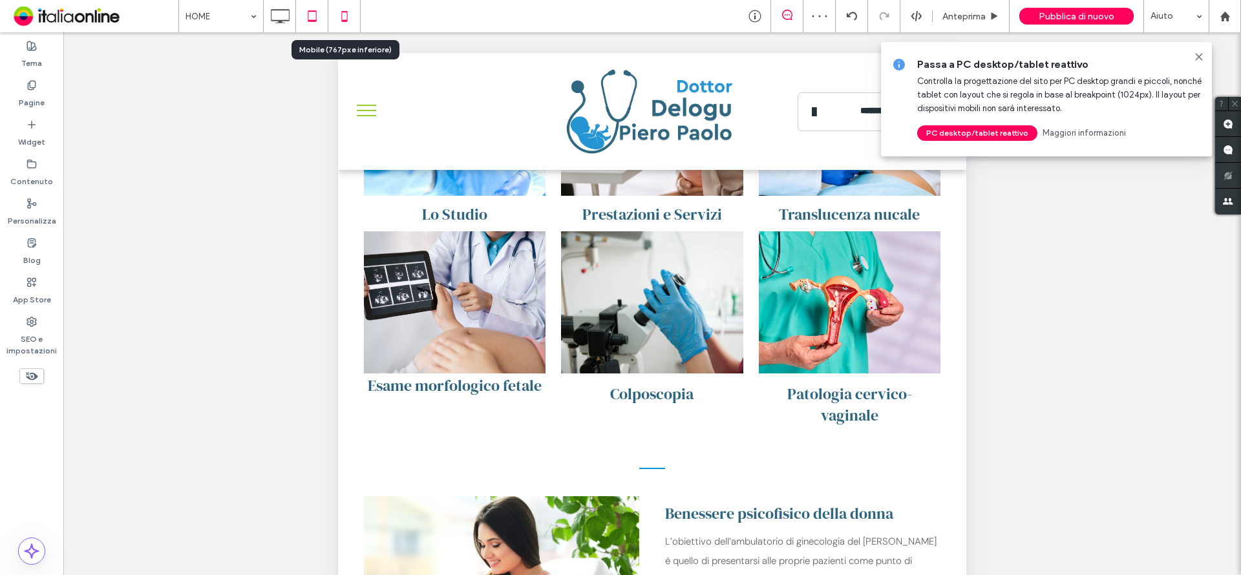
click at [348, 12] on icon at bounding box center [344, 16] width 26 height 26
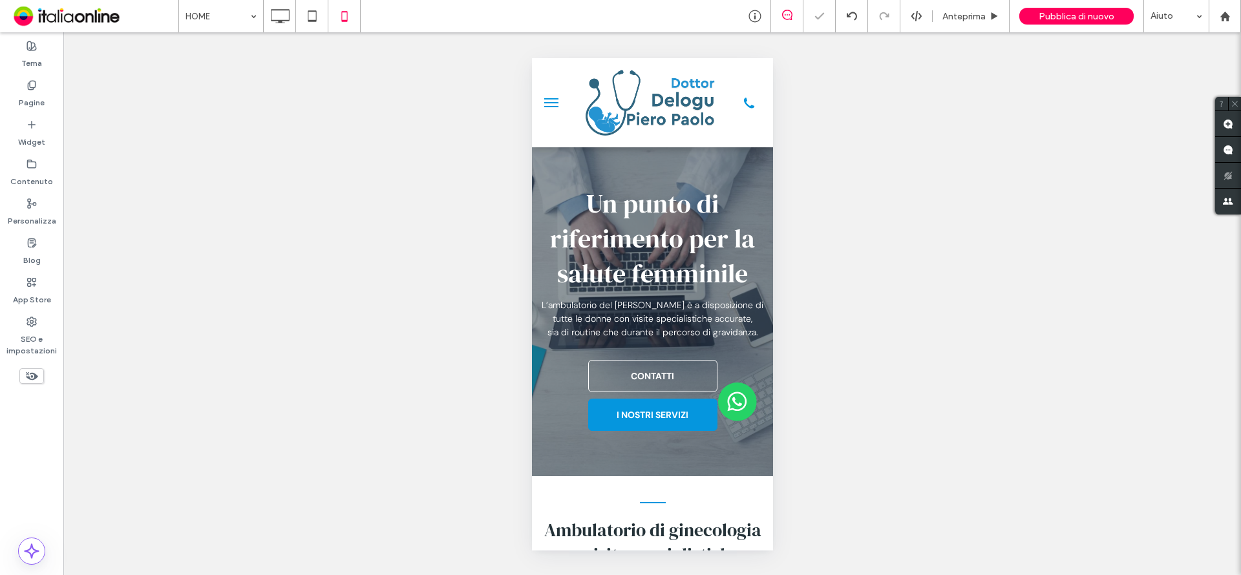
click at [552, 103] on button "menu" at bounding box center [551, 103] width 26 height 26
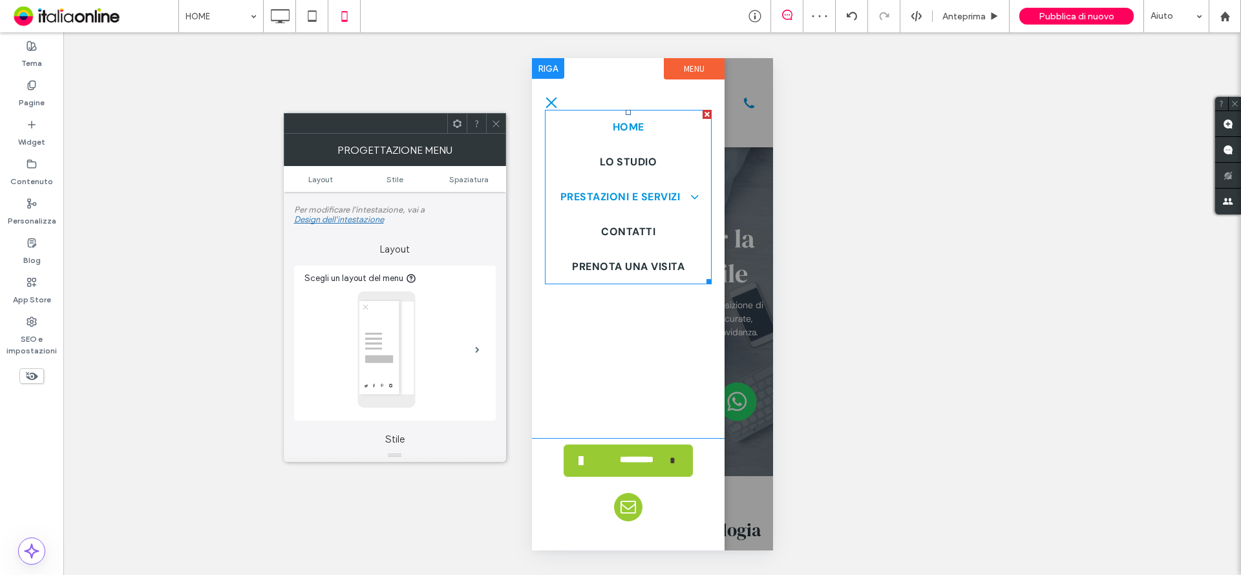
click at [636, 204] on span "PRESTAZIONI E SERVIZI" at bounding box center [628, 197] width 136 height 16
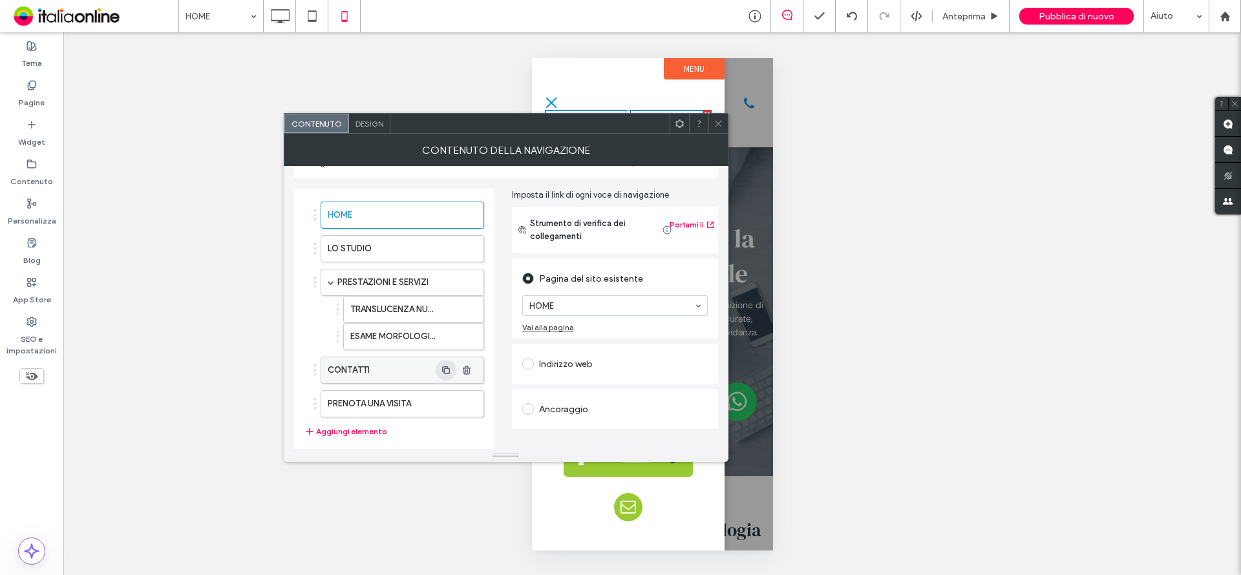
scroll to position [65, 0]
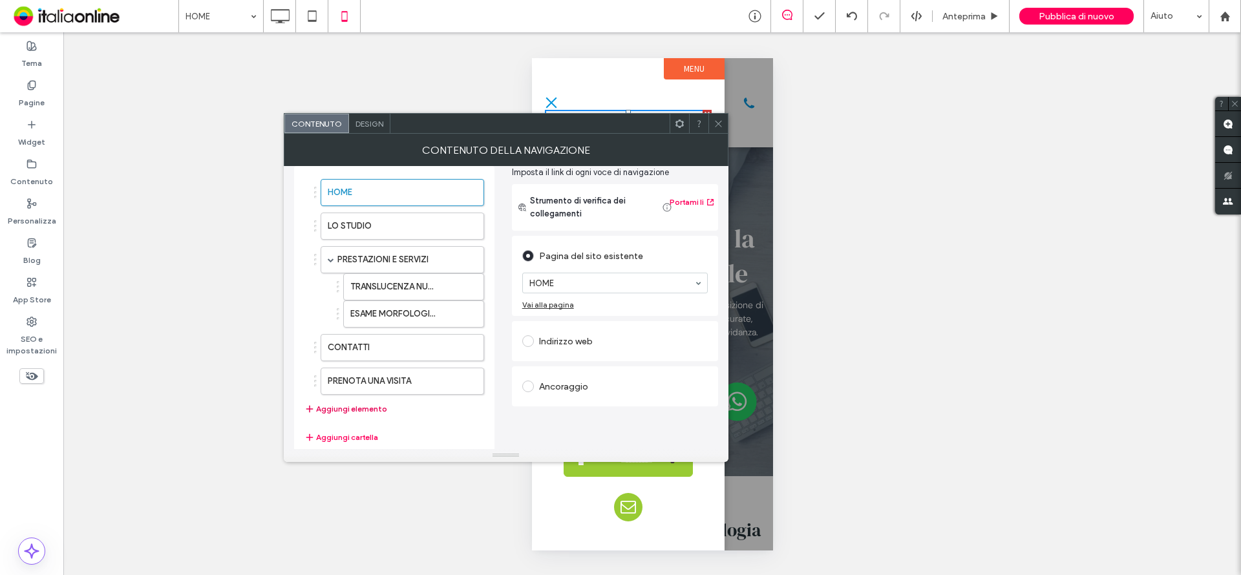
click at [363, 409] on button "Aggiungi elemento" at bounding box center [345, 409] width 83 height 16
drag, startPoint x: 574, startPoint y: 277, endPoint x: 575, endPoint y: 289, distance: 12.3
drag, startPoint x: 346, startPoint y: 441, endPoint x: 361, endPoint y: 422, distance: 24.3
click at [346, 441] on button "Aggiungi elemento" at bounding box center [345, 443] width 83 height 16
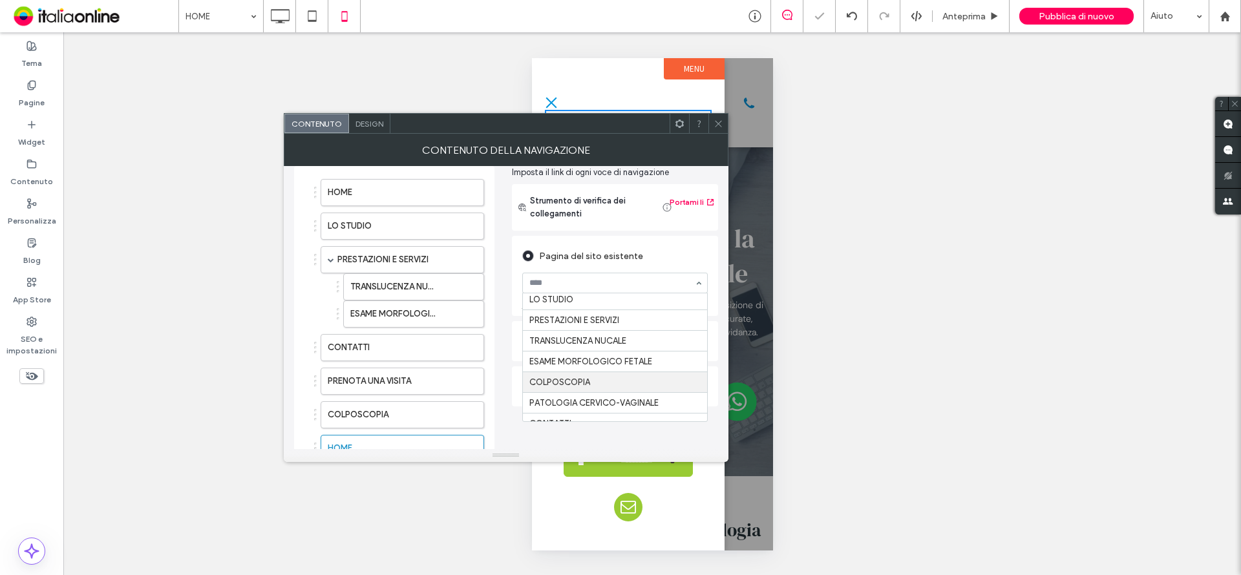
scroll to position [37, 0]
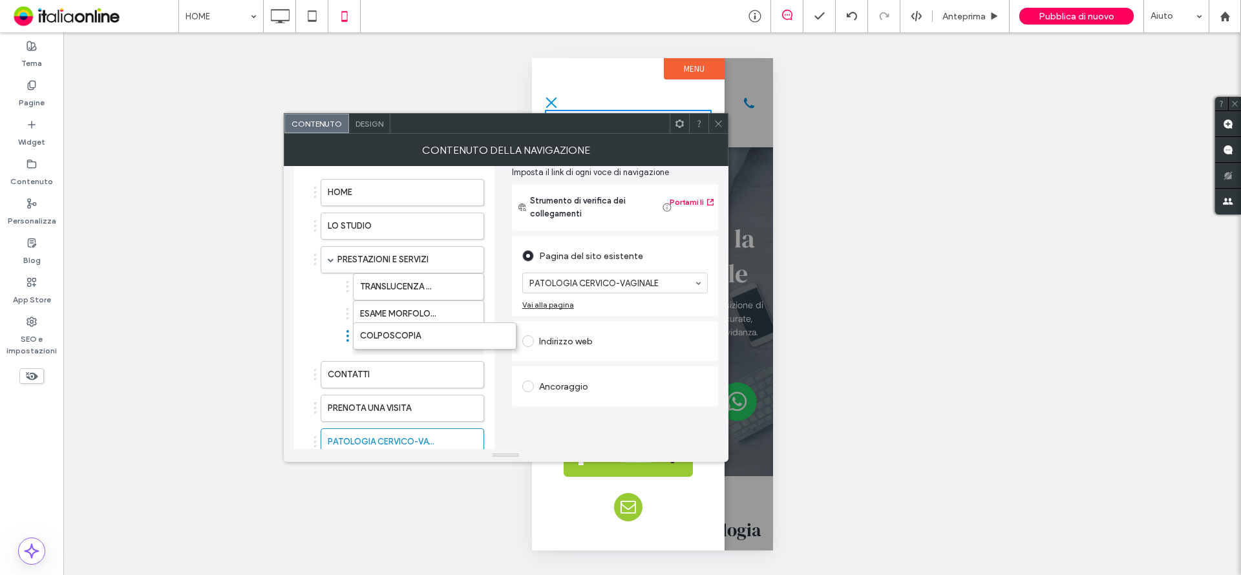
drag, startPoint x: 361, startPoint y: 410, endPoint x: 369, endPoint y: 438, distance: 29.0
drag, startPoint x: 368, startPoint y: 443, endPoint x: 625, endPoint y: 200, distance: 352.8
drag, startPoint x: 712, startPoint y: 123, endPoint x: 822, endPoint y: 111, distance: 111.2
click at [712, 123] on div at bounding box center [717, 123] width 19 height 19
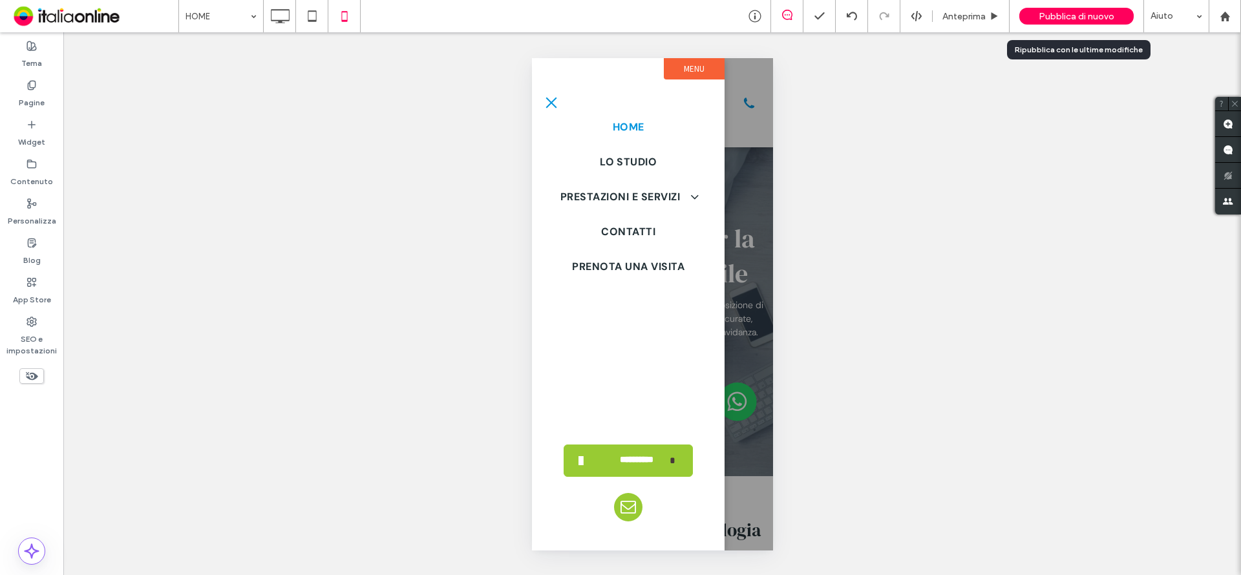
click at [1066, 34] on div "Mostrare? Sì Mostrare? Sì Mostrare? Sì Mostrare? Sì Mostrare? Sì Mostrare? Sì M…" at bounding box center [651, 303] width 1177 height 543
click at [1071, 17] on span "Pubblica di nuovo" at bounding box center [1076, 16] width 76 height 11
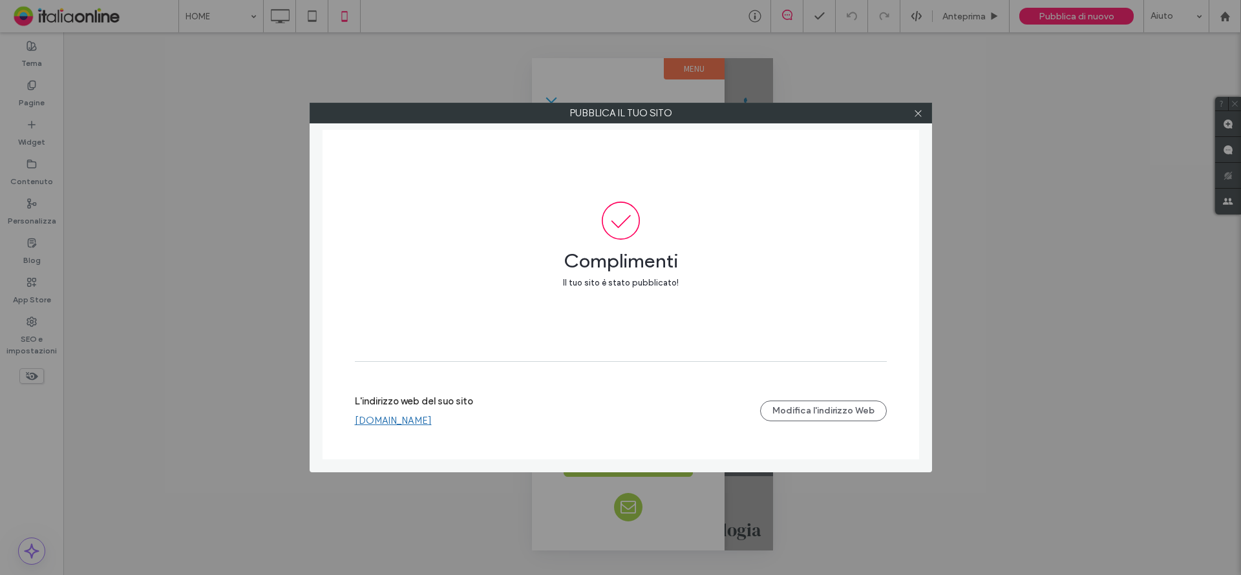
click at [916, 112] on icon at bounding box center [918, 114] width 10 height 10
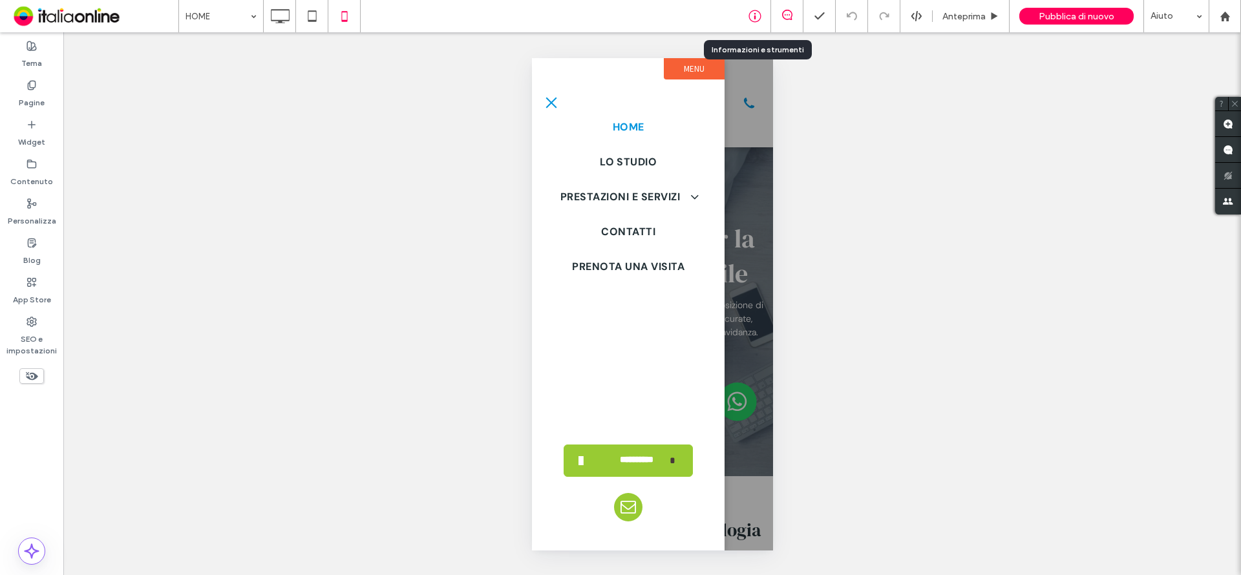
click at [757, 18] on icon at bounding box center [754, 16] width 13 height 13
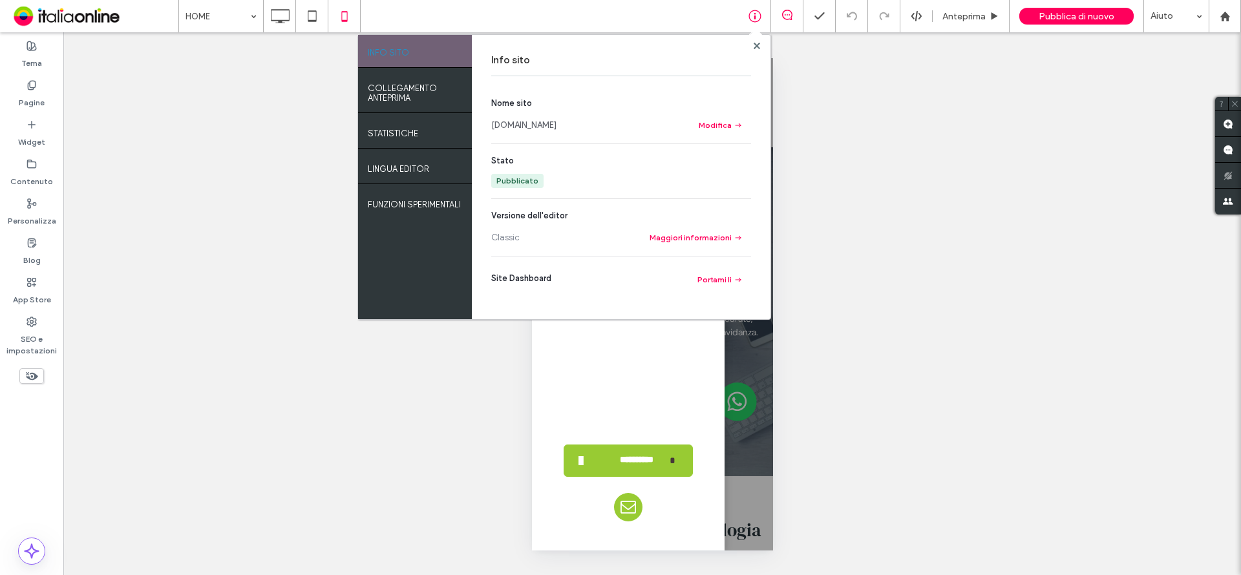
click at [552, 121] on link "[DOMAIN_NAME]" at bounding box center [523, 125] width 65 height 13
click at [756, 45] on icon at bounding box center [756, 46] width 6 height 6
